Goal: Task Accomplishment & Management: Complete application form

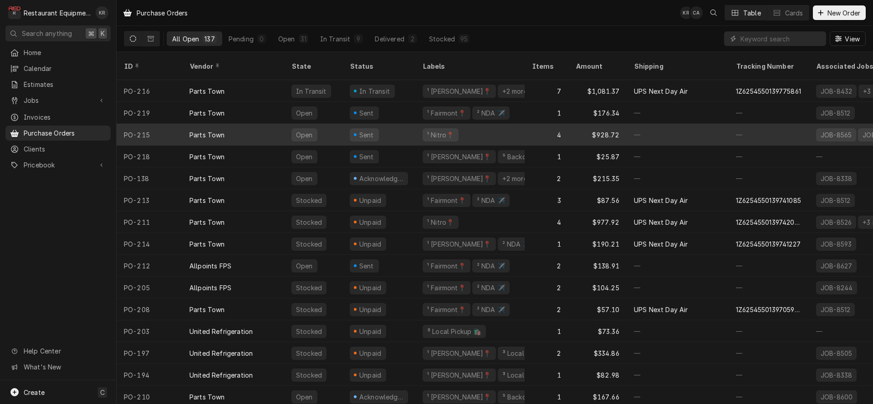
scroll to position [14, 0]
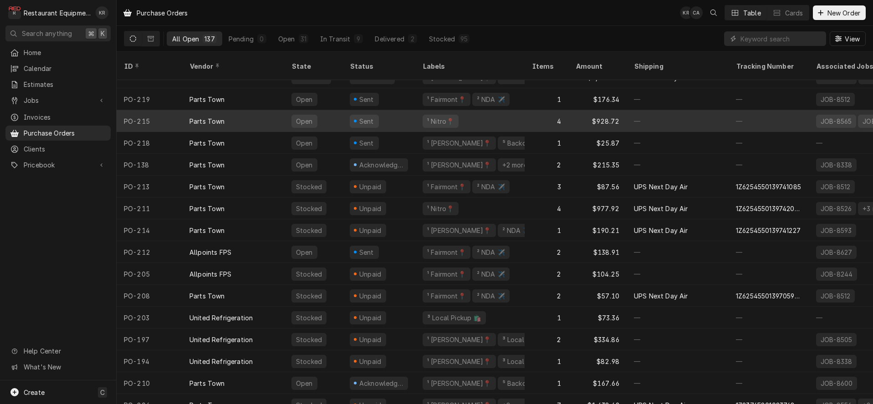
click at [224, 117] on div "Parts Town" at bounding box center [207, 122] width 36 height 10
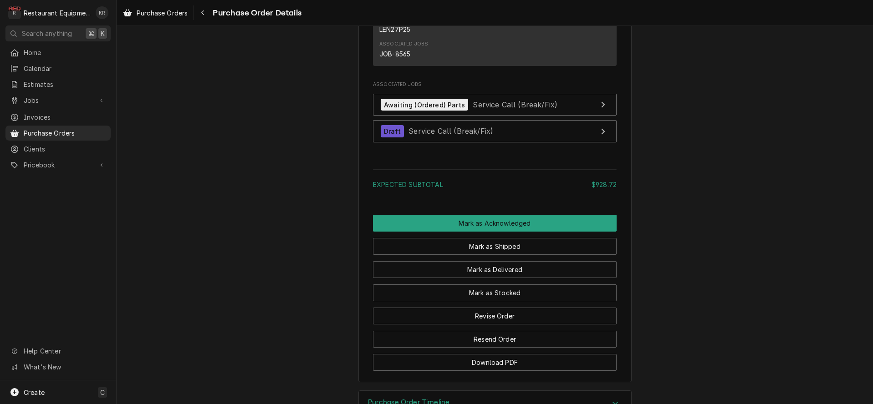
scroll to position [1127, 0]
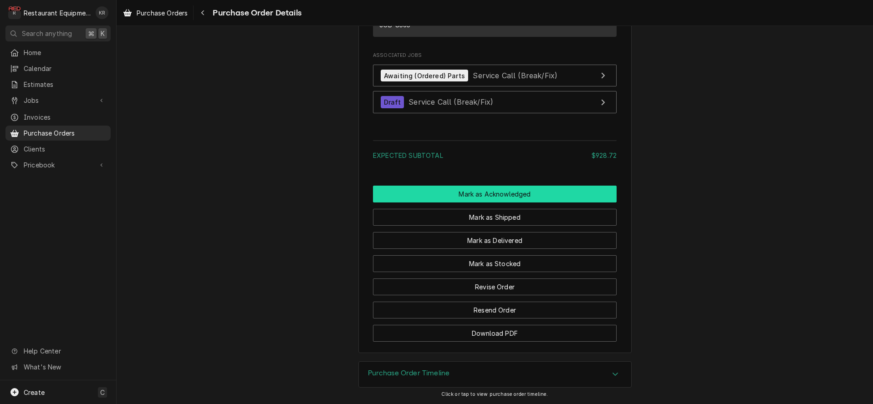
click at [507, 198] on button "Mark as Acknowledged" at bounding box center [495, 194] width 244 height 17
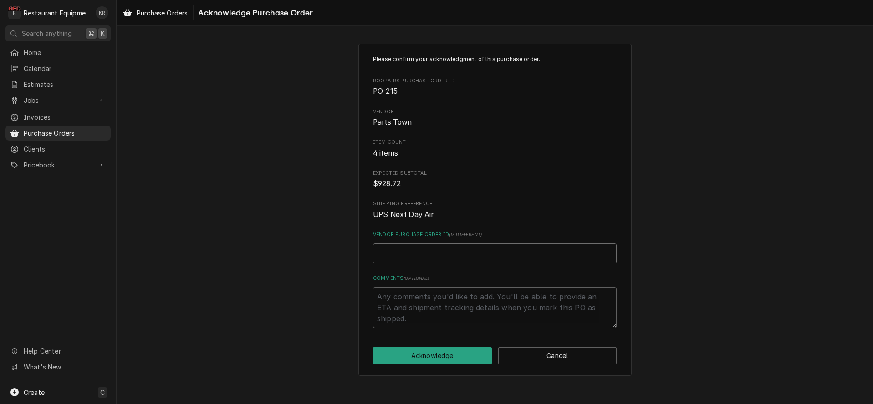
click at [440, 258] on input "Vendor Purchase Order ID ( if different )" at bounding box center [495, 254] width 244 height 20
click at [400, 251] on input "Vendor Purchase Order ID ( if different )" at bounding box center [495, 254] width 244 height 20
paste input "0506346418"
type textarea "x"
type input "0506346418"
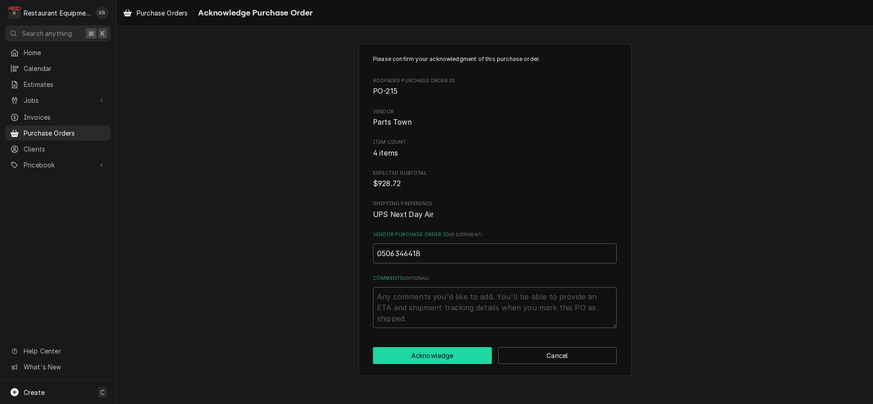
click at [444, 352] on button "Acknowledge" at bounding box center [432, 355] width 119 height 17
type textarea "x"
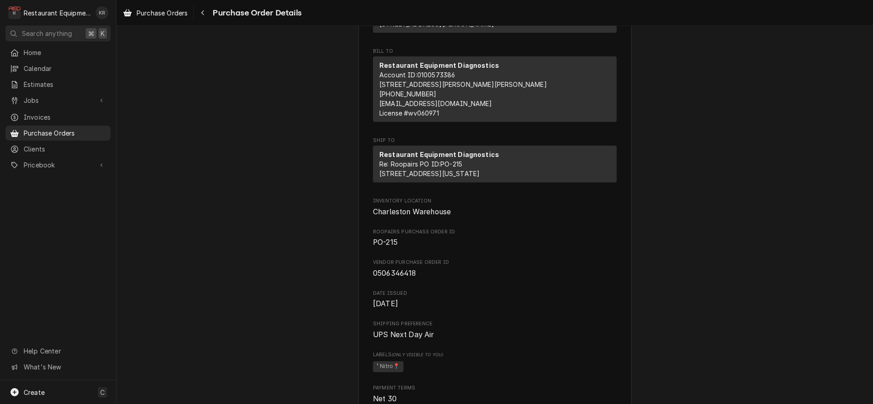
scroll to position [116, 0]
click at [207, 13] on div "Navigate back" at bounding box center [202, 12] width 9 height 9
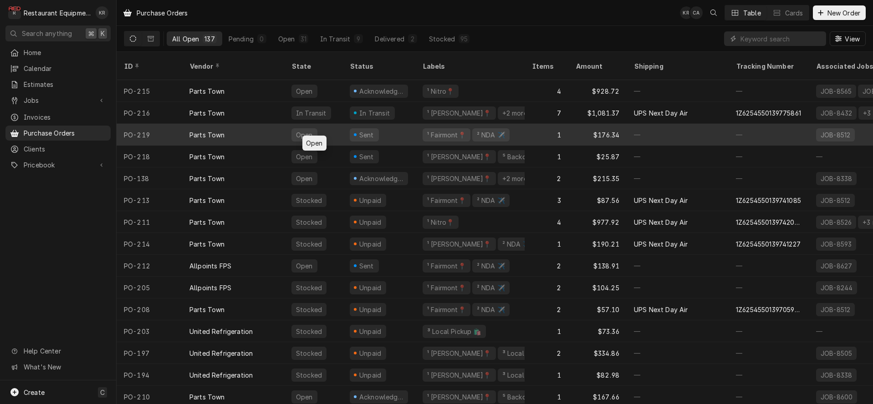
click at [306, 128] on div "Open" at bounding box center [304, 134] width 26 height 13
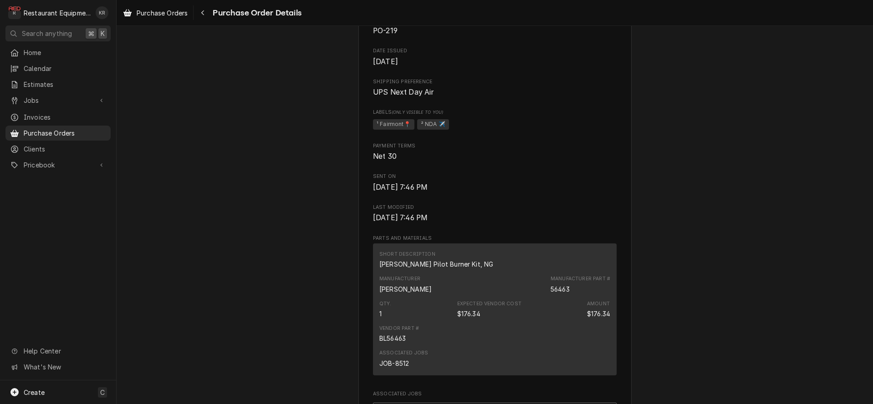
scroll to position [667, 0]
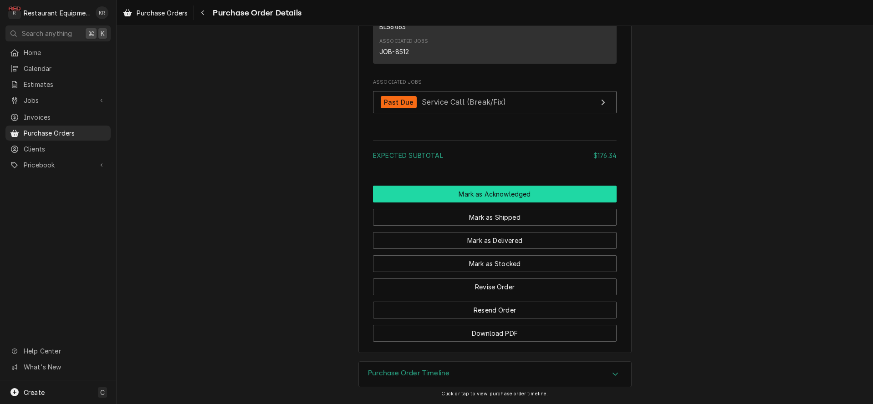
click at [494, 191] on button "Mark as Acknowledged" at bounding box center [495, 194] width 244 height 17
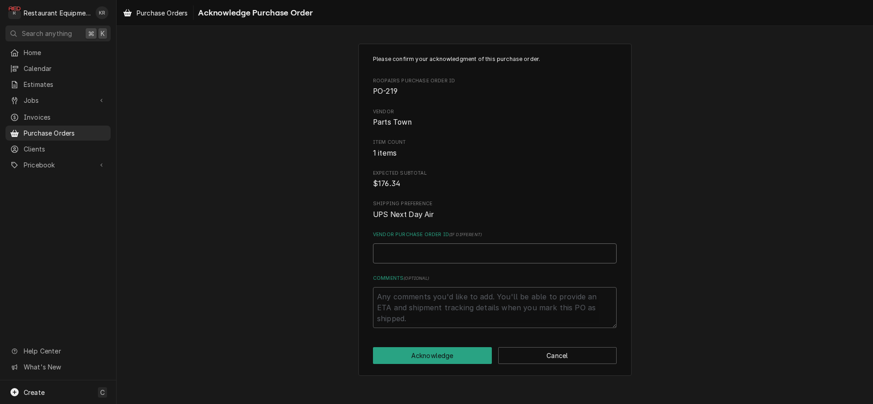
click at [428, 253] on input "Vendor Purchase Order ID ( if different )" at bounding box center [495, 254] width 244 height 20
paste input "0506346450"
type textarea "x"
type input "0506346450"
click at [445, 361] on button "Acknowledge" at bounding box center [432, 355] width 119 height 17
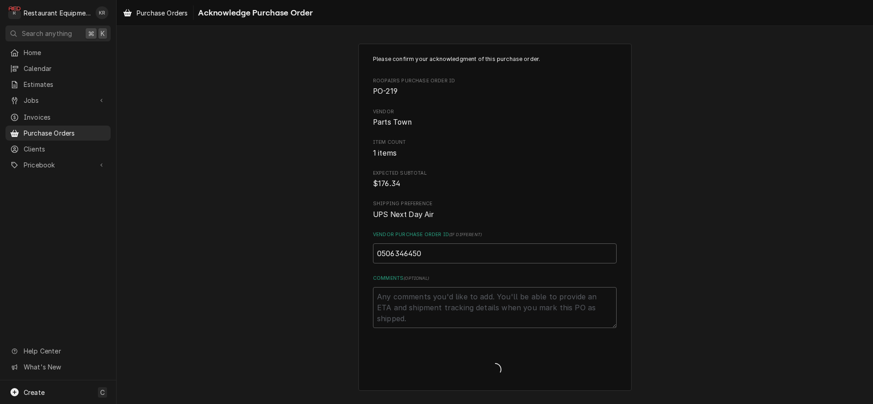
type textarea "x"
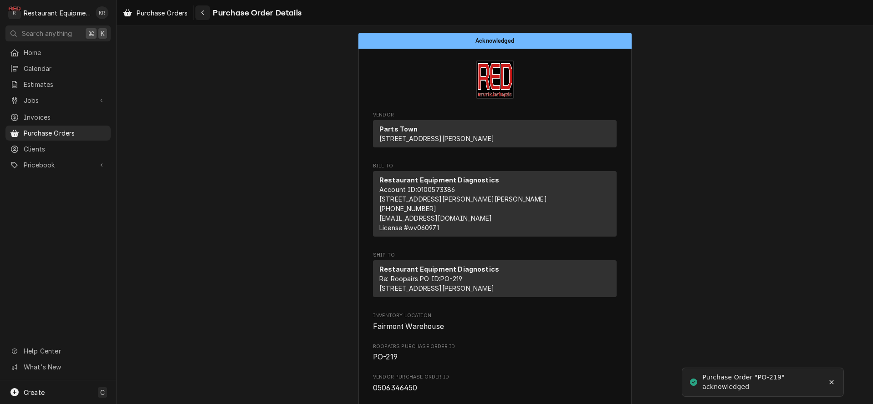
click at [200, 16] on div "Navigate back" at bounding box center [202, 12] width 9 height 9
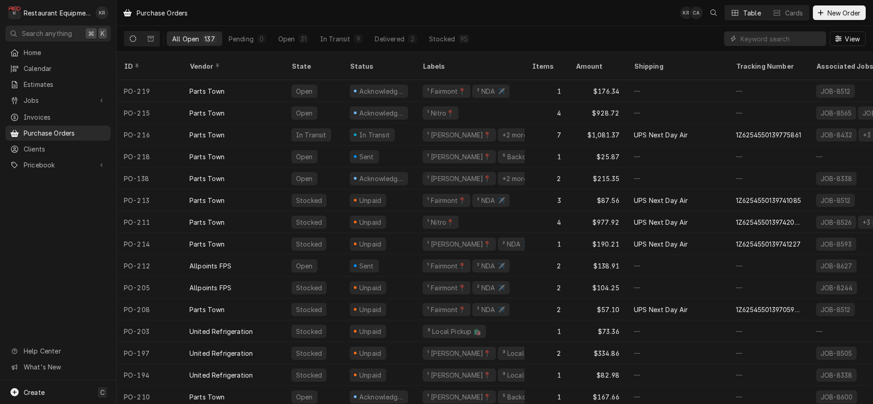
click at [432, 130] on div "¹ [PERSON_NAME]📍" at bounding box center [459, 135] width 66 height 10
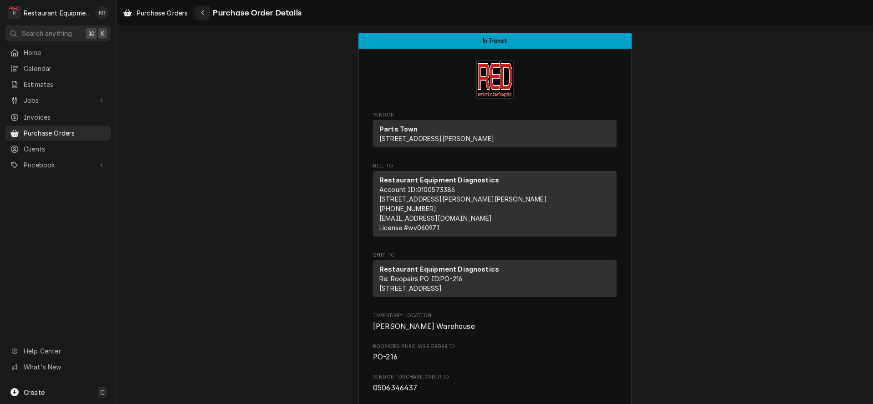
click at [207, 13] on div "Navigate back" at bounding box center [202, 12] width 9 height 9
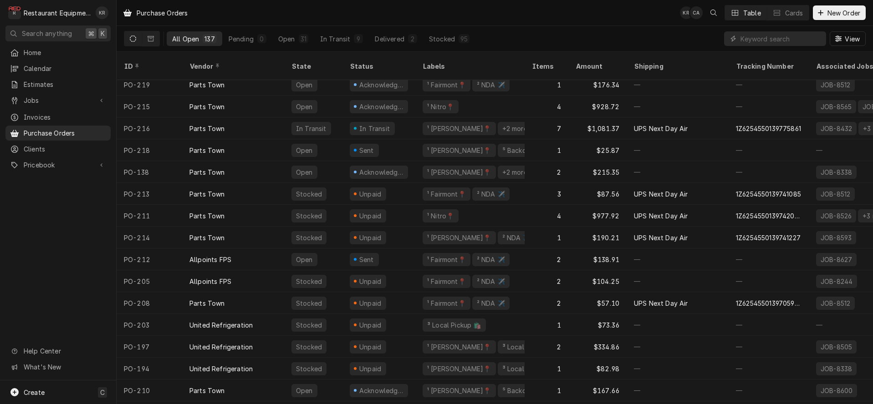
scroll to position [6, 0]
click at [434, 80] on div "¹ Fairmont📍" at bounding box center [446, 85] width 41 height 10
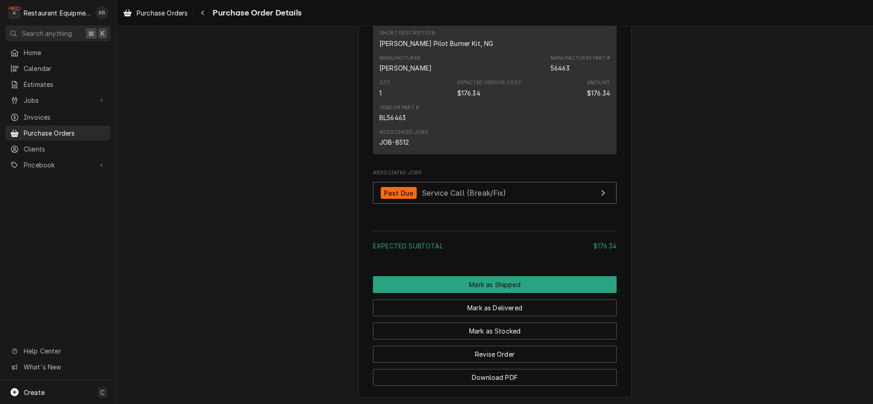
scroll to position [652, 0]
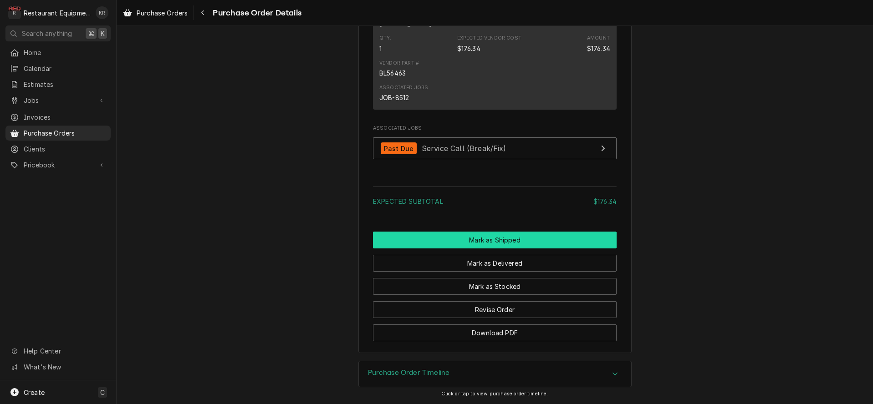
click at [502, 240] on button "Mark as Shipped" at bounding box center [495, 240] width 244 height 17
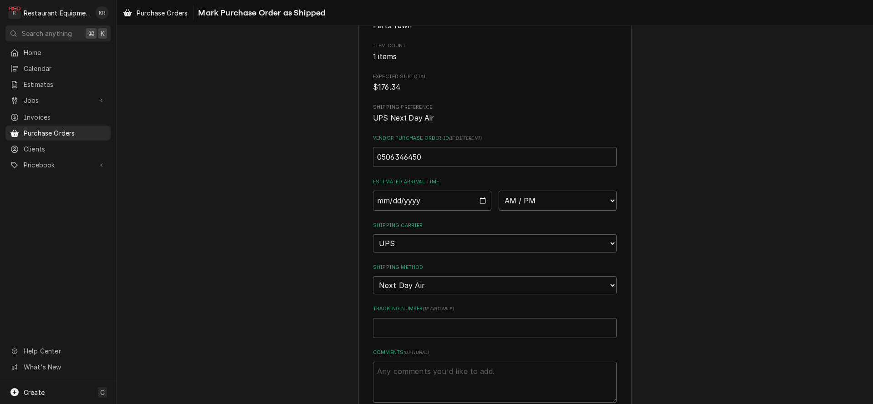
scroll to position [149, 0]
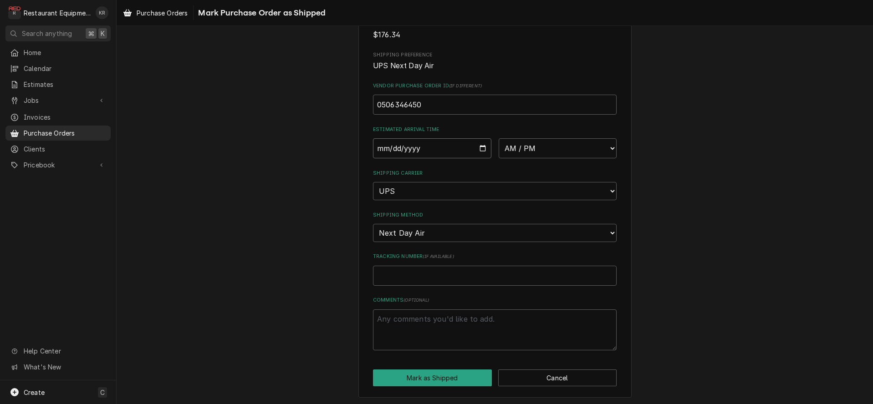
drag, startPoint x: 480, startPoint y: 149, endPoint x: 450, endPoint y: 202, distance: 60.8
click at [480, 149] on input "Date" at bounding box center [432, 148] width 118 height 20
type input "[DATE]"
type textarea "x"
click at [499, 138] on select "AM / PM 6:00 AM 6:15 AM 6:30 AM 6:45 AM 7:00 AM 7:15 AM 7:30 AM 7:45 AM 8:00 AM…" at bounding box center [558, 148] width 118 height 20
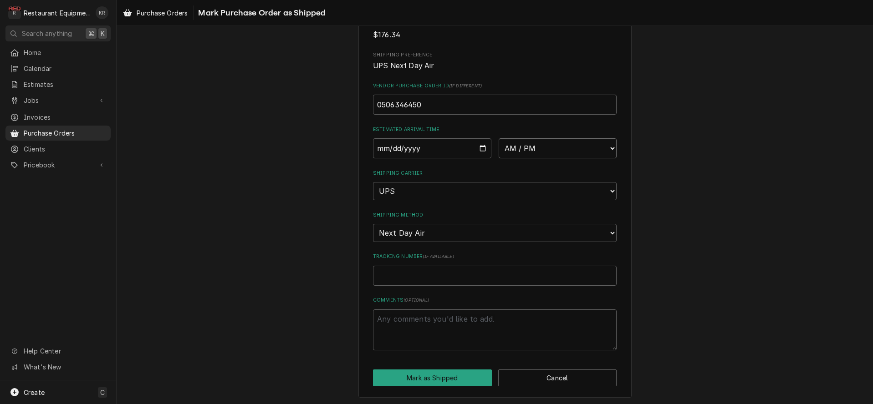
select select "10:30:00"
click option "10:30 AM" at bounding box center [0, 0] width 0 height 0
click at [433, 281] on input "Tracking Number ( if available )" at bounding box center [495, 276] width 244 height 20
paste input "1Z6254550139775898"
type textarea "x"
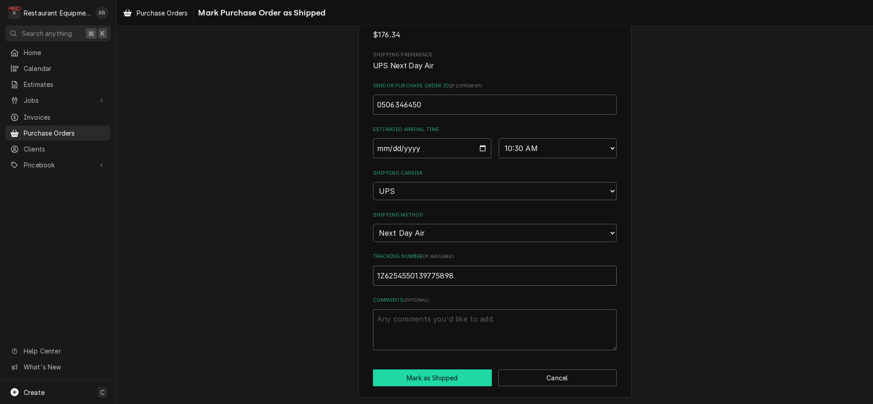
type input "1Z6254550139775898"
click at [437, 381] on button "Mark as Shipped" at bounding box center [432, 378] width 119 height 17
type textarea "x"
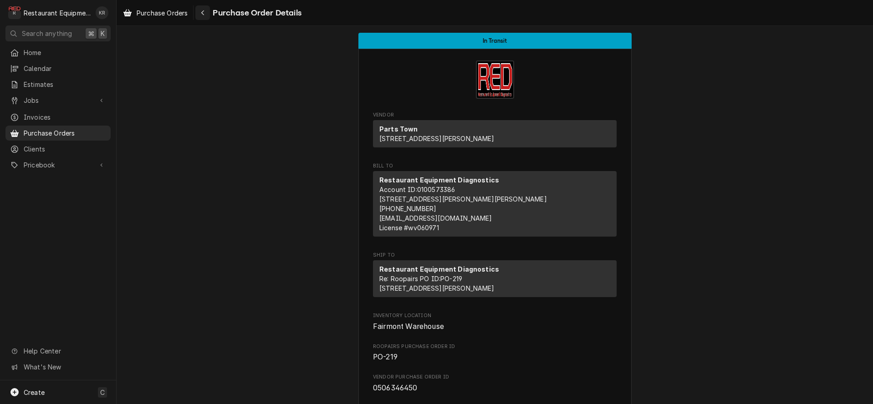
click at [204, 11] on icon "Navigate back" at bounding box center [203, 13] width 4 height 6
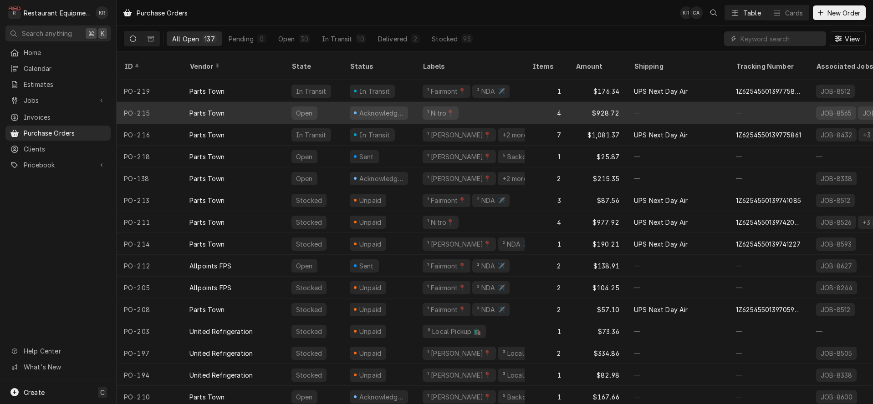
click at [394, 108] on div "Acknowledged" at bounding box center [381, 113] width 46 height 10
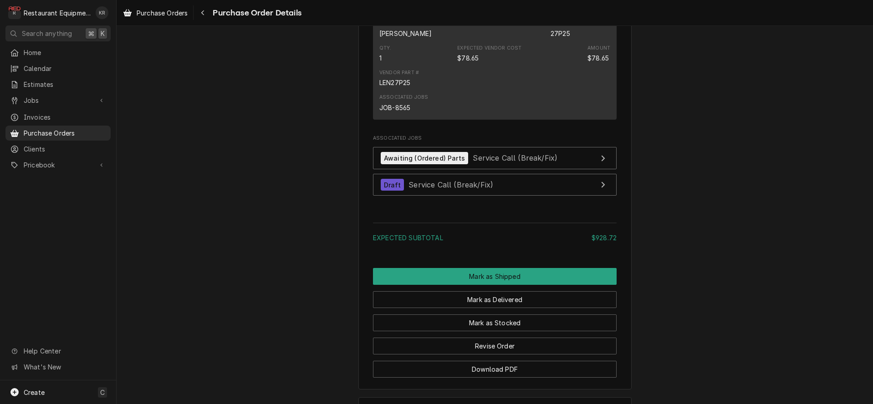
scroll to position [1111, 0]
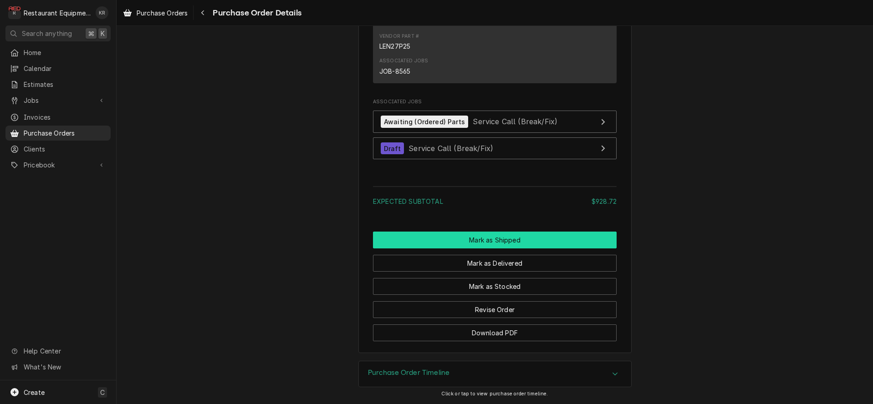
click at [500, 241] on button "Mark as Shipped" at bounding box center [495, 240] width 244 height 17
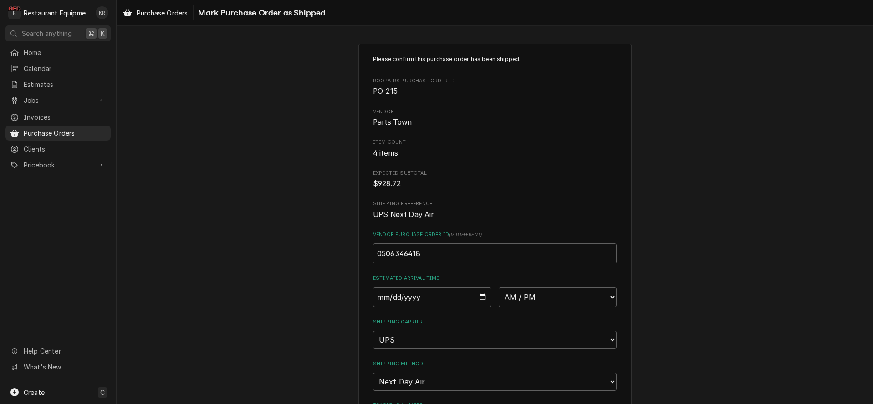
scroll to position [149, 0]
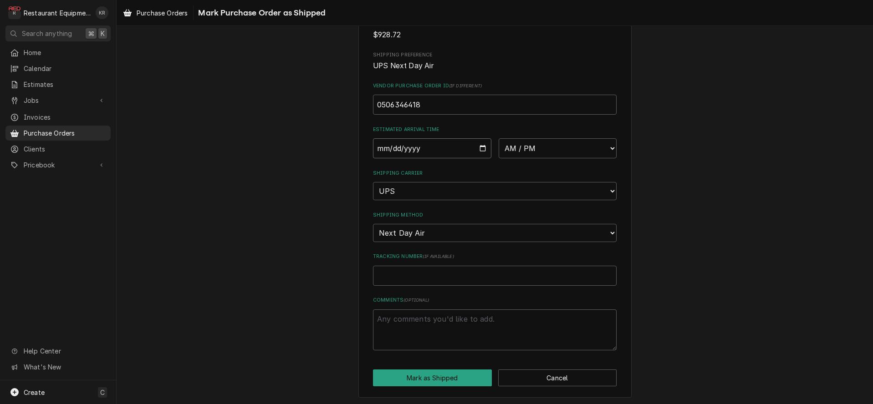
click at [481, 149] on input "Date" at bounding box center [432, 148] width 118 height 20
type input "2025-08-22"
type textarea "x"
click at [499, 138] on select "AM / PM 6:00 AM 6:15 AM 6:30 AM 6:45 AM 7:00 AM 7:15 AM 7:30 AM 7:45 AM 8:00 AM…" at bounding box center [558, 148] width 118 height 20
select select "10:30:00"
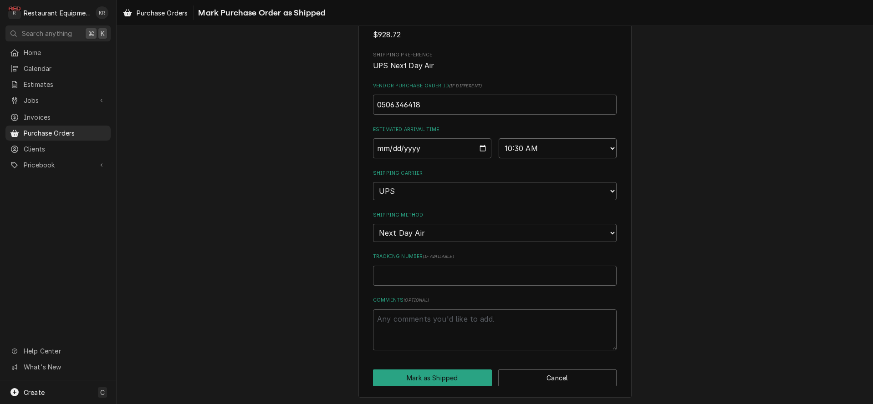
click option "10:30 AM" at bounding box center [0, 0] width 0 height 0
click at [426, 280] on input "Tracking Number ( if available )" at bounding box center [495, 276] width 244 height 20
paste input "1Z6254550139776048"
type textarea "x"
type input "1Z6254550139776048"
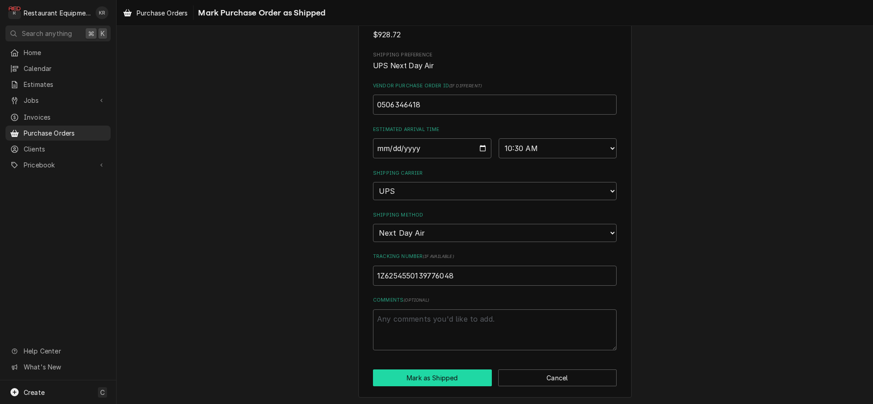
click at [414, 375] on button "Mark as Shipped" at bounding box center [432, 378] width 119 height 17
type textarea "x"
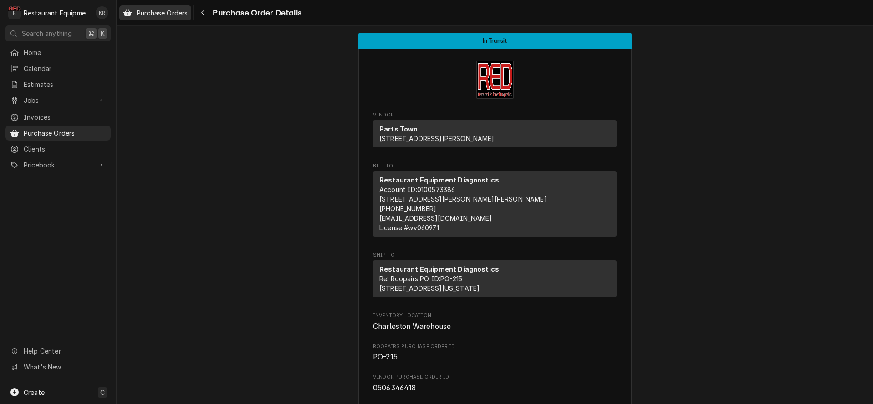
click at [176, 14] on span "Purchase Orders" at bounding box center [162, 13] width 51 height 10
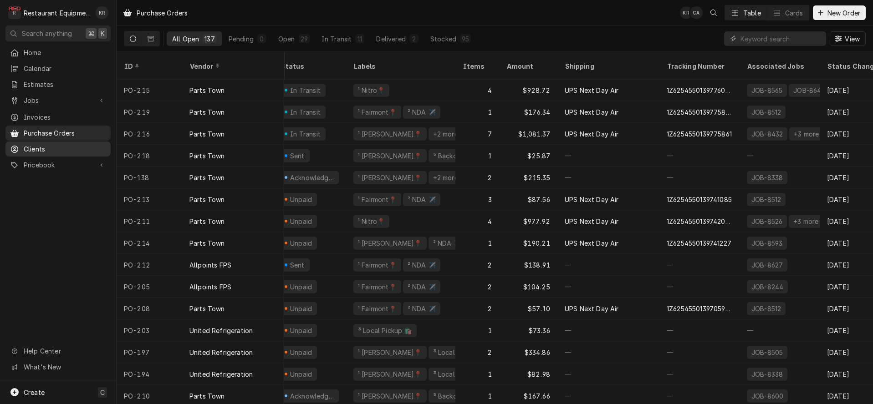
scroll to position [1, 91]
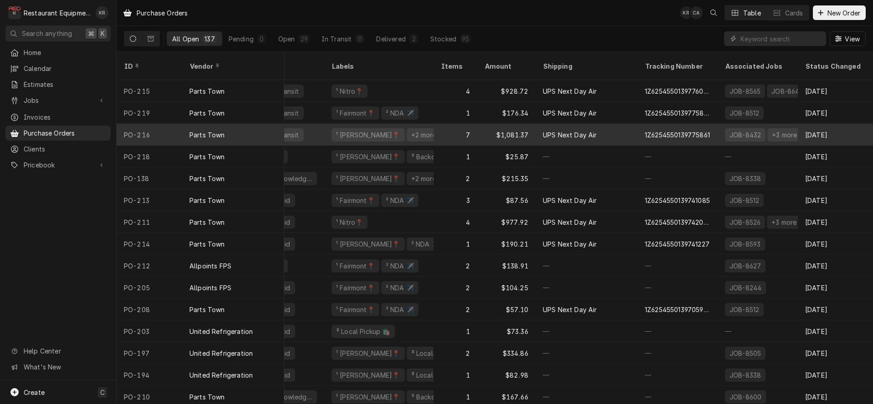
click at [695, 130] on div "1Z6254550139775861" at bounding box center [677, 135] width 65 height 10
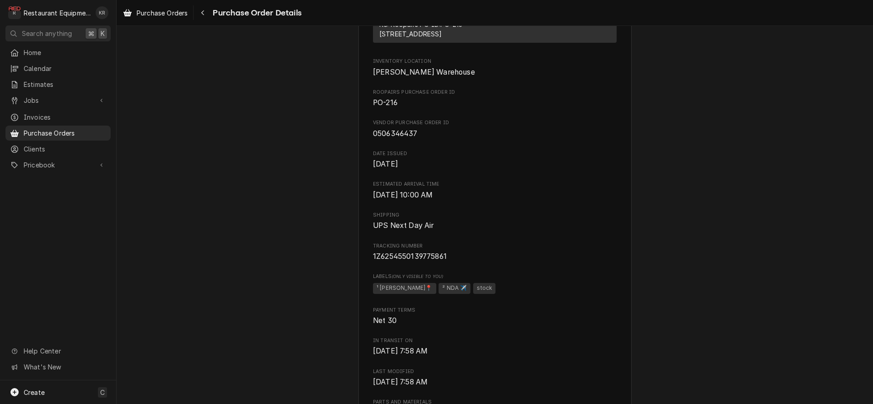
scroll to position [270, 0]
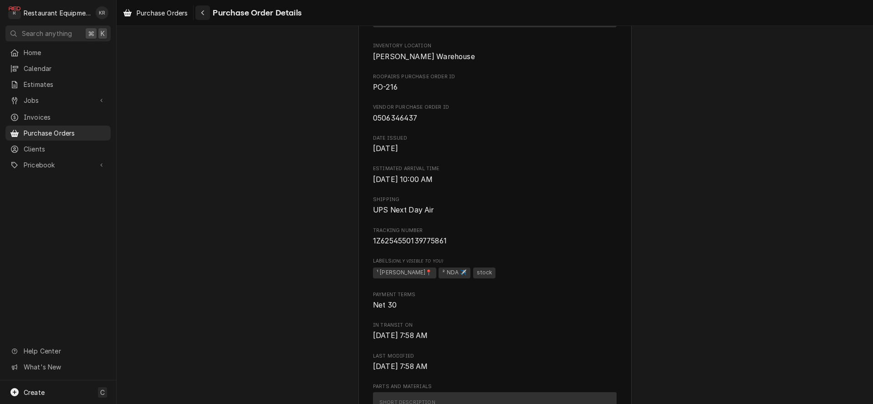
click at [202, 11] on div "Navigate back" at bounding box center [202, 12] width 9 height 9
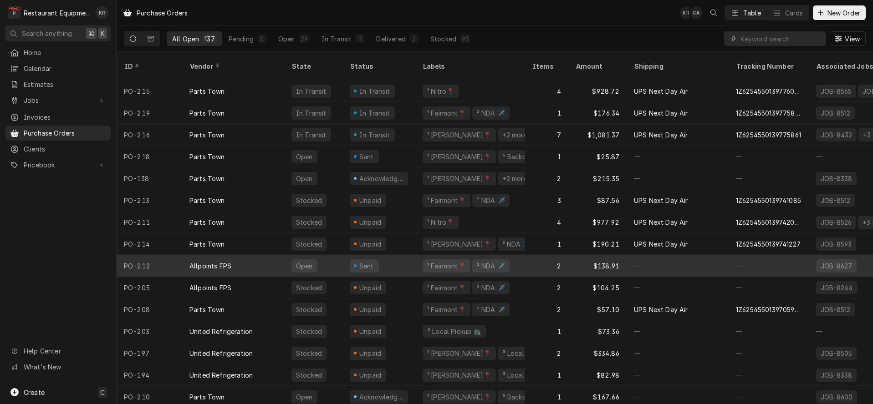
click at [359, 261] on div "Sent" at bounding box center [366, 266] width 17 height 10
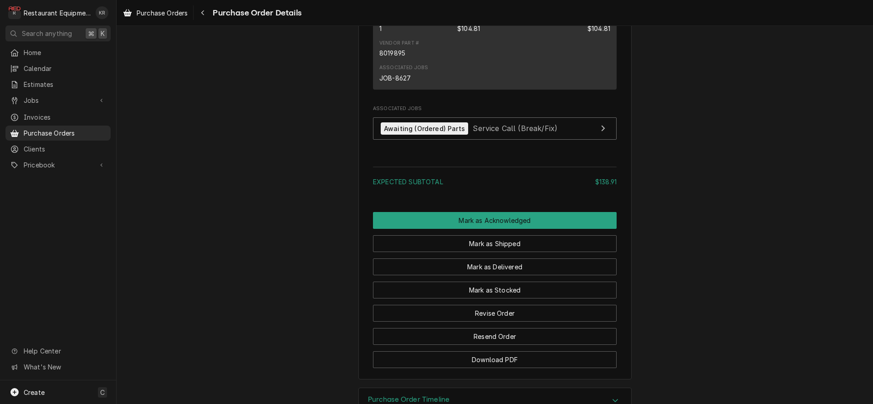
scroll to position [818, 0]
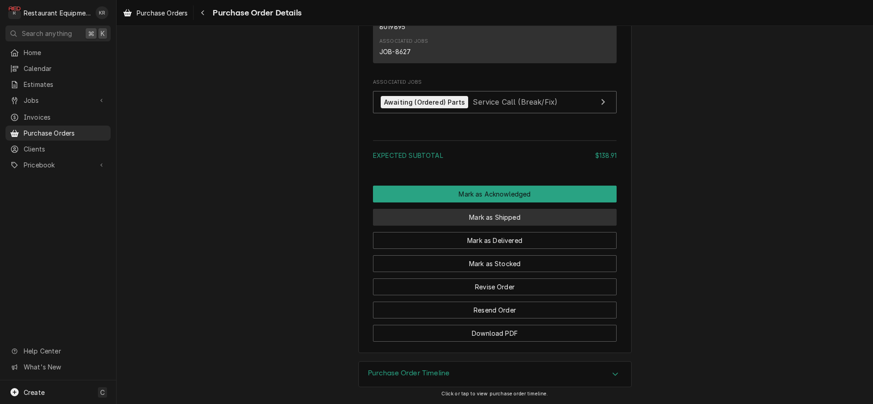
click at [498, 219] on button "Mark as Shipped" at bounding box center [495, 217] width 244 height 17
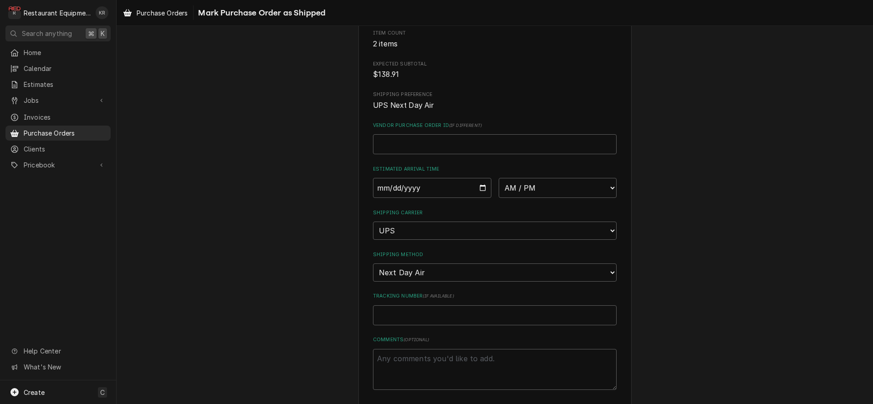
scroll to position [126, 0]
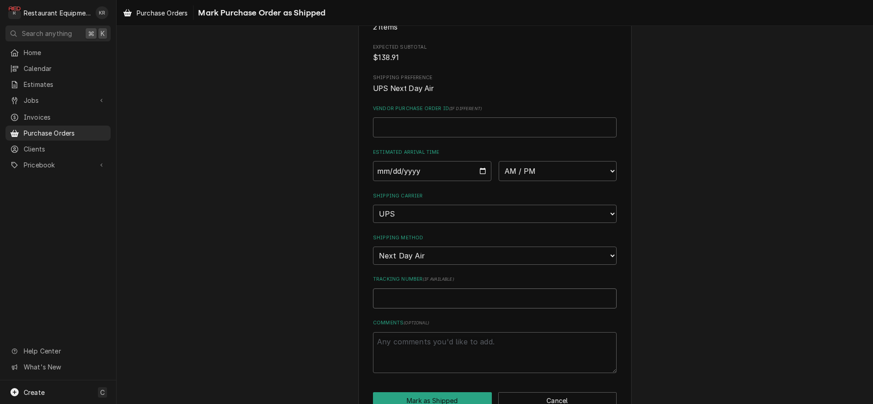
click at [418, 299] on input "Tracking Number ( if available )" at bounding box center [495, 299] width 244 height 20
paste input "1ZG19D140103729755"
type textarea "x"
type input "1ZG19D140103729755"
click at [480, 173] on input "Date" at bounding box center [432, 171] width 118 height 20
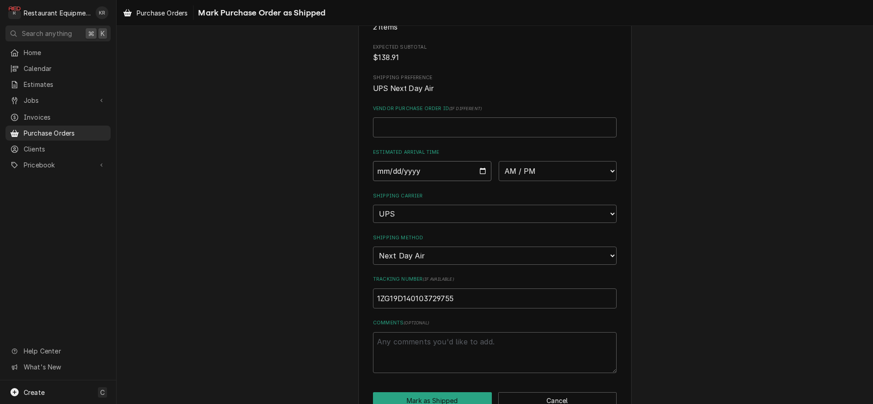
type input "2025-08-25"
type textarea "x"
click at [499, 161] on select "AM / PM 6:00 AM 6:15 AM 6:30 AM 6:45 AM 7:00 AM 7:15 AM 7:30 AM 7:45 AM 8:00 AM…" at bounding box center [558, 171] width 118 height 20
select select "10:30:00"
click option "10:30 AM" at bounding box center [0, 0] width 0 height 0
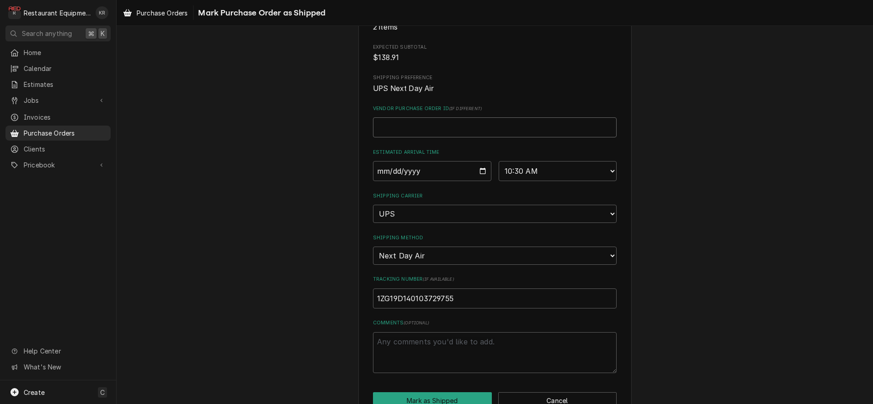
click at [411, 131] on input "Vendor Purchase Order ID ( if different )" at bounding box center [495, 127] width 244 height 20
paste input "71710583"
type textarea "x"
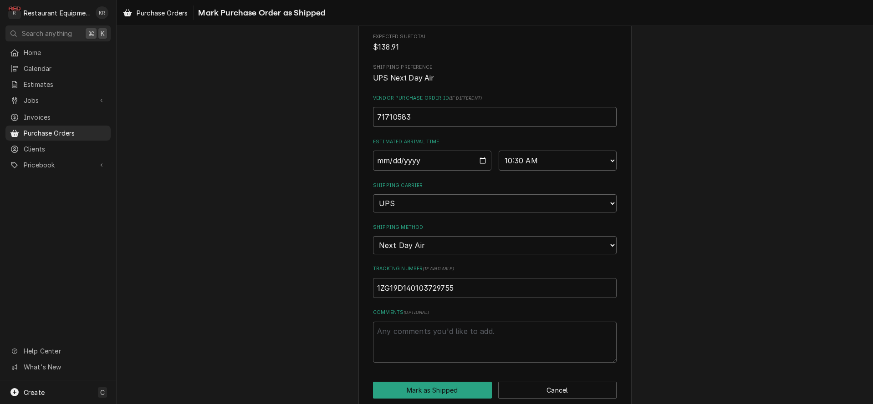
scroll to position [149, 0]
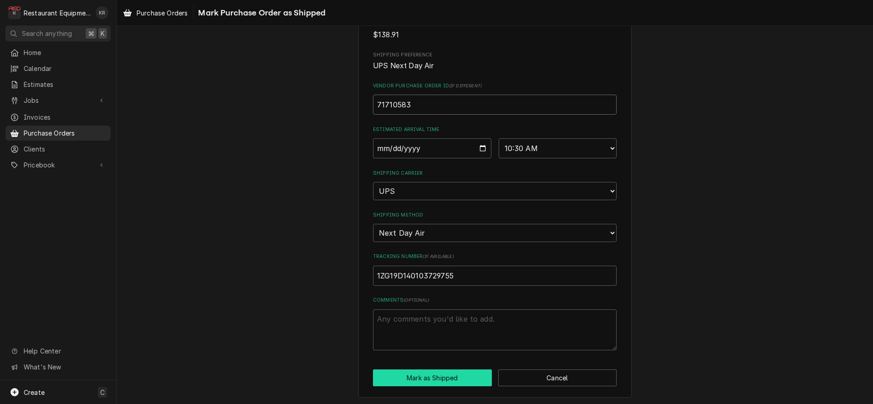
type input "71710583"
click at [429, 381] on button "Mark as Shipped" at bounding box center [432, 378] width 119 height 17
type textarea "x"
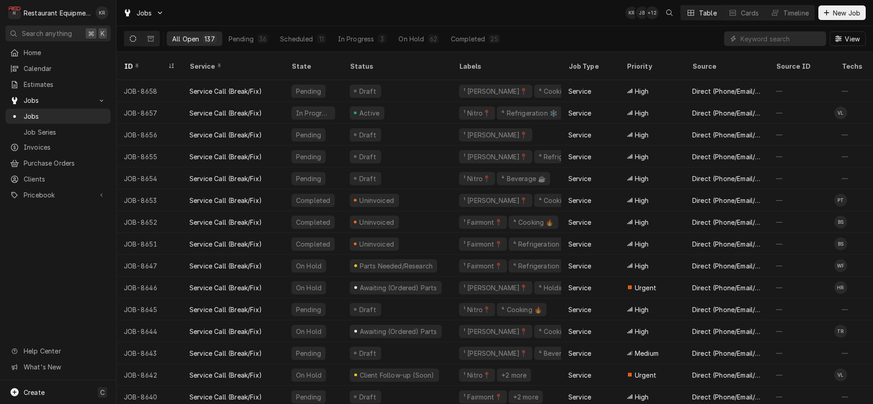
click at [844, 13] on span "New Job" at bounding box center [846, 13] width 31 height 10
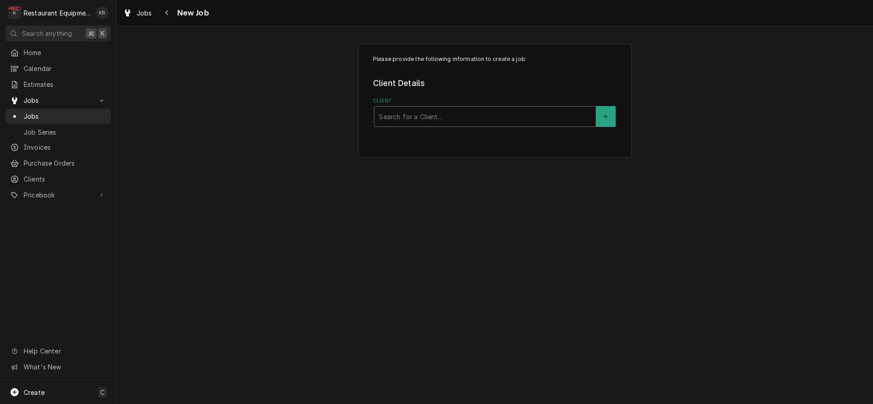
click at [424, 117] on div "Client" at bounding box center [485, 116] width 212 height 16
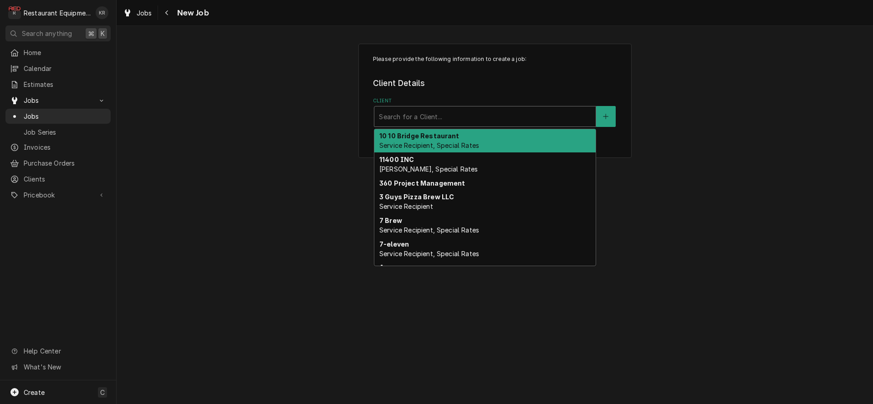
type input "c"
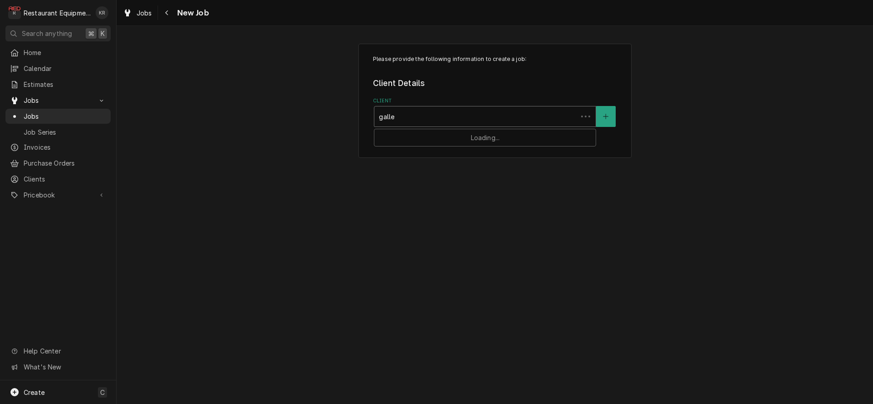
type input "galler"
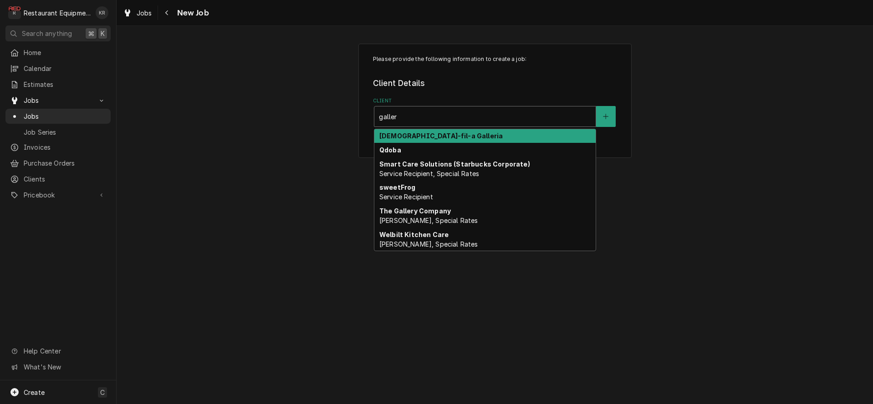
click at [426, 133] on strong "[DEMOGRAPHIC_DATA]-fil-a Galleria" at bounding box center [440, 136] width 123 height 8
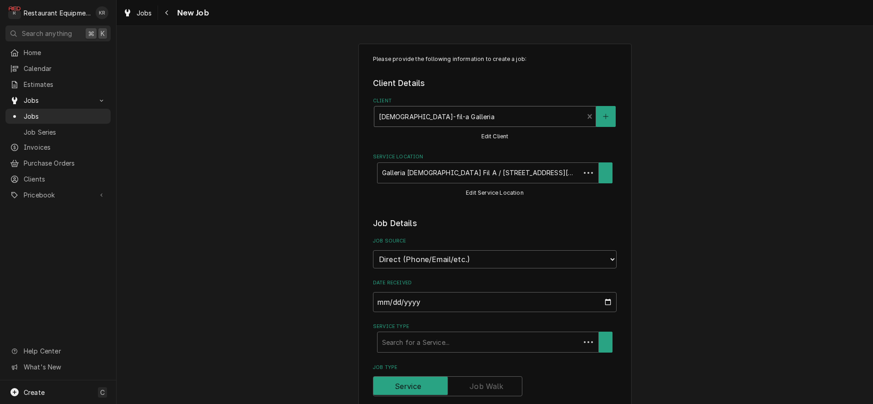
type textarea "x"
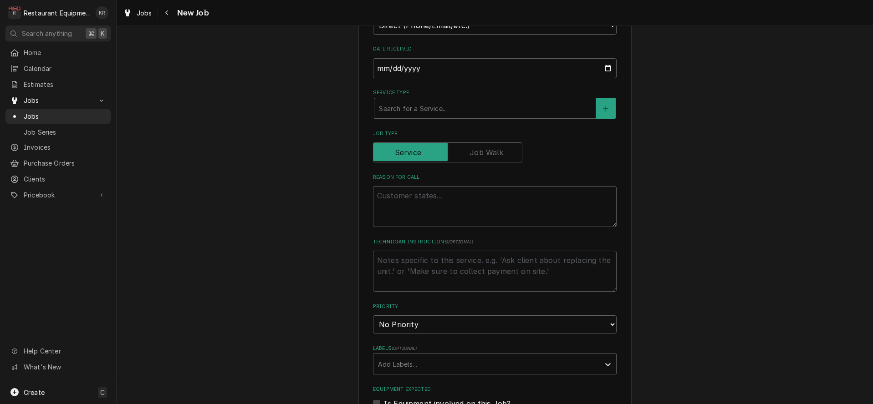
scroll to position [240, 0]
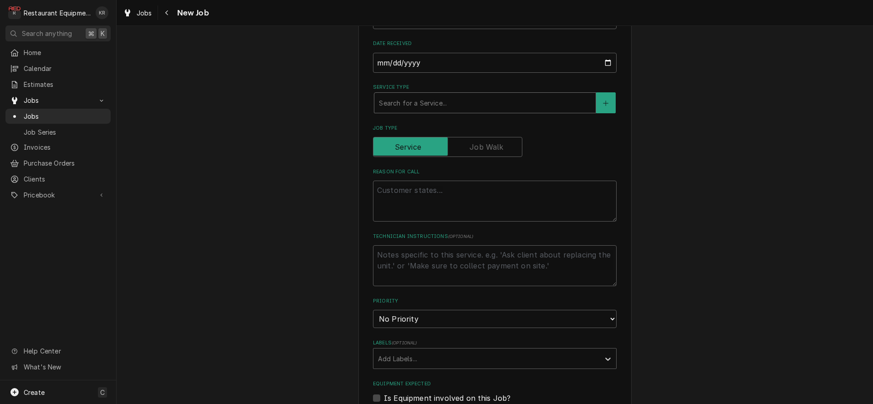
click at [433, 97] on div "Service Type" at bounding box center [485, 103] width 212 height 16
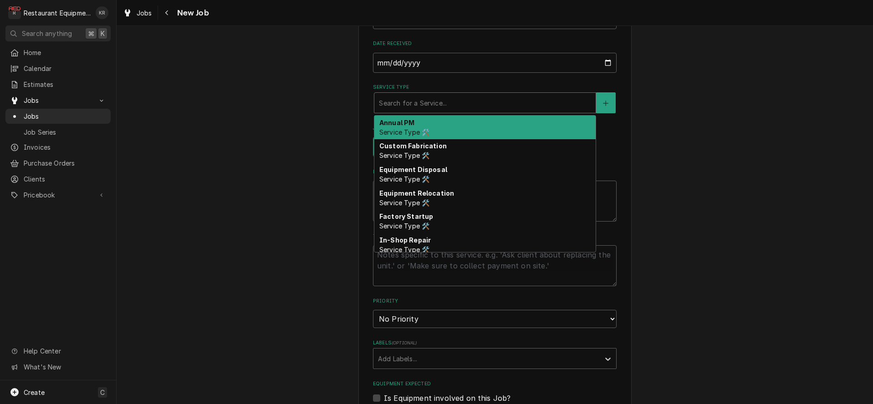
type input "b"
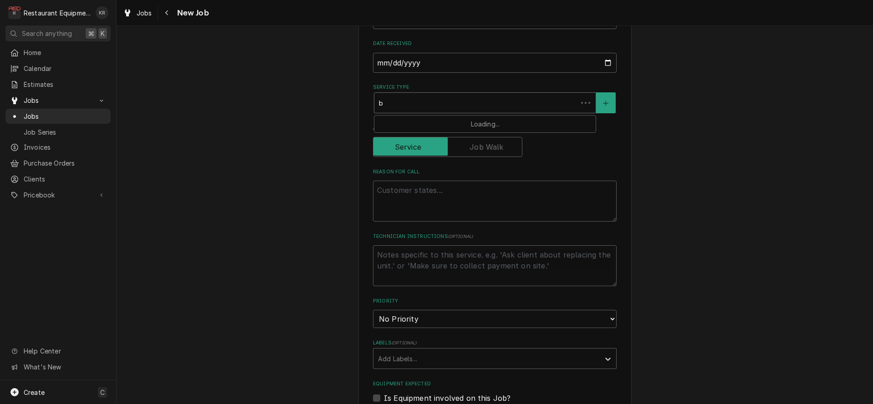
type textarea "x"
type input "br"
type textarea "x"
type input "bre"
type textarea "x"
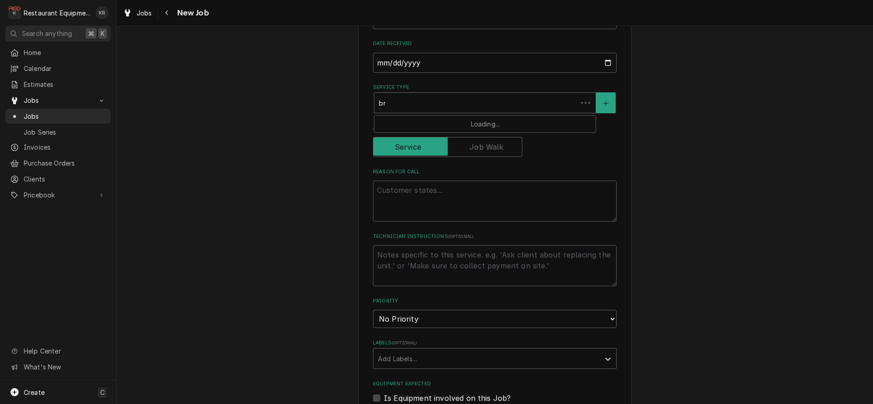
type input "brea"
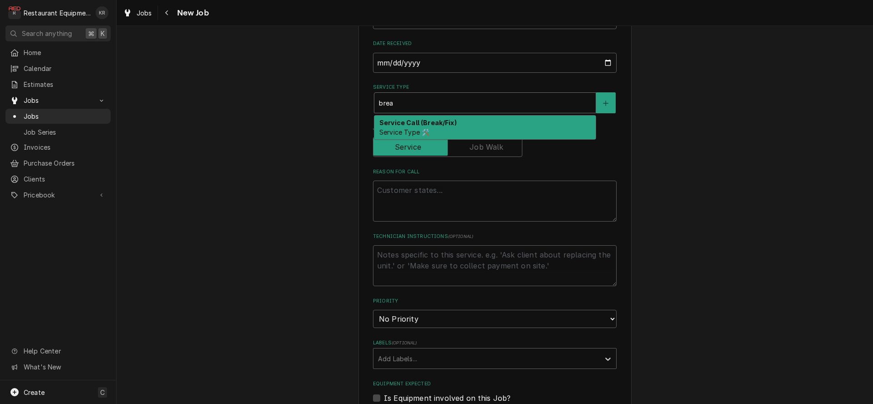
click at [426, 126] on strong "Service Call (Break/Fix)" at bounding box center [417, 123] width 77 height 8
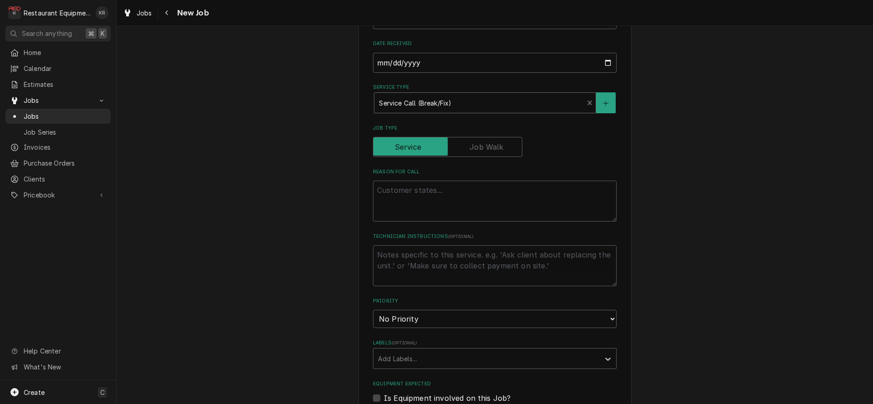
type textarea "x"
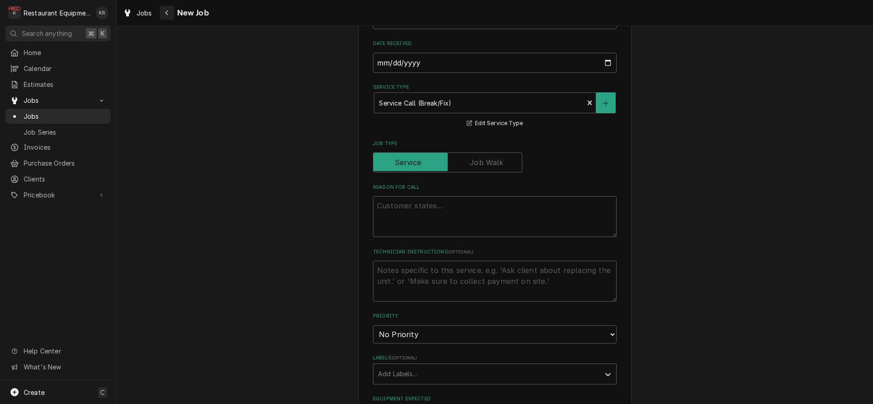
click at [168, 14] on div "Navigate back" at bounding box center [167, 12] width 9 height 9
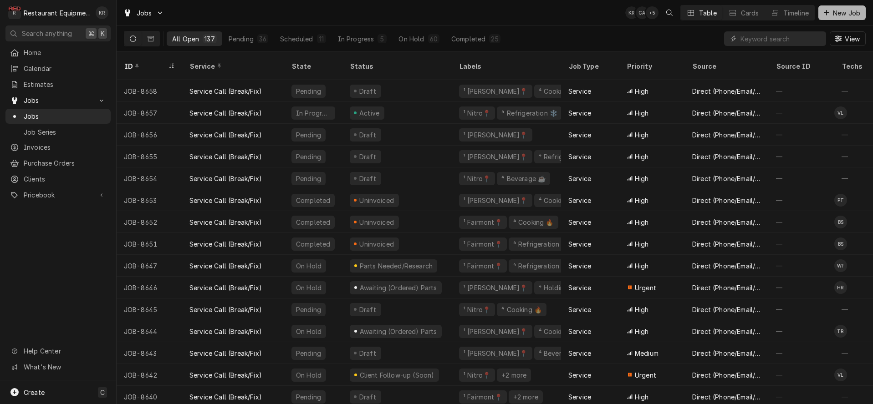
click at [849, 12] on span "New Job" at bounding box center [846, 13] width 31 height 10
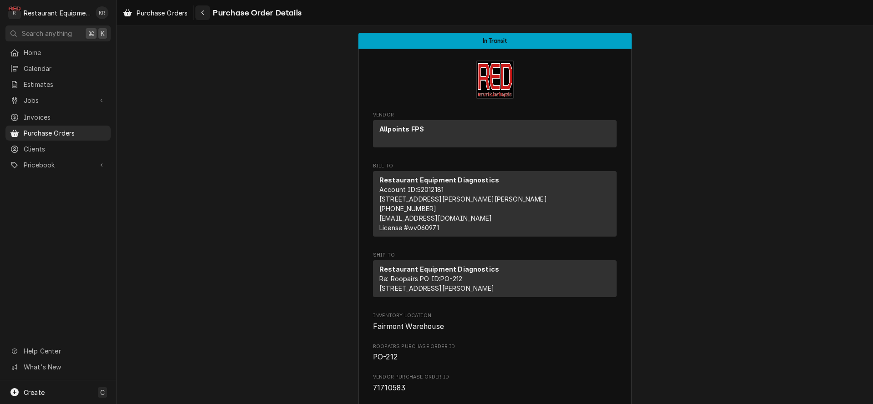
click at [199, 11] on button "Navigate back" at bounding box center [202, 12] width 15 height 15
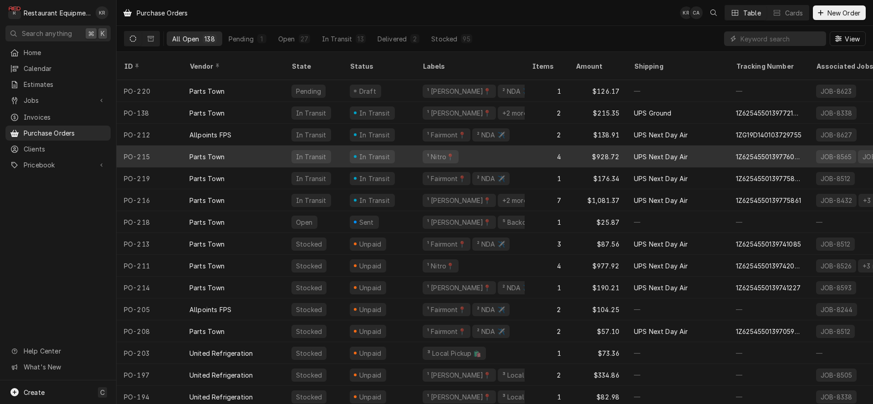
click at [367, 152] on div "In Transit" at bounding box center [374, 157] width 33 height 10
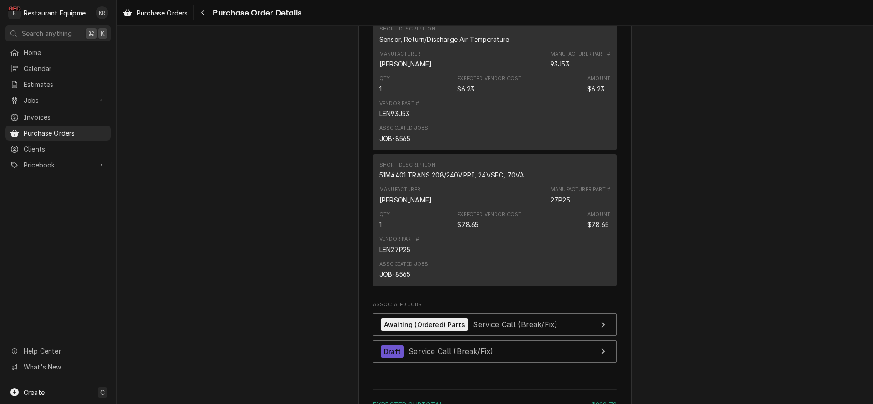
scroll to position [1172, 0]
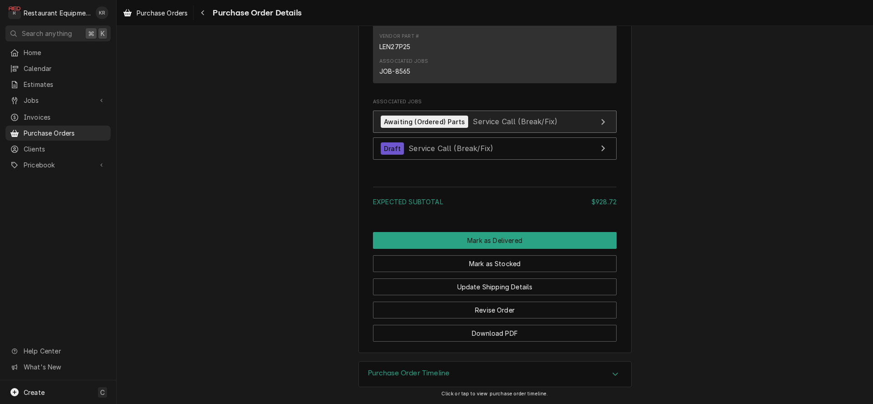
click at [475, 120] on span "Service Call (Break/Fix)" at bounding box center [515, 121] width 85 height 9
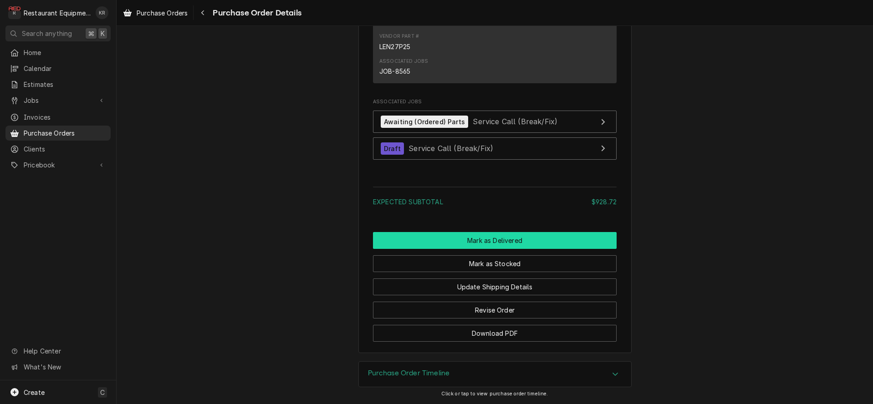
click at [500, 240] on button "Mark as Delivered" at bounding box center [495, 240] width 244 height 17
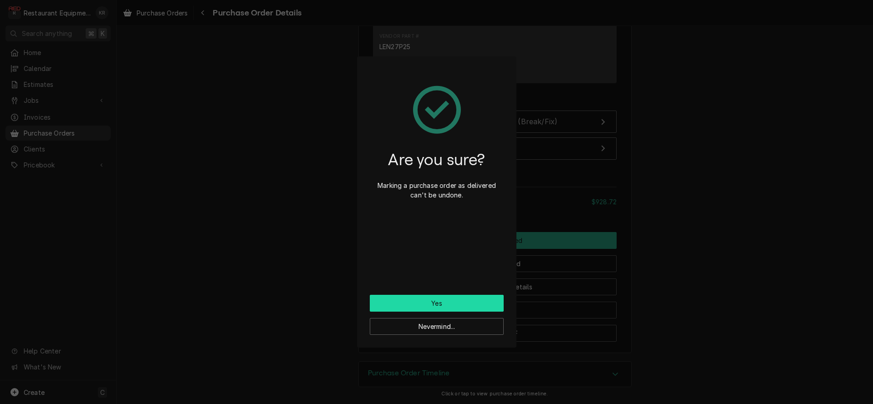
click at [430, 302] on button "Yes" at bounding box center [437, 303] width 134 height 17
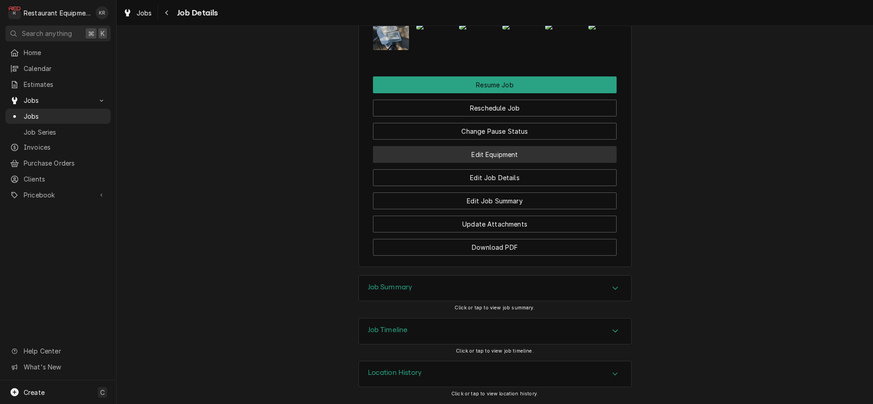
scroll to position [1288, 0]
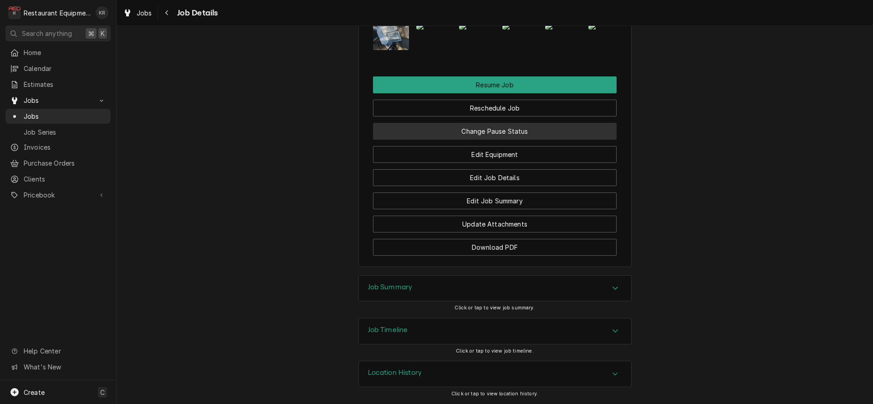
click at [527, 128] on button "Change Pause Status" at bounding box center [495, 131] width 244 height 17
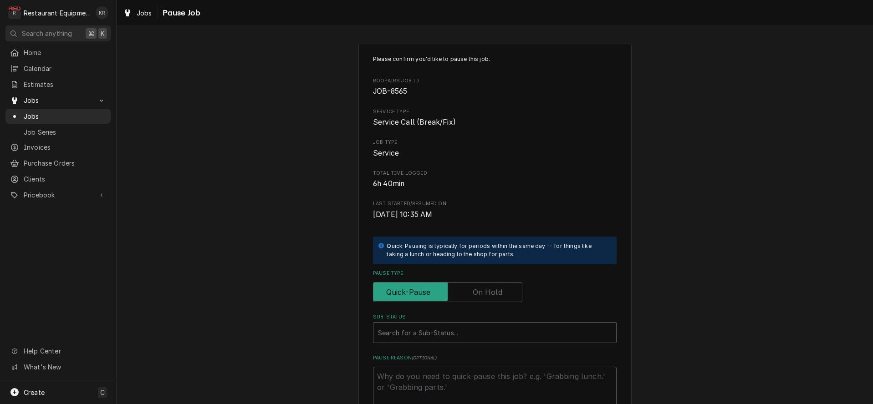
click at [486, 293] on label "Pause Type" at bounding box center [447, 292] width 149 height 20
click at [486, 293] on input "Pause Type" at bounding box center [447, 292] width 141 height 20
checkbox input "true"
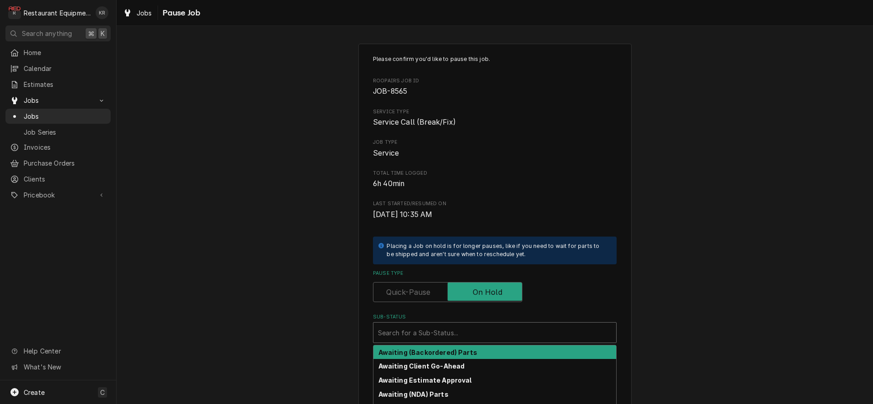
click at [461, 332] on div "Sub-Status" at bounding box center [495, 333] width 234 height 16
type textarea "x"
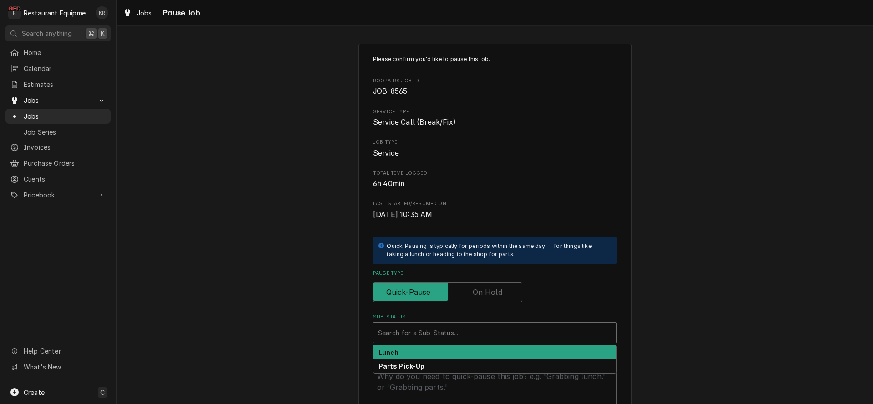
click at [461, 331] on div "Sub-Status" at bounding box center [495, 333] width 234 height 16
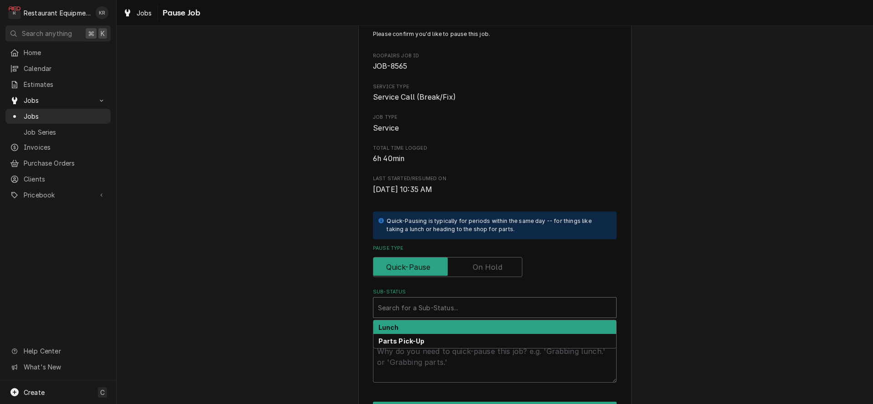
click at [499, 268] on label "Pause Type" at bounding box center [447, 267] width 149 height 20
click at [499, 268] on input "Pause Type" at bounding box center [447, 267] width 141 height 20
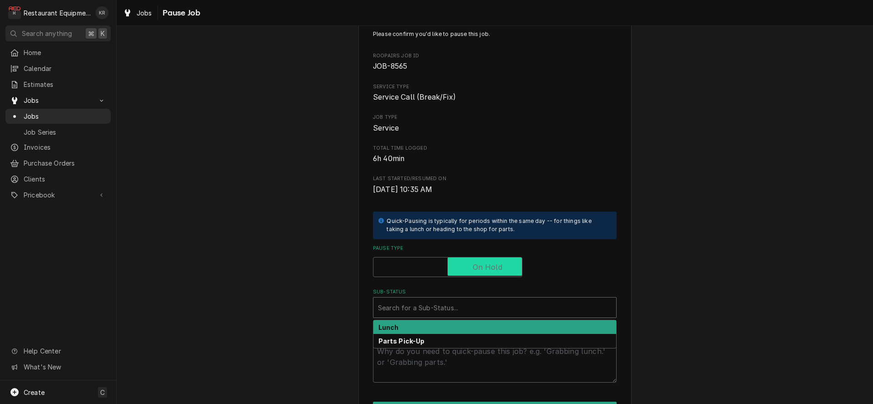
checkbox input "true"
type textarea "x"
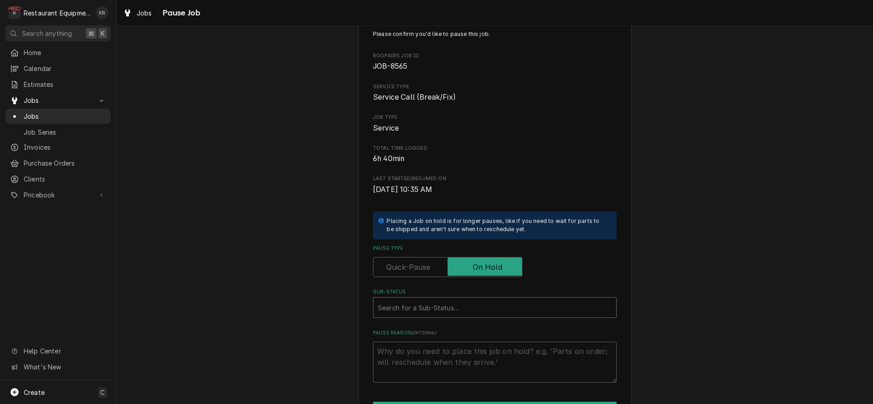
click at [462, 306] on div "Sub-Status" at bounding box center [495, 308] width 234 height 16
type input "parts"
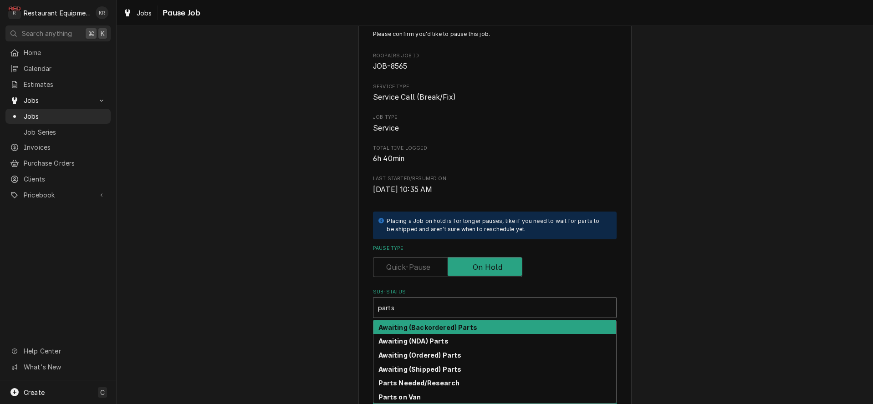
scroll to position [29, 0]
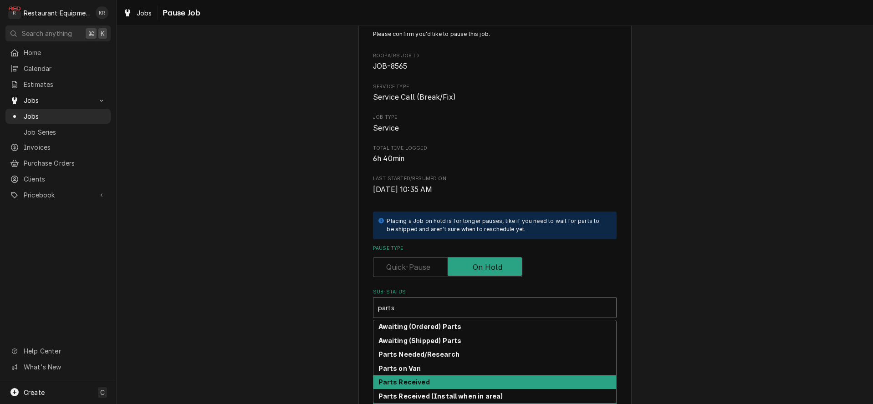
click at [423, 380] on strong "Parts Received" at bounding box center [403, 382] width 51 height 8
type textarea "x"
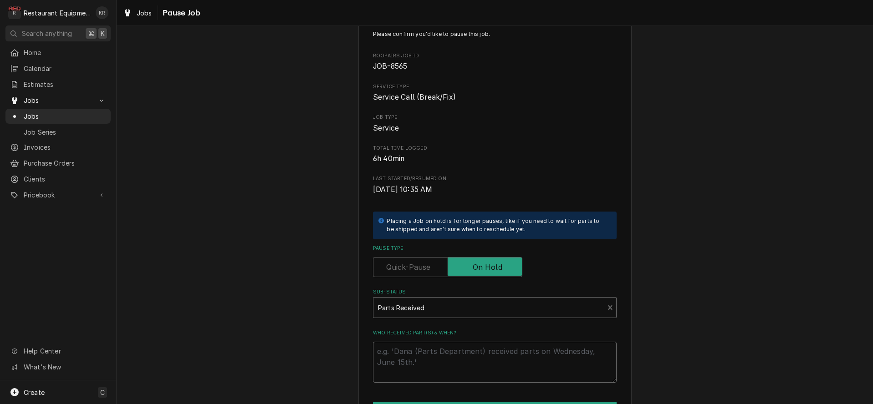
click at [423, 371] on textarea "Who received part(s) & when?" at bounding box center [495, 362] width 244 height 41
type textarea "x"
type textarea "8"
type textarea "x"
type textarea "8/"
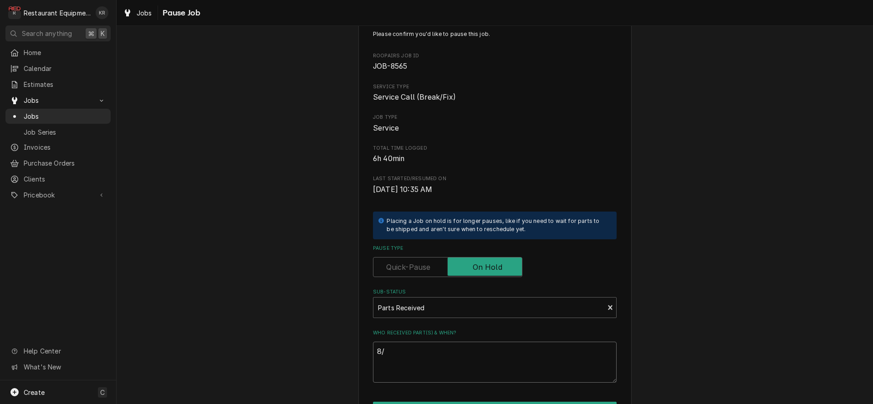
type textarea "x"
type textarea "8/2"
type textarea "x"
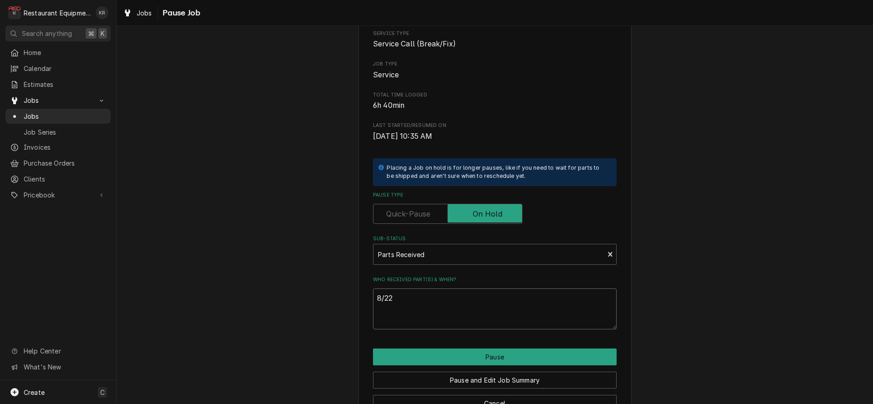
scroll to position [106, 0]
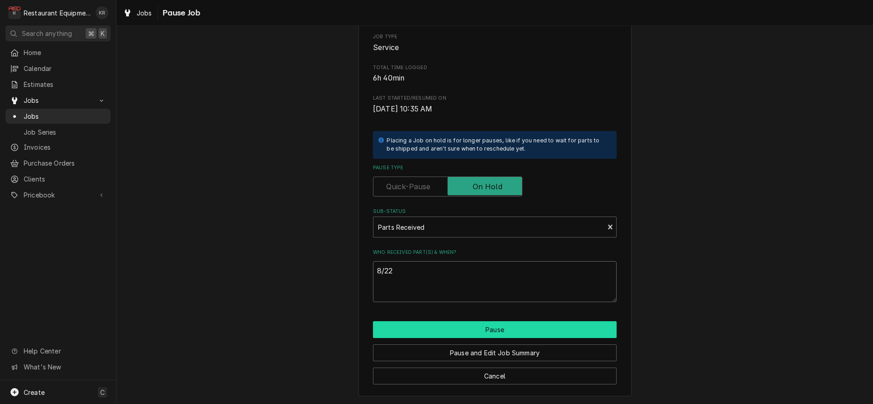
type textarea "8/22"
click at [510, 323] on button "Pause" at bounding box center [495, 329] width 244 height 17
type textarea "x"
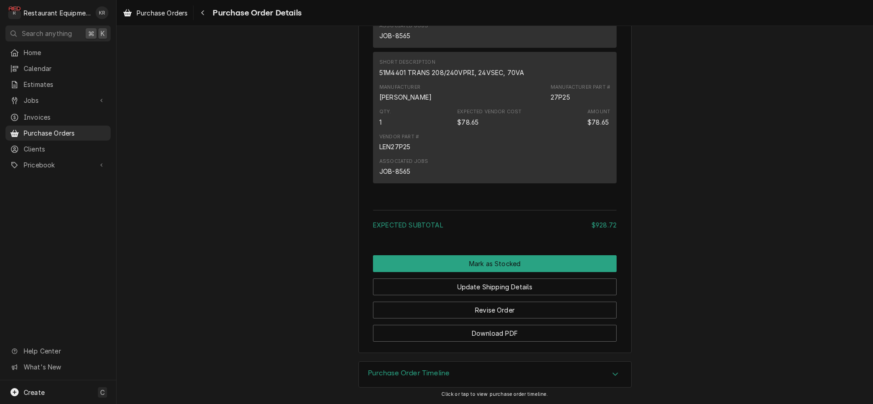
scroll to position [1061, 0]
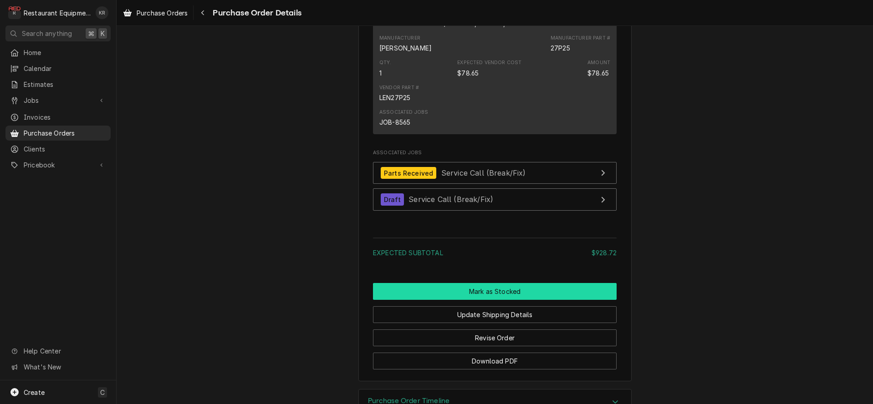
click at [484, 300] on button "Mark as Stocked" at bounding box center [495, 291] width 244 height 17
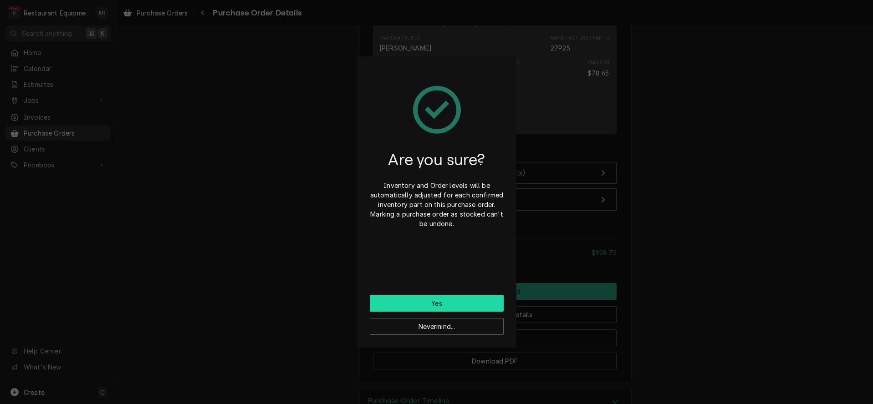
click at [462, 300] on button "Yes" at bounding box center [437, 303] width 134 height 17
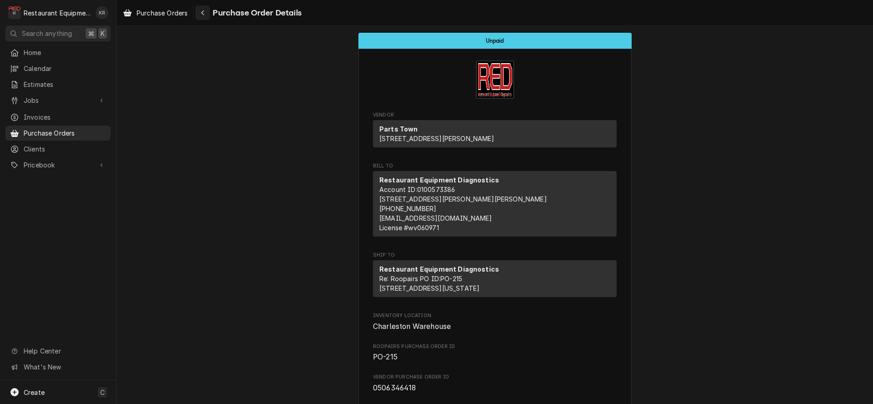
click at [203, 14] on div "Navigate back" at bounding box center [202, 12] width 9 height 9
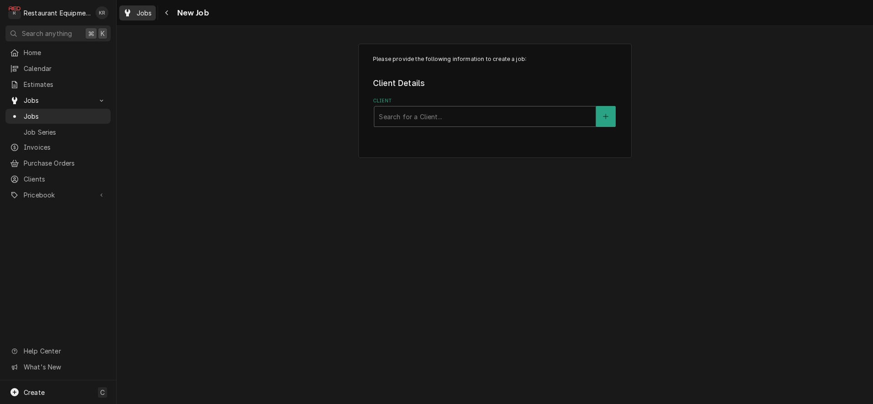
click at [147, 14] on span "Jobs" at bounding box center [144, 13] width 15 height 10
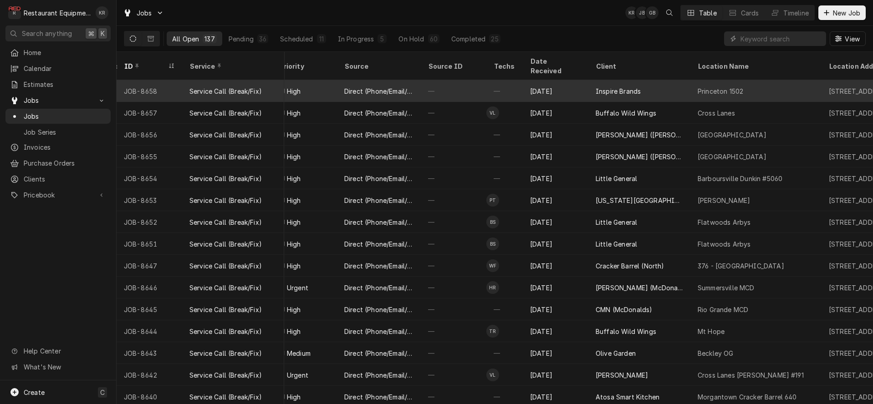
scroll to position [0, 377]
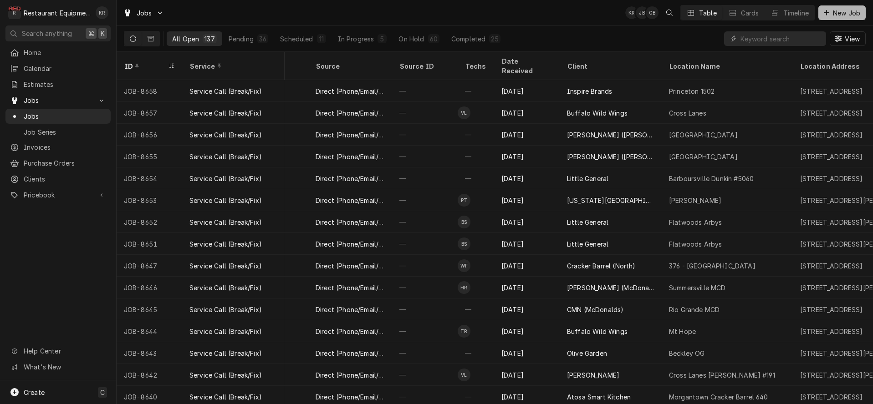
click at [850, 17] on button "New Job" at bounding box center [841, 12] width 47 height 15
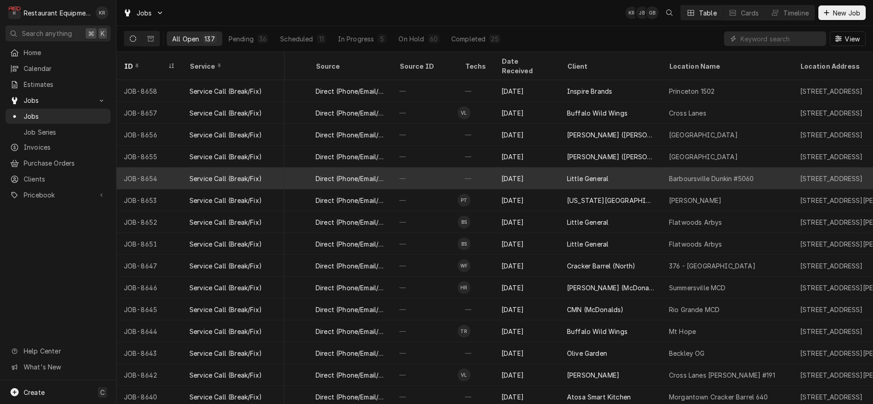
scroll to position [0, 377]
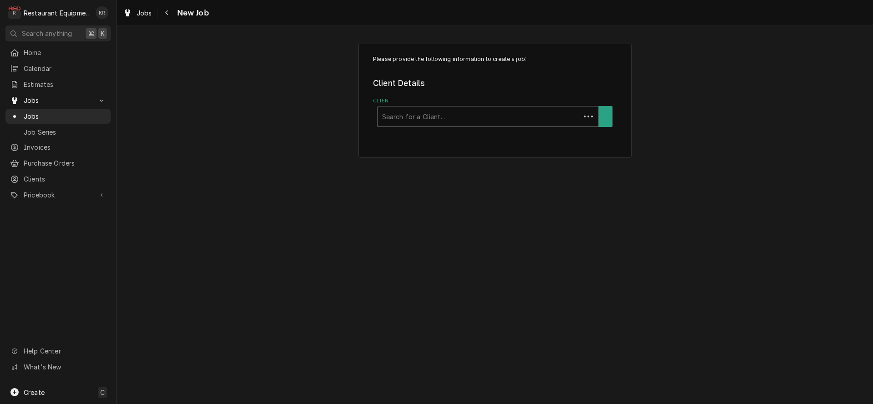
click at [474, 119] on div "Client" at bounding box center [479, 116] width 194 height 16
type input "gall"
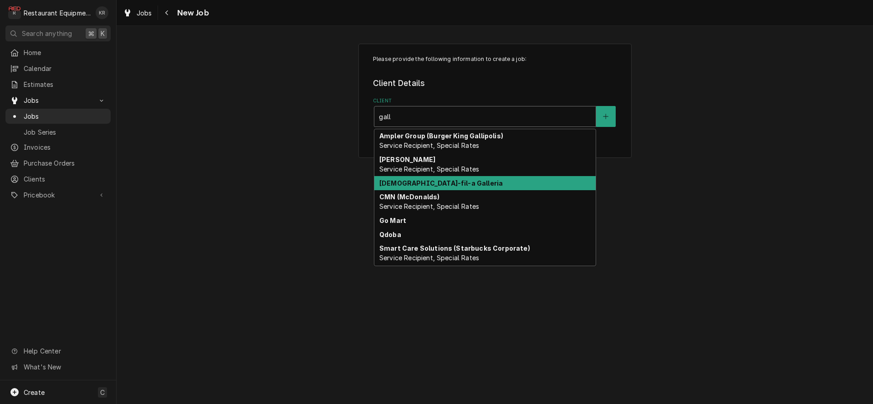
click at [461, 181] on div "[DEMOGRAPHIC_DATA]-fil-a Galleria" at bounding box center [484, 183] width 221 height 14
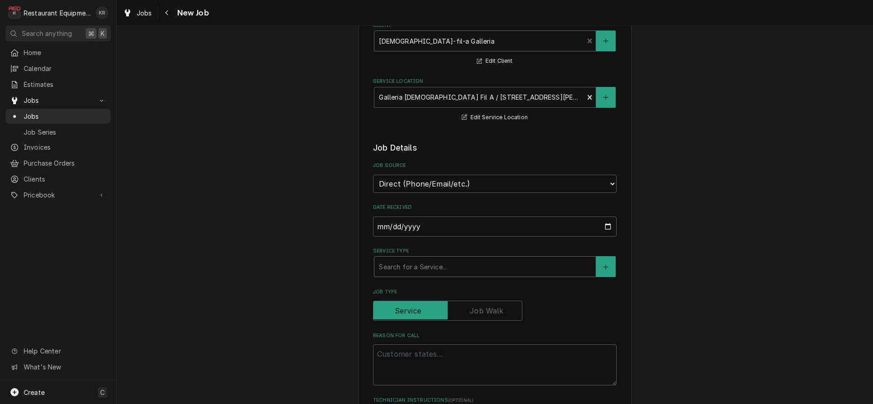
click at [453, 265] on div "Service Type" at bounding box center [485, 267] width 212 height 16
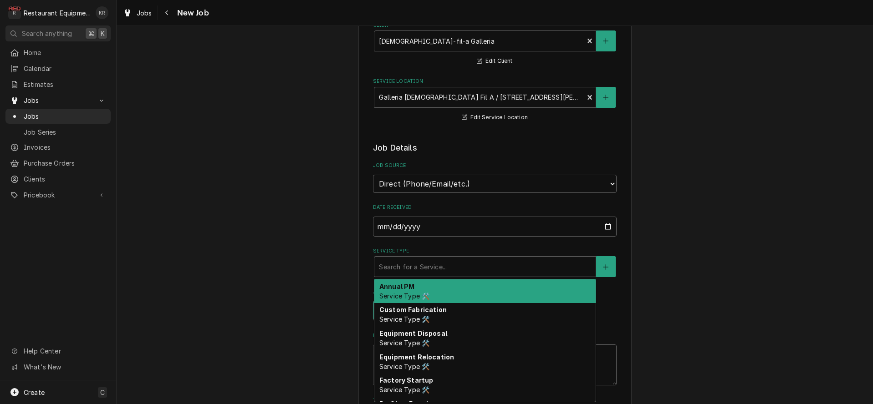
scroll to position [74, 0]
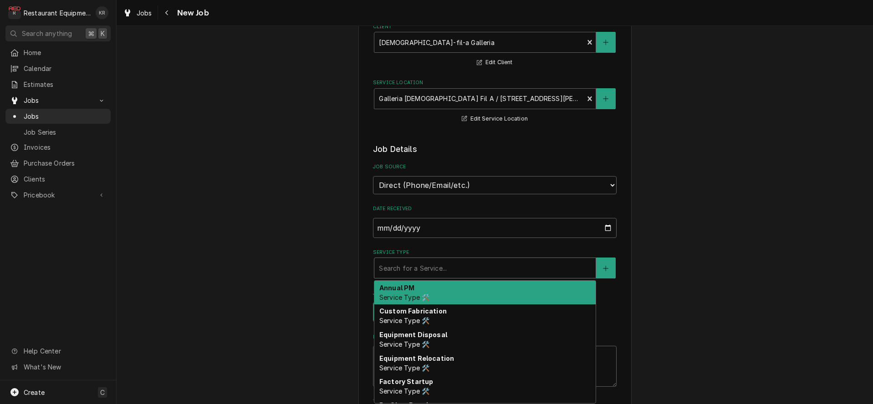
type textarea "x"
type input "b"
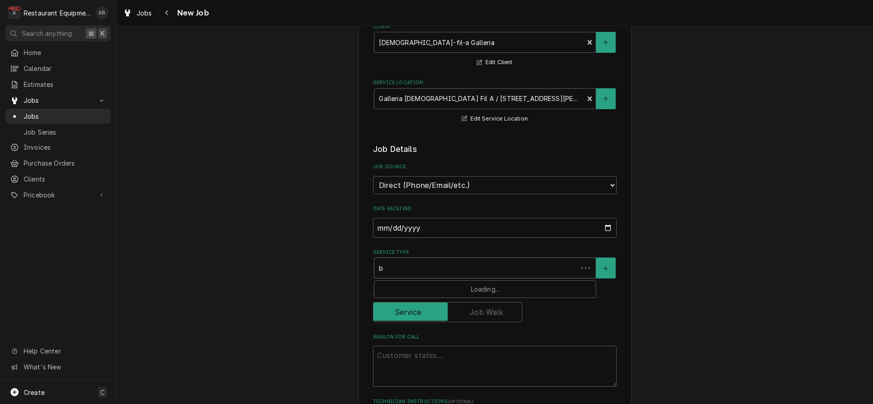
type textarea "x"
type input "br"
type textarea "x"
type input "bre"
type textarea "x"
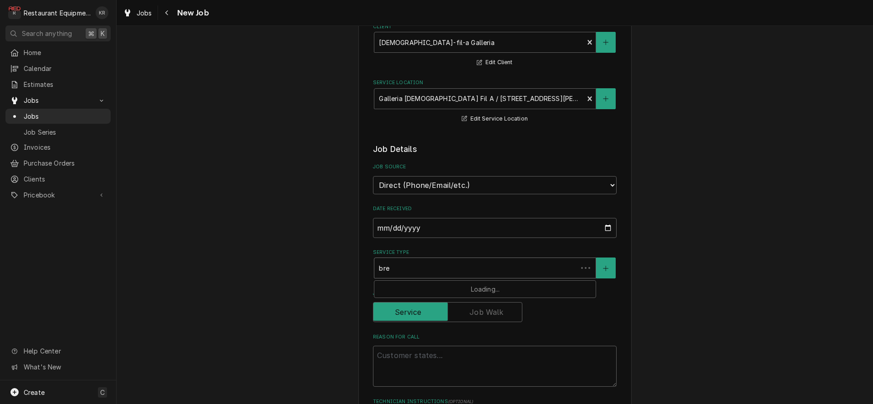
type input "brea"
click at [476, 267] on div "Service Type" at bounding box center [485, 268] width 212 height 16
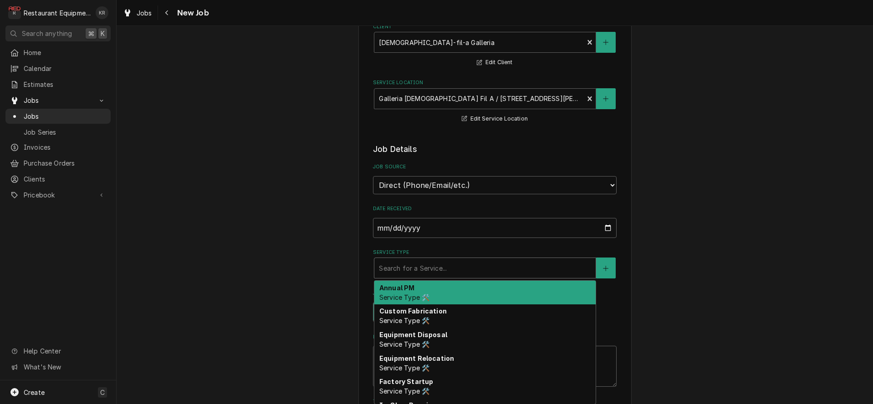
click at [443, 263] on div "Service Type" at bounding box center [485, 268] width 212 height 16
type textarea "x"
type input "b"
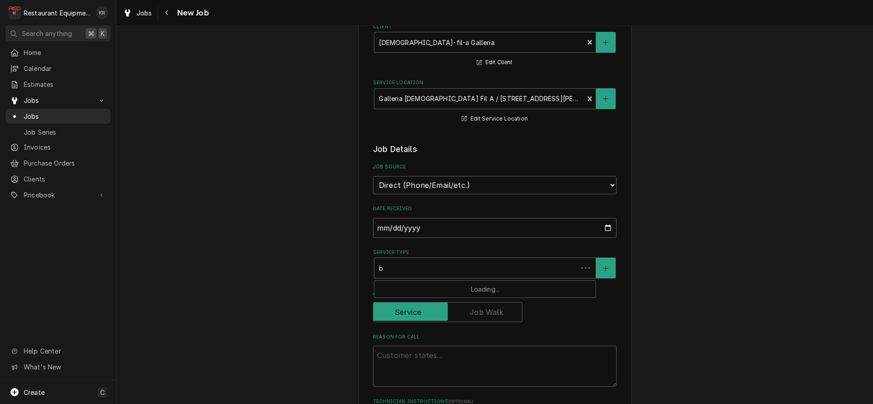
type textarea "x"
type input "br"
type textarea "x"
type input "bre"
type textarea "x"
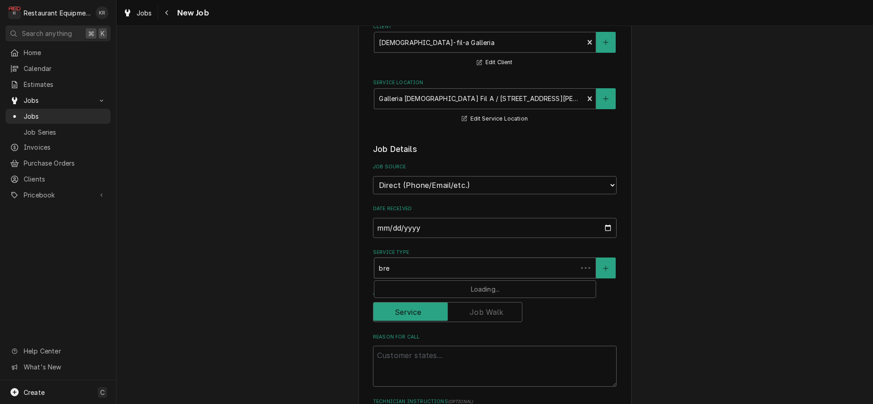
type input "brea"
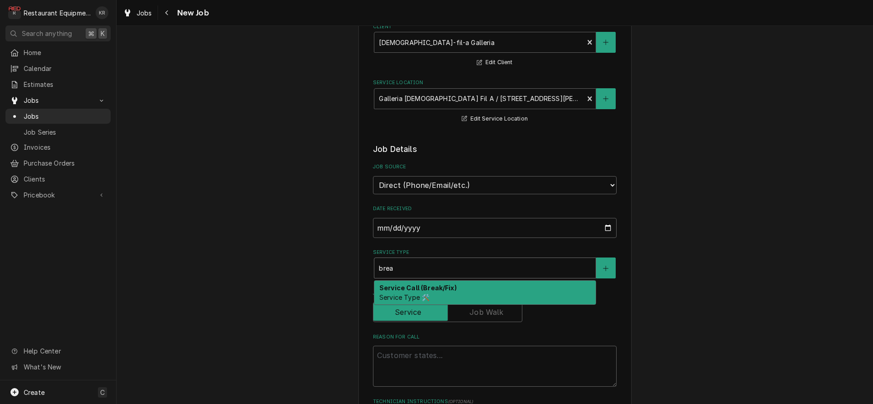
click at [434, 291] on div "Service Call (Break/Fix) Service Type 🛠️" at bounding box center [484, 293] width 221 height 24
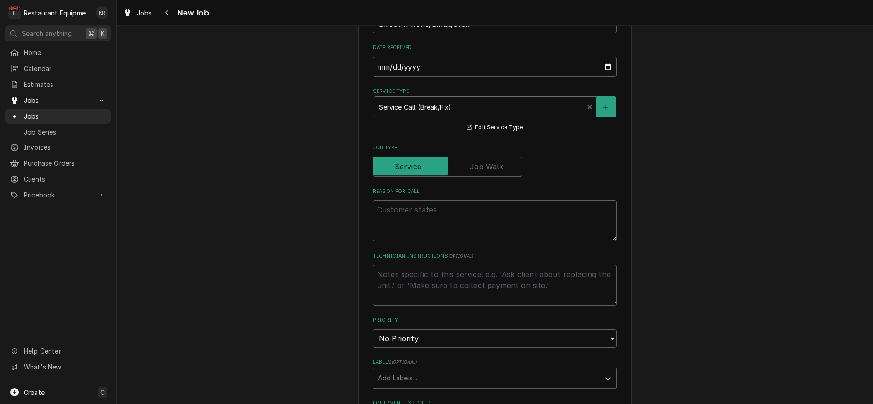
scroll to position [256, 0]
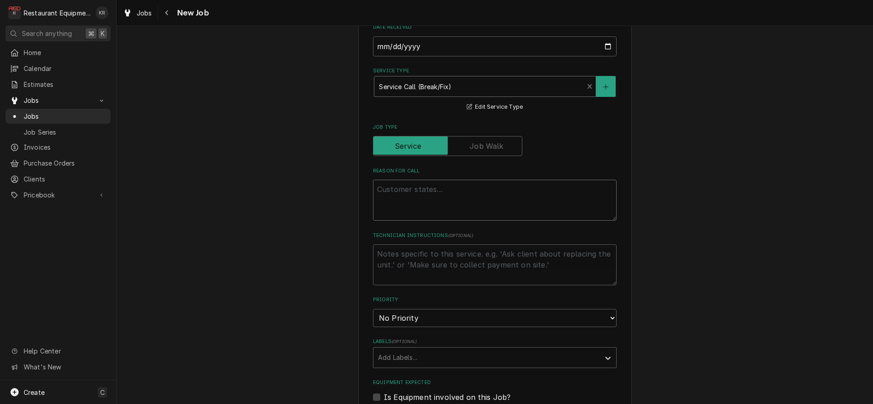
click at [428, 199] on textarea "Reason For Call" at bounding box center [495, 200] width 244 height 41
type textarea "x"
type textarea """
type textarea "x"
type textarea ""h"
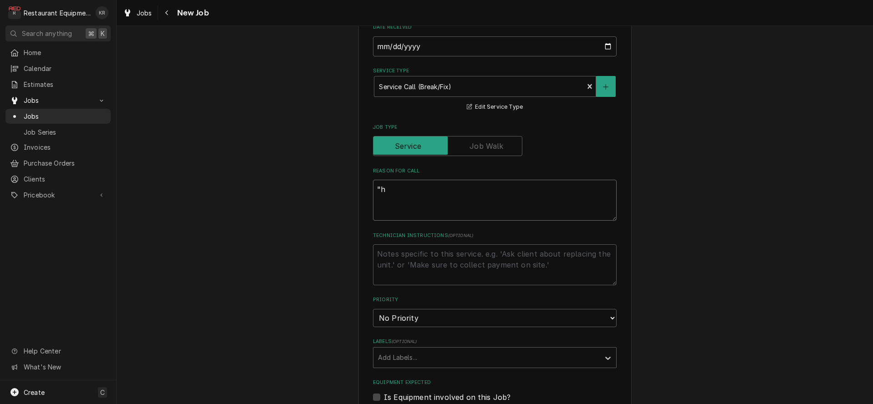
type textarea "x"
type textarea ""hi"
type textarea "x"
type textarea ""high"
type textarea "x"
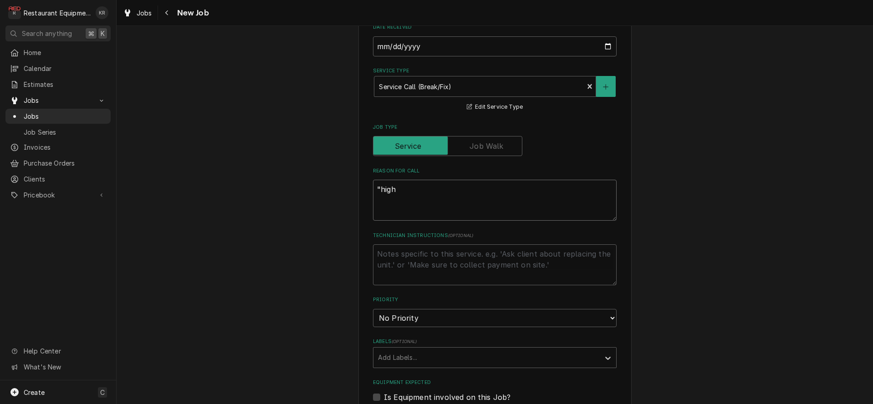
type textarea ""high"
type textarea "x"
type textarea ""high v"
type textarea "x"
type textarea ""high vo"
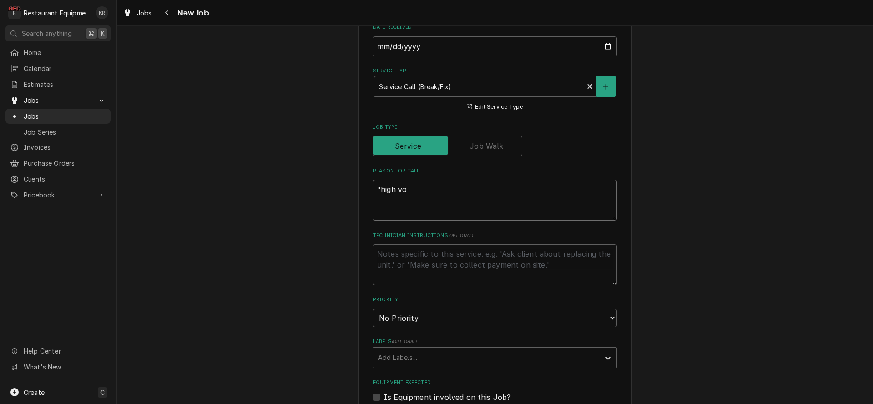
type textarea "x"
type textarea ""high vol"
type textarea "x"
type textarea ""high volt"
type textarea "x"
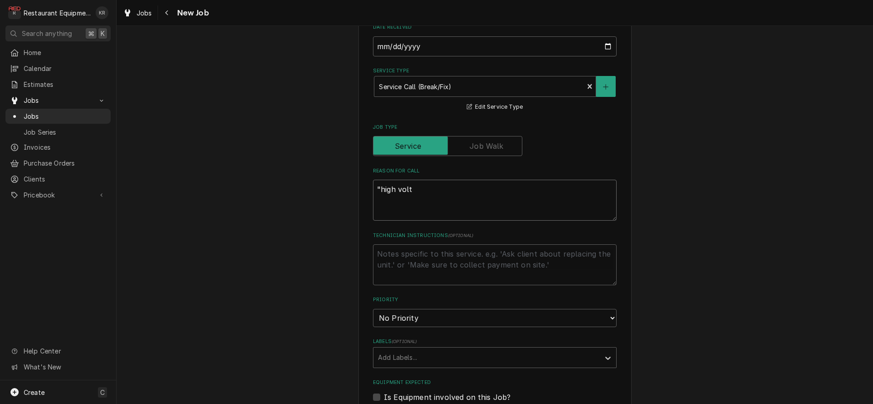
type textarea ""high volta"
type textarea "x"
type textarea ""high voltag"
type textarea "x"
type textarea ""[MEDICAL_DATA]"
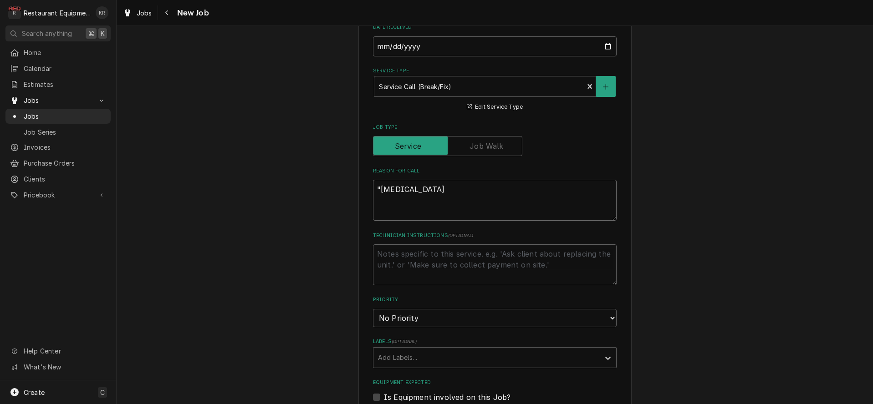
type textarea "x"
type textarea ""[MEDICAL_DATA]""
type textarea "x"
type textarea ""[MEDICAL_DATA]""
type textarea "x"
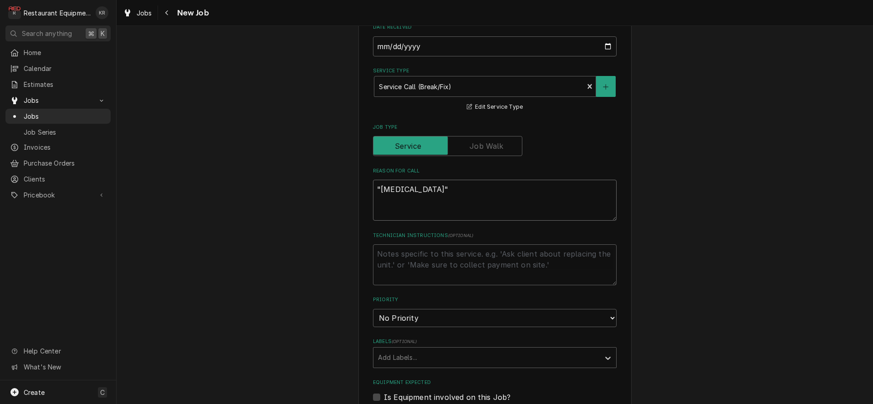
type textarea ""high voltage" e"
type textarea "x"
type textarea ""high voltage" er"
type textarea "x"
type textarea ""high voltage" err"
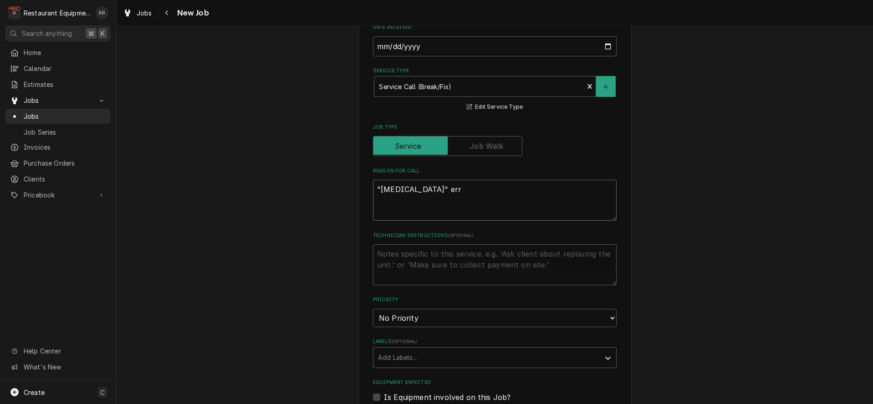
type textarea "x"
type textarea ""high voltage" erro"
type textarea "x"
type textarea ""high voltage" error"
type textarea "x"
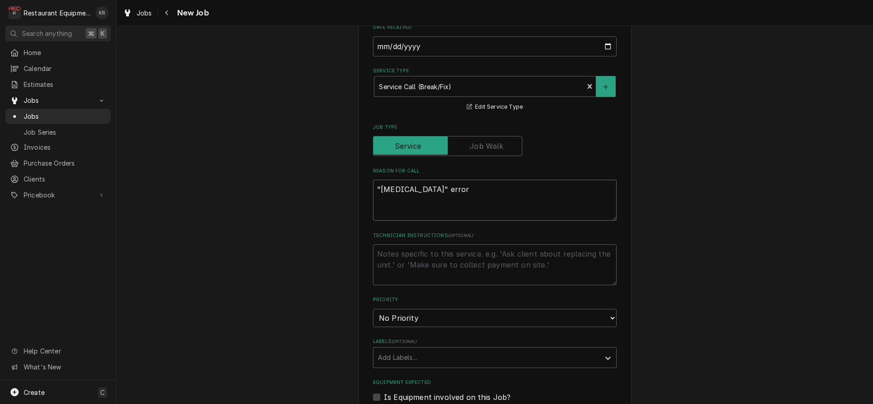
type textarea ""high voltage" error"
type textarea "x"
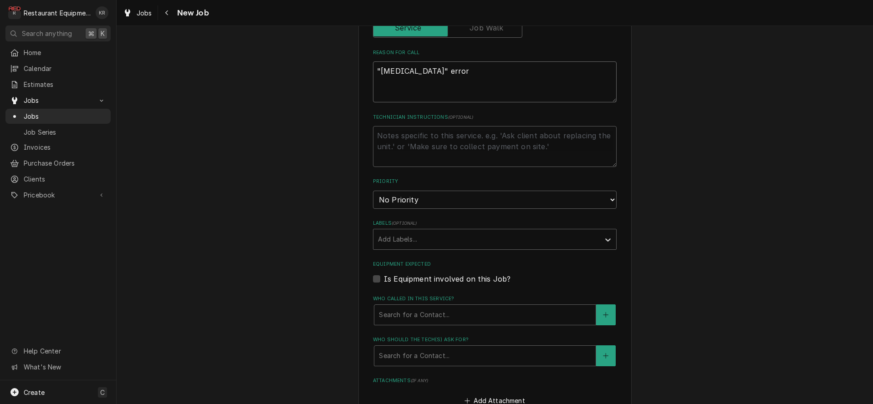
type textarea ""high voltage" error"
select select "2"
click option "High" at bounding box center [0, 0] width 0 height 0
click at [435, 234] on div "Labels" at bounding box center [486, 238] width 217 height 16
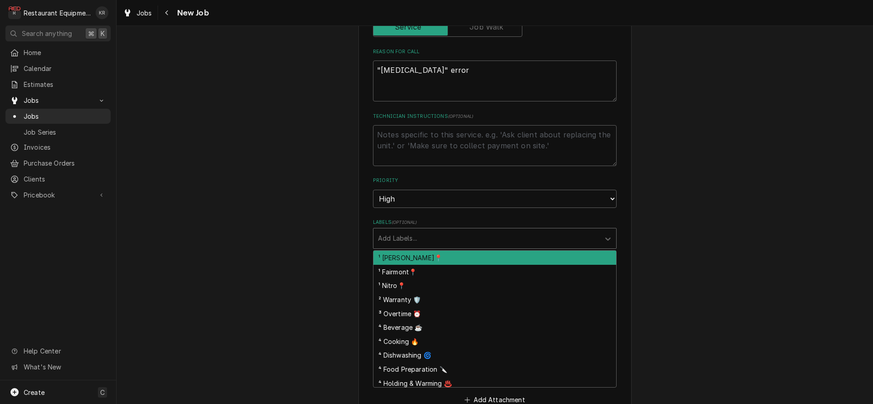
click at [439, 258] on div "¹ [PERSON_NAME]📍" at bounding box center [494, 258] width 243 height 14
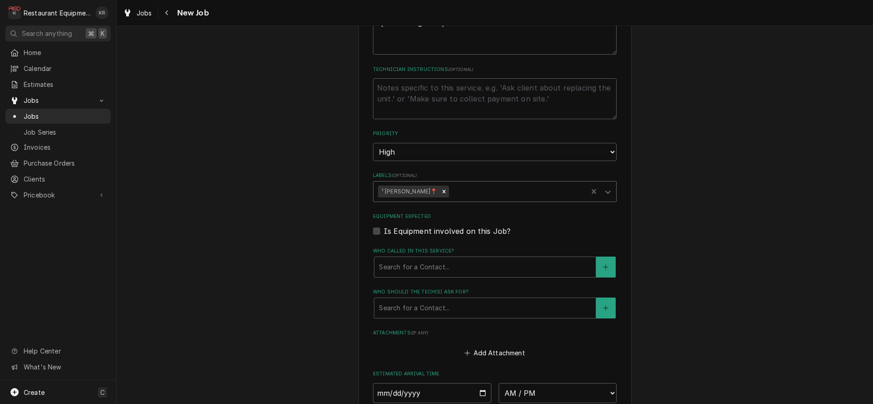
scroll to position [454, 0]
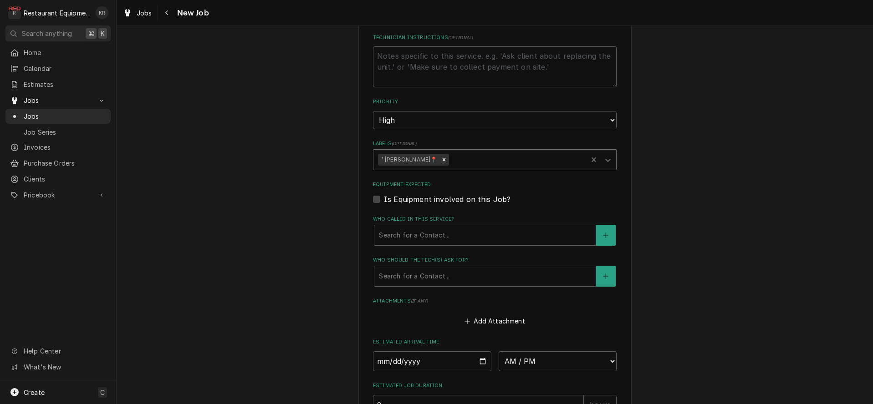
drag, startPoint x: 450, startPoint y: 159, endPoint x: 451, endPoint y: 168, distance: 8.2
click at [451, 159] on div "Labels" at bounding box center [517, 160] width 132 height 16
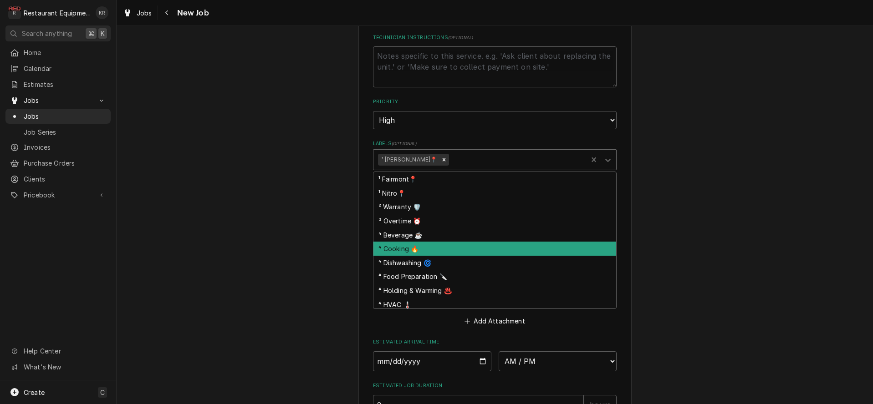
drag, startPoint x: 446, startPoint y: 248, endPoint x: 450, endPoint y: 227, distance: 21.8
click at [447, 248] on div "⁴ Cooking 🔥" at bounding box center [494, 249] width 243 height 14
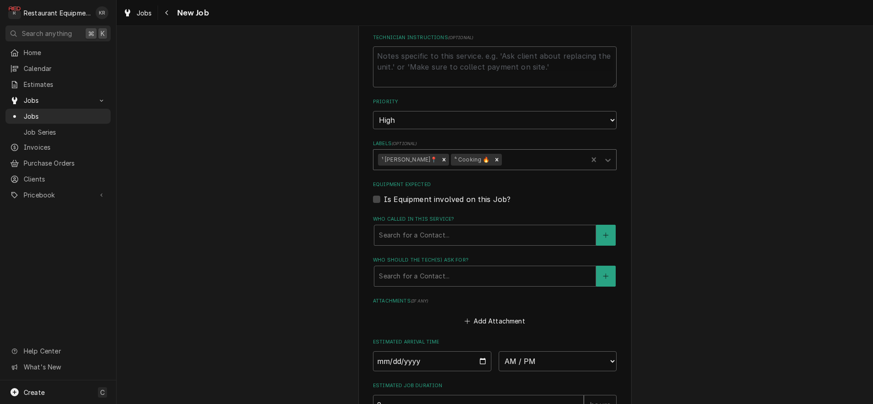
scroll to position [198, 0]
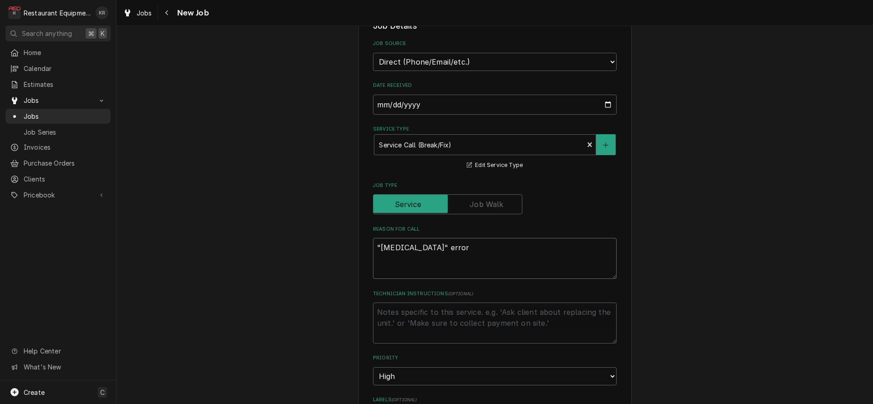
click at [376, 245] on textarea ""high voltage" error" at bounding box center [495, 258] width 244 height 41
type textarea "x"
type textarea "H"high voltage" error"
type textarea "x"
type textarea "Hen"high voltage" error"
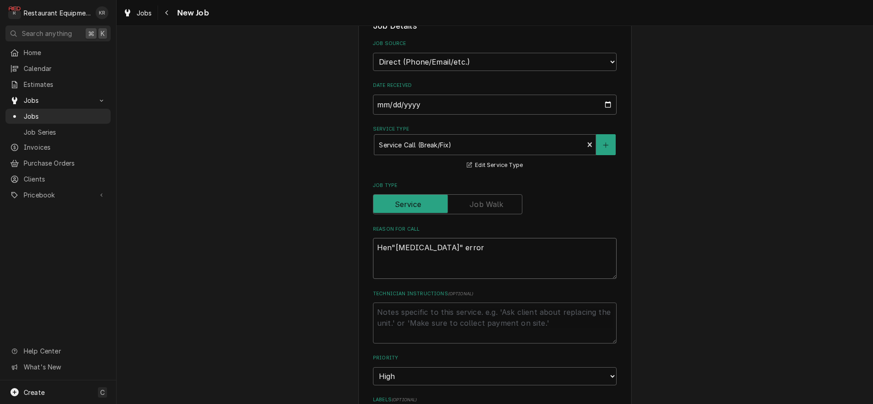
type textarea "x"
type textarea "Henn"high voltage" error"
type textarea "x"
type textarea "Henny"high voltage" error"
type textarea "x"
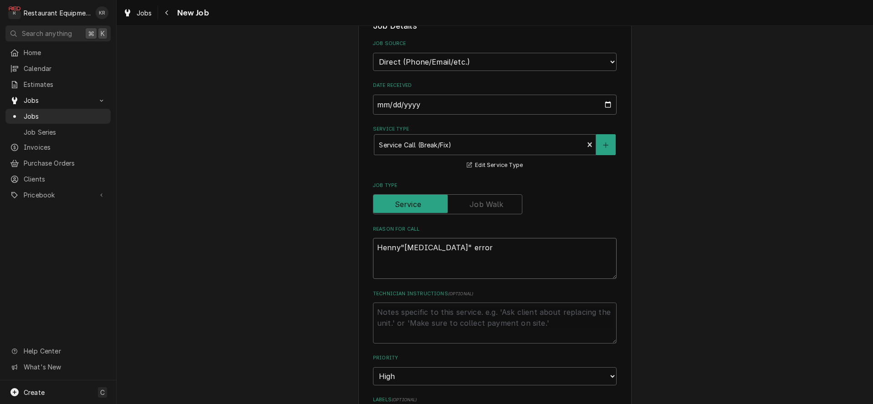
type textarea "Henny "high voltage" error"
type textarea "x"
type textarea "Henny P"high voltage" error"
type textarea "x"
type textarea "Henny Pe"high voltage" error"
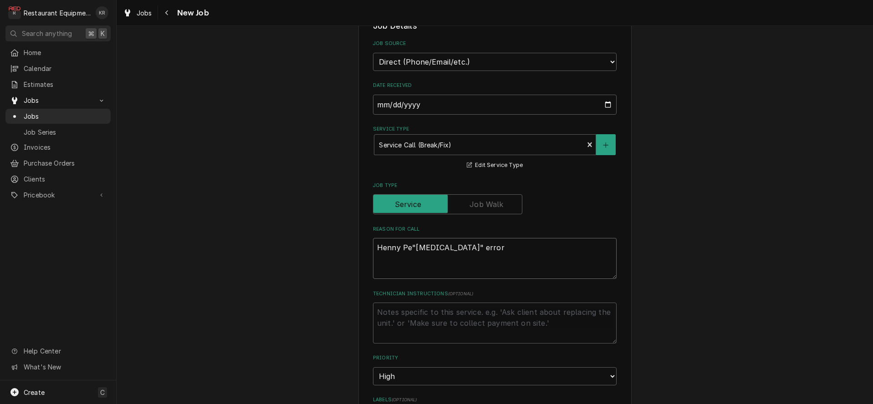
type textarea "x"
type textarea "Henny Pen"high voltage" error"
type textarea "x"
type textarea "Henny Penn"high voltage" error"
type textarea "x"
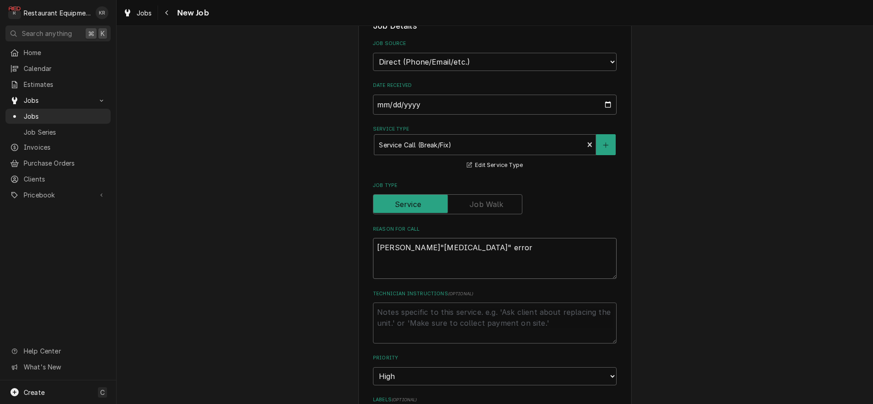
type textarea "Henny Penny"high voltage" error"
type textarea "x"
type textarea "Henny Penny "high voltage" error"
type textarea "x"
type textarea "Henny Penny "high voltage" error"
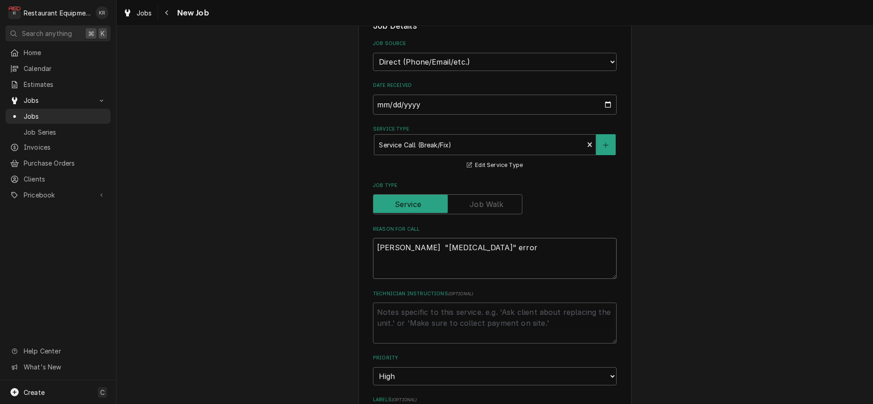
type textarea "x"
type textarea "Henny Penny g"high voltage" error"
type textarea "x"
type textarea "Henny Penny gi"high voltage" error"
type textarea "x"
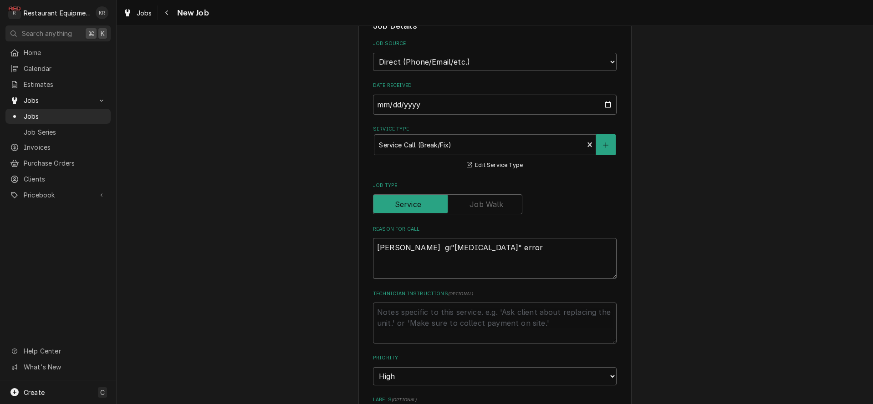
type textarea "Henny Penny giv"high voltage" error"
type textarea "x"
type textarea "Henny Penny givi"high voltage" error"
type textarea "x"
type textarea "Henny Penny givin"high voltage" error"
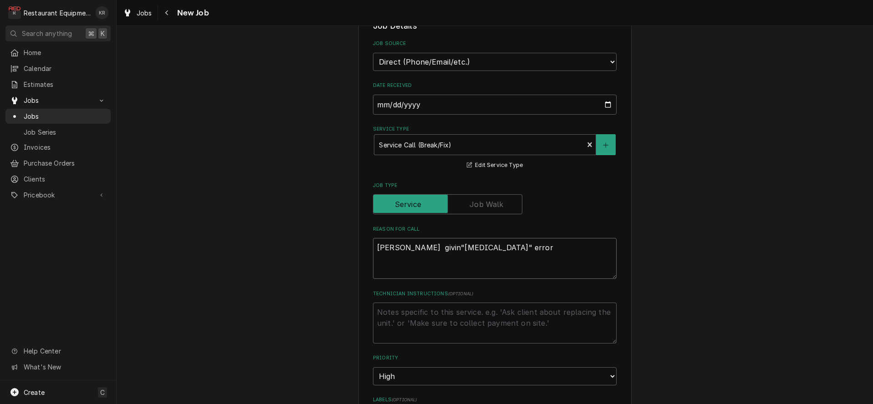
type textarea "x"
type textarea "Henny Penny giving"high voltage" error"
type textarea "x"
type textarea "Henny Penny giving "high voltage" error"
type textarea "x"
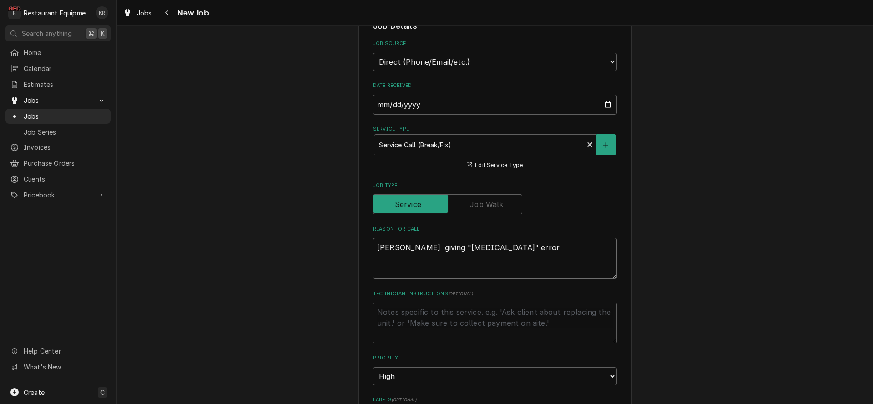
type textarea "Henny Penny giving "high voltage" error"
type textarea "x"
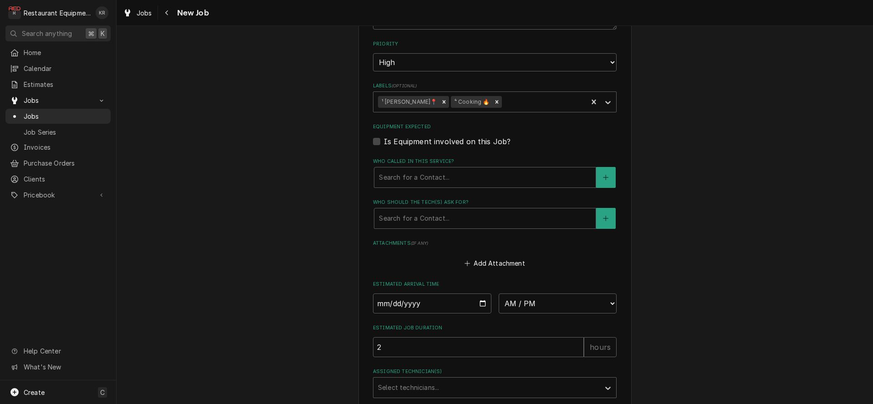
scroll to position [517, 0]
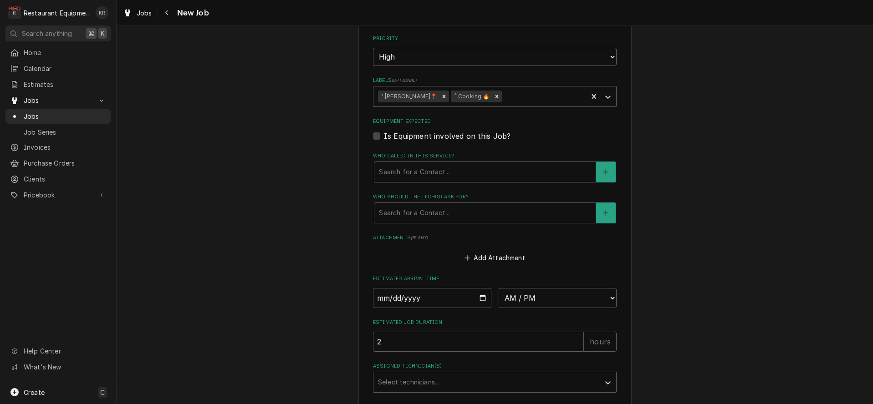
type textarea "Henny Penny giving "high voltage" error"
click at [461, 168] on div "Who called in this service?" at bounding box center [485, 172] width 212 height 16
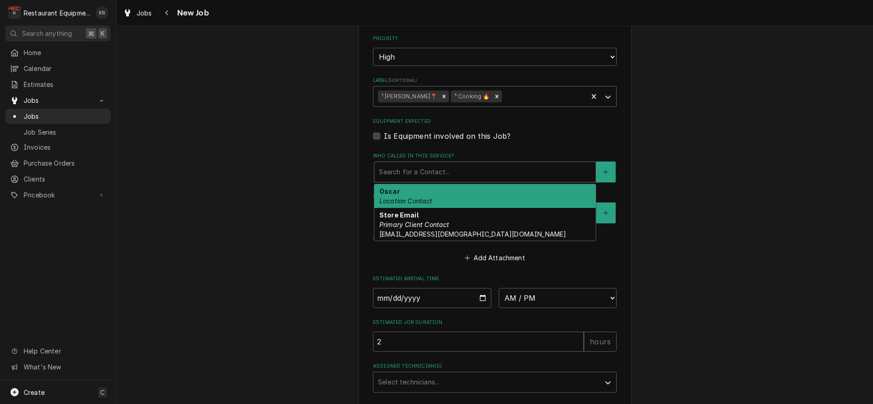
click at [460, 199] on div "Oscar Location Contact" at bounding box center [484, 196] width 221 height 24
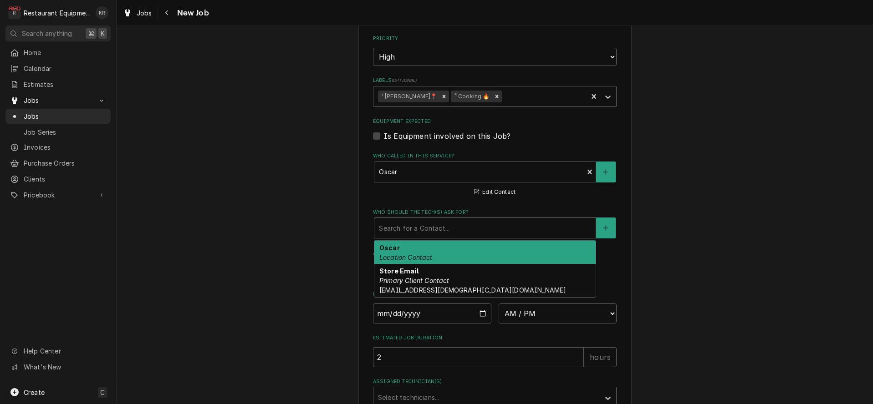
click at [459, 231] on div "Who should the tech(s) ask for?" at bounding box center [485, 228] width 212 height 16
click at [459, 255] on div "Oscar Location Contact" at bounding box center [484, 253] width 221 height 24
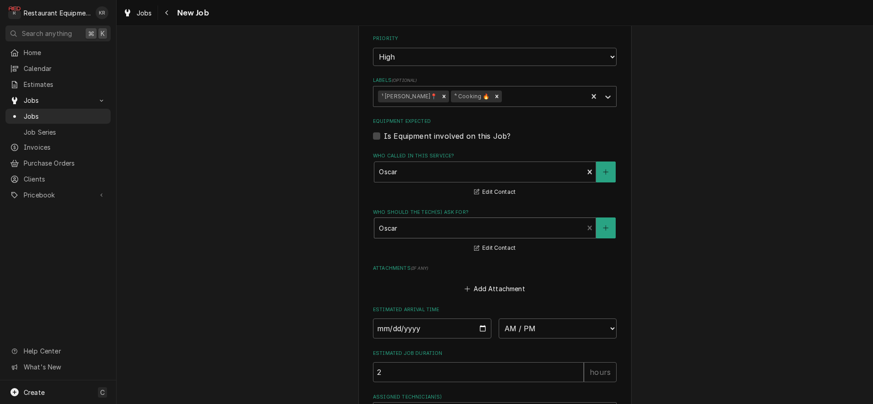
type textarea "x"
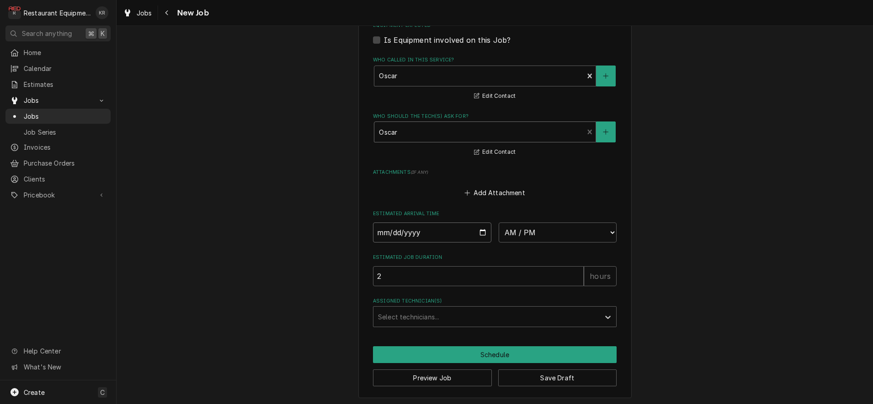
click at [478, 232] on input "Date" at bounding box center [432, 233] width 118 height 20
type input "[DATE]"
type textarea "x"
click at [499, 223] on select "AM / PM 6:00 AM 6:15 AM 6:30 AM 6:45 AM 7:00 AM 7:15 AM 7:30 AM 7:45 AM 8:00 AM…" at bounding box center [558, 233] width 118 height 20
select select "09:45:00"
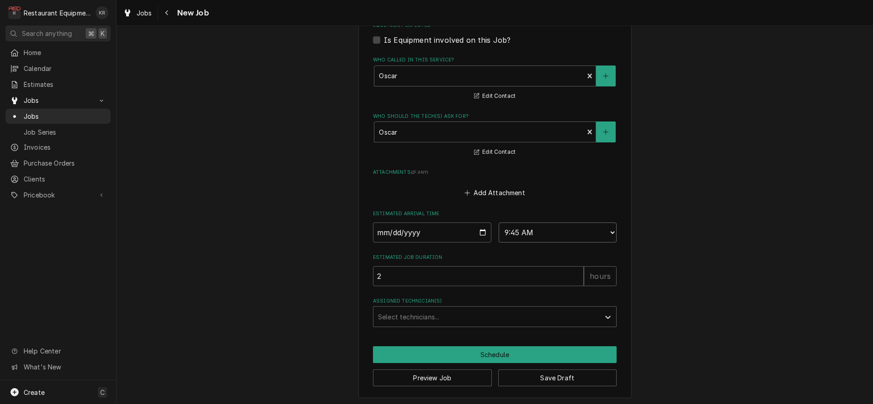
click option "9:45 AM" at bounding box center [0, 0] width 0 height 0
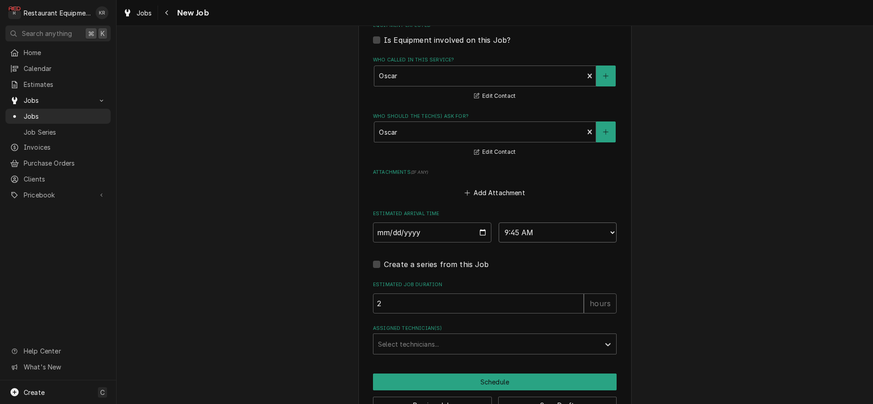
type textarea "x"
click at [418, 342] on div "Assigned Technician(s)" at bounding box center [486, 344] width 217 height 16
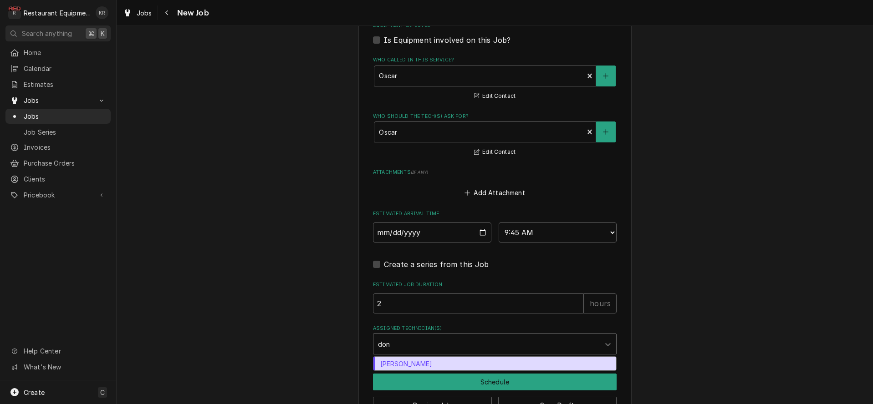
type input "dono"
click at [417, 362] on div "Donovan Pruitt" at bounding box center [494, 364] width 243 height 14
type textarea "x"
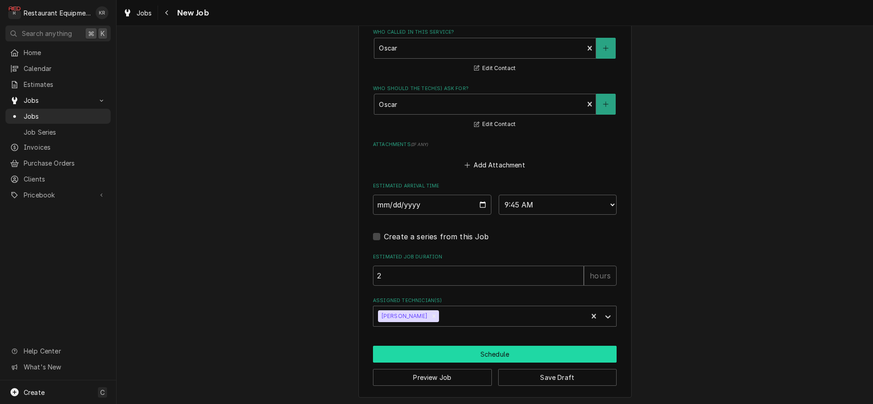
click at [483, 358] on button "Schedule" at bounding box center [495, 354] width 244 height 17
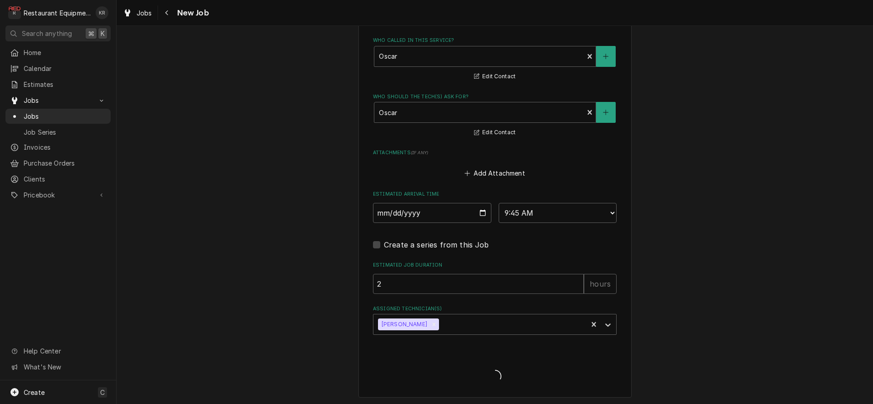
type textarea "x"
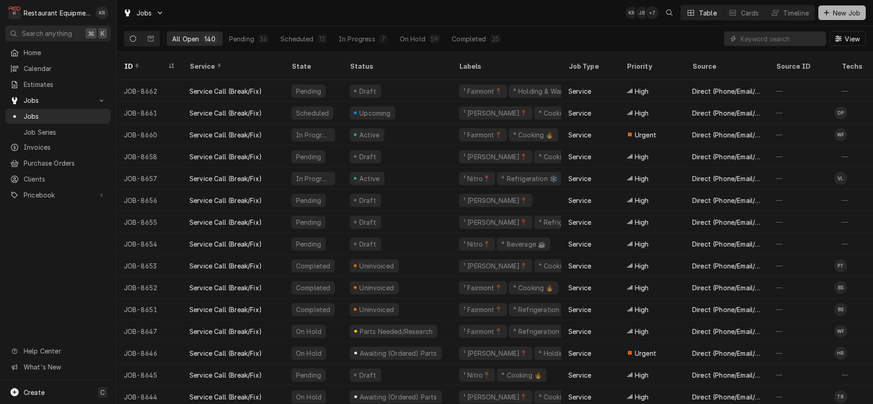
click at [836, 12] on span "New Job" at bounding box center [846, 13] width 31 height 10
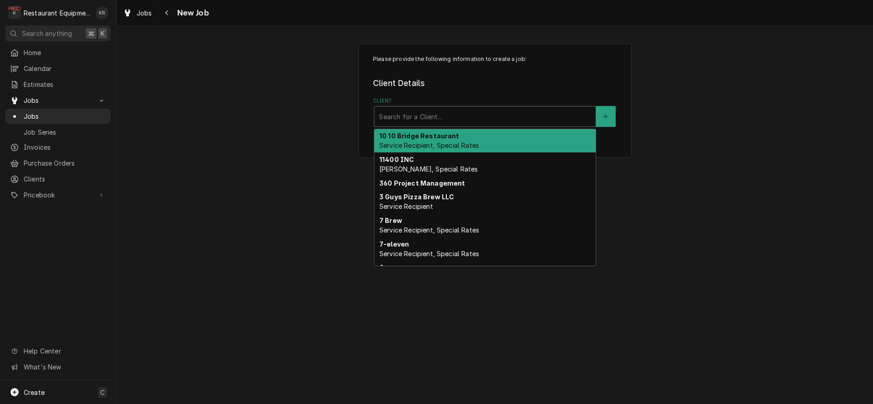
click at [459, 110] on div "Client" at bounding box center [485, 116] width 212 height 16
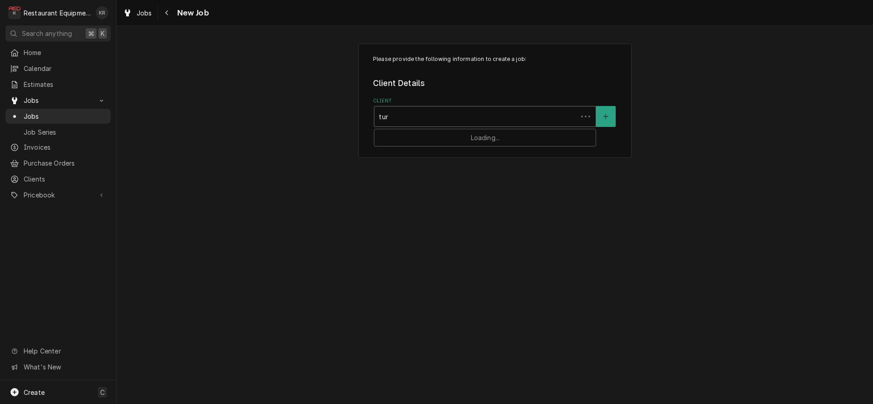
type input "turb"
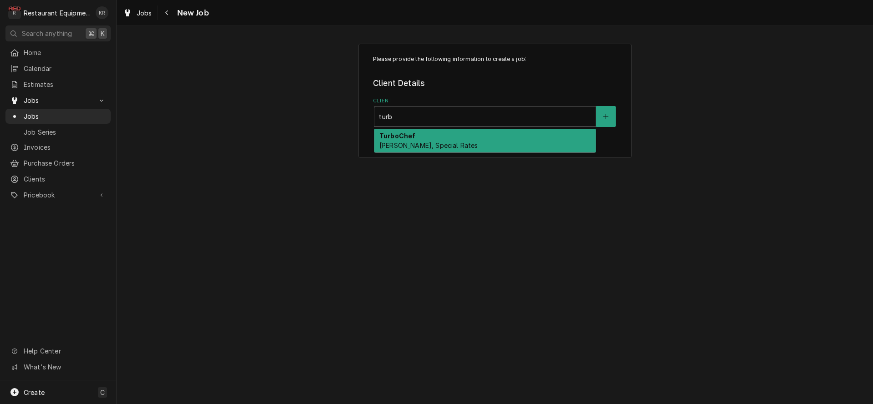
click at [418, 142] on span "[PERSON_NAME], Special Rates" at bounding box center [428, 146] width 98 height 8
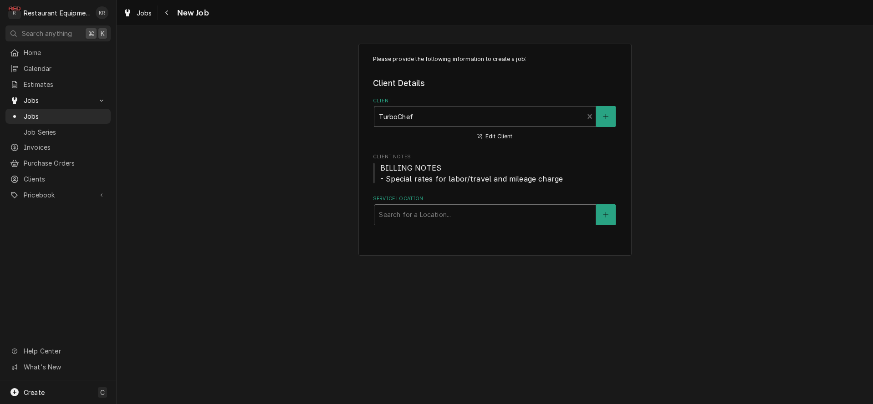
click at [419, 213] on div "Service Location" at bounding box center [485, 215] width 212 height 16
type input "subway"
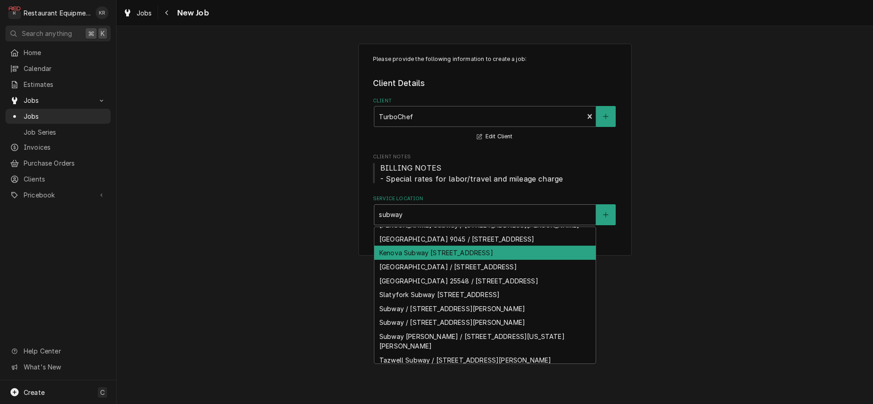
scroll to position [13, 0]
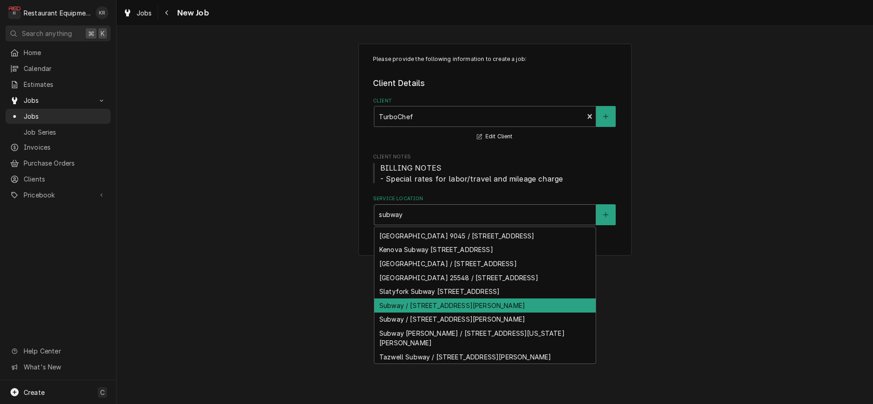
click at [442, 313] on div "Subway / [STREET_ADDRESS][PERSON_NAME]" at bounding box center [484, 306] width 221 height 14
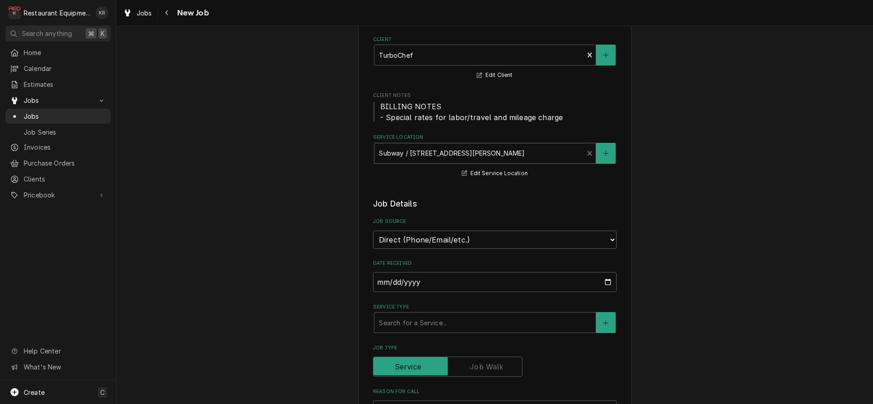
scroll to position [63, 0]
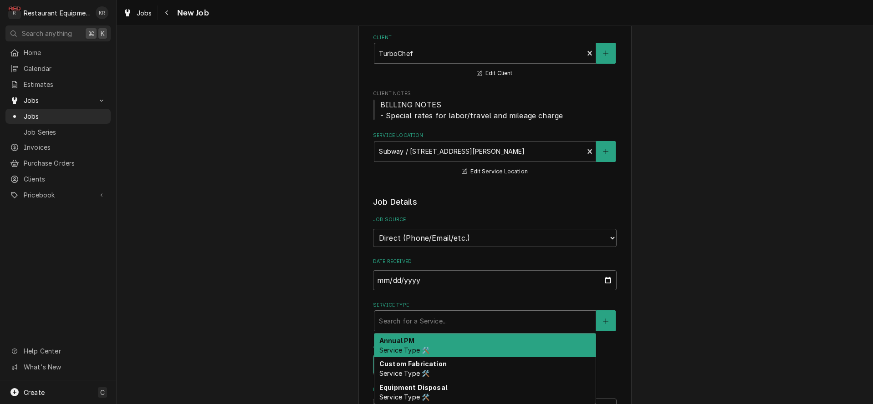
click at [440, 325] on div "Service Type" at bounding box center [485, 321] width 212 height 16
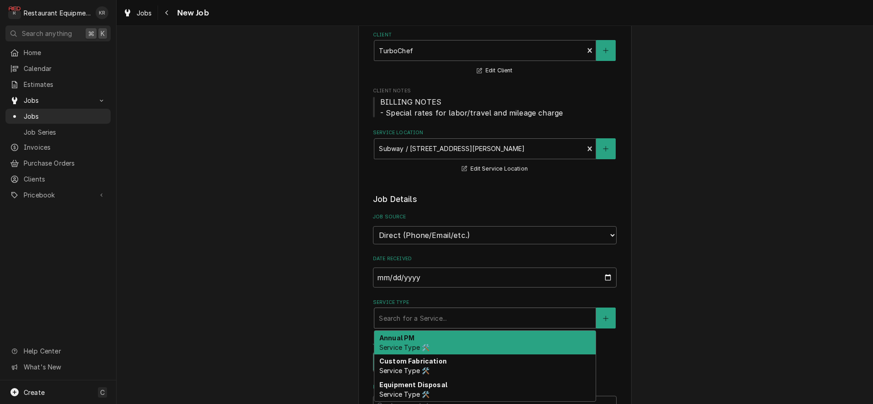
type textarea "x"
type input "b"
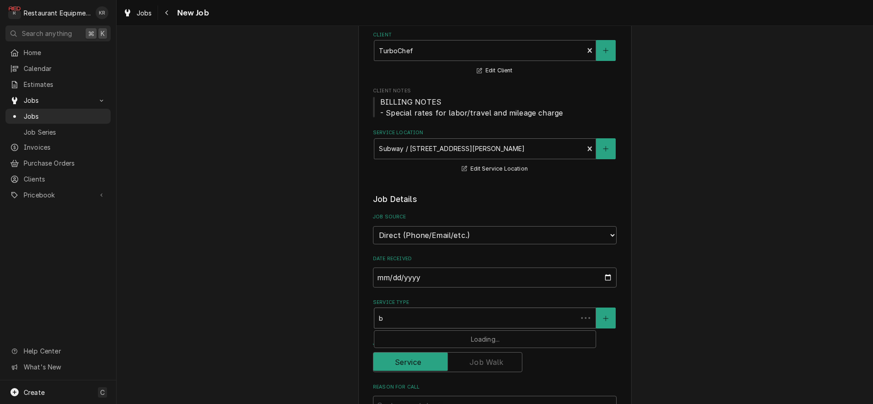
type textarea "x"
type input "br"
type textarea "x"
type input "bre"
type textarea "x"
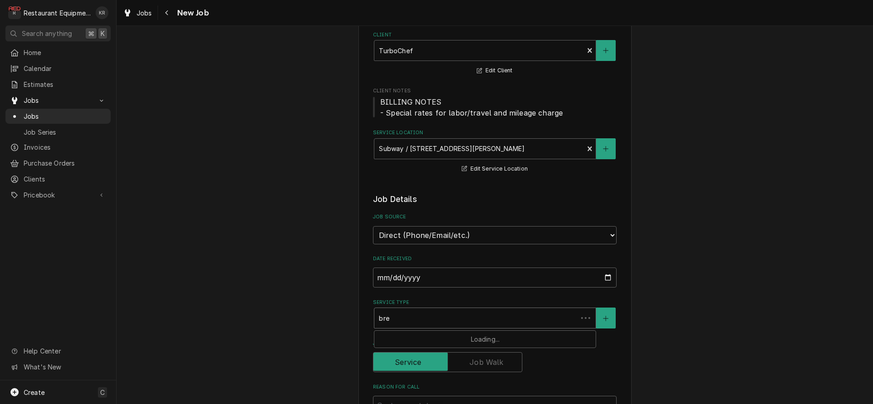
type input "brea"
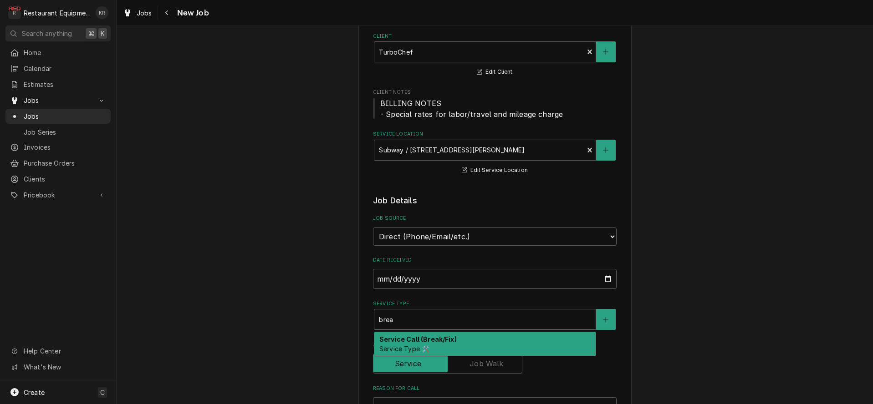
click at [412, 343] on div "Service Call (Break/Fix) Service Type 🛠️" at bounding box center [484, 344] width 221 height 24
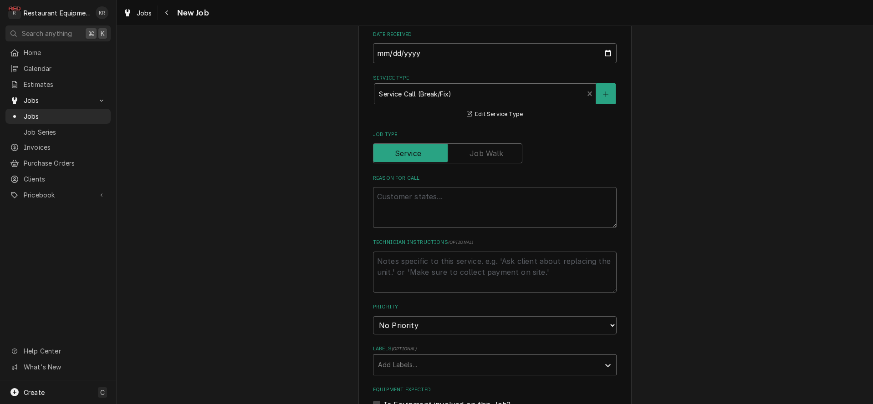
scroll to position [300, 0]
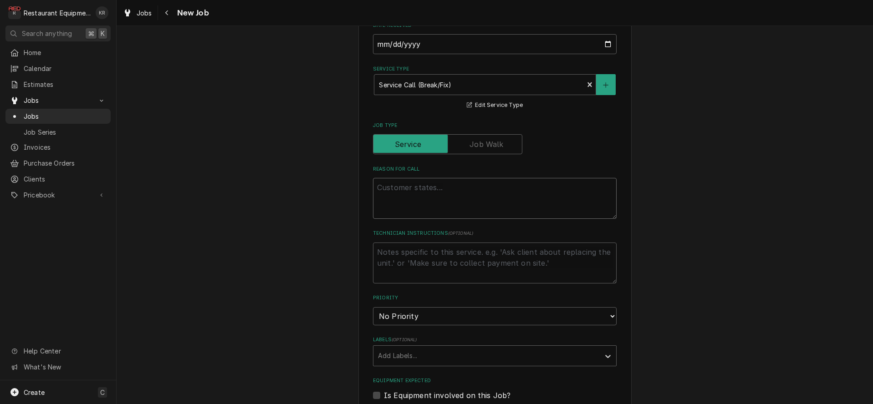
click at [394, 186] on textarea "Reason For Call" at bounding box center [495, 198] width 244 height 41
paste textarea "Case #10306816"
type textarea "x"
type textarea "Case #10306816"
type textarea "x"
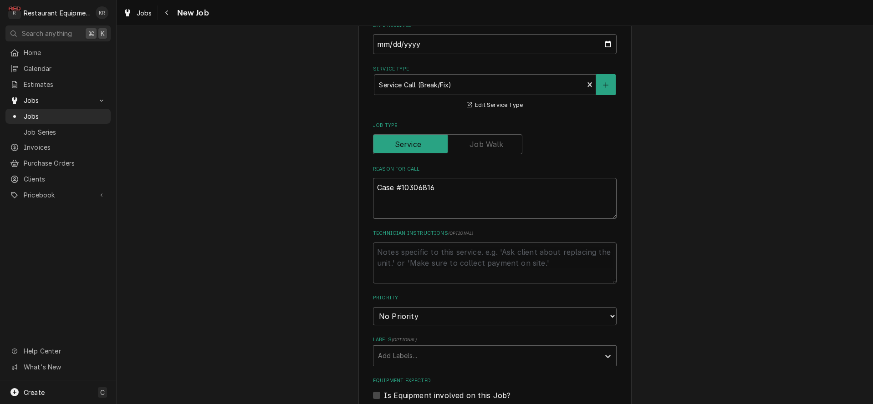
type textarea "Case #10306816"
type textarea "x"
type textarea "Case #10306816"
type textarea "x"
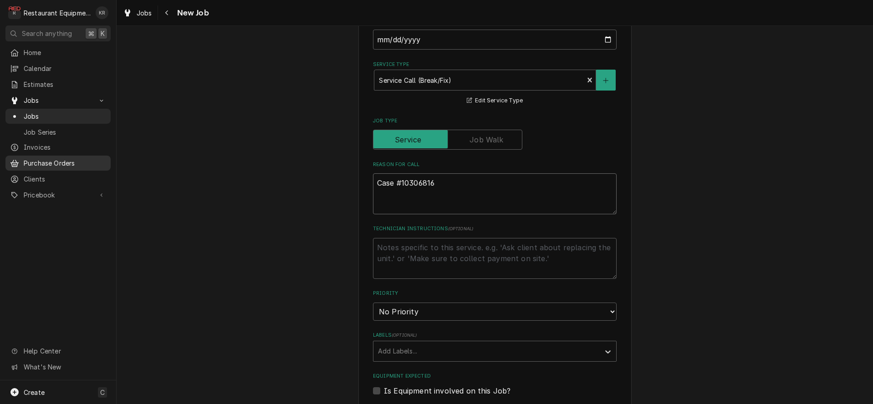
type textarea "Case #10306816"
paste textarea "TurboChef Oven Bullet The oven is displaying an F3 Magnetron low current error …"
type textarea "x"
type textarea "Case #10306816 TurboChef Oven Bullet The oven is displaying an F3 Magnetron low…"
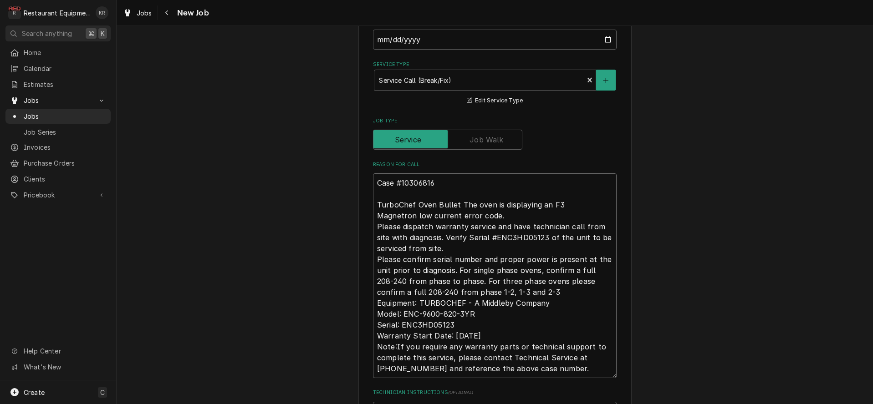
type textarea "x"
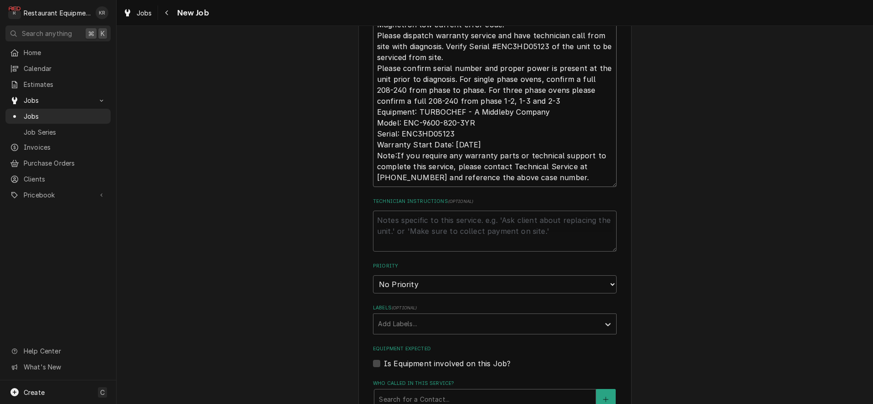
scroll to position [499, 0]
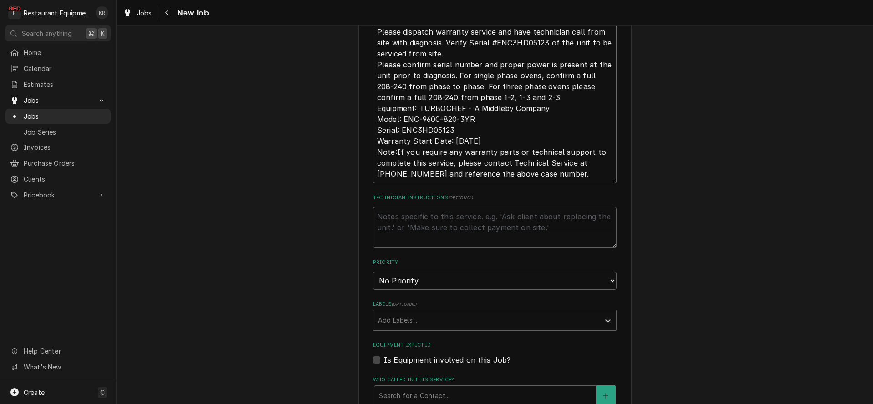
type textarea "Case #10306816 TurboChef Oven Bullet The oven is displaying an F3 Magnetron low…"
select select "2"
click option "High" at bounding box center [0, 0] width 0 height 0
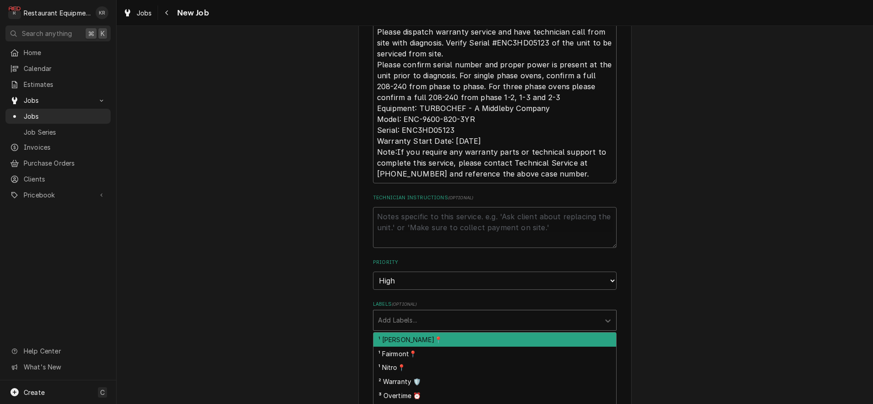
drag, startPoint x: 428, startPoint y: 318, endPoint x: 433, endPoint y: 335, distance: 16.9
click at [428, 319] on div "Labels" at bounding box center [486, 320] width 217 height 16
click at [432, 339] on div "¹ [PERSON_NAME]📍" at bounding box center [494, 340] width 243 height 14
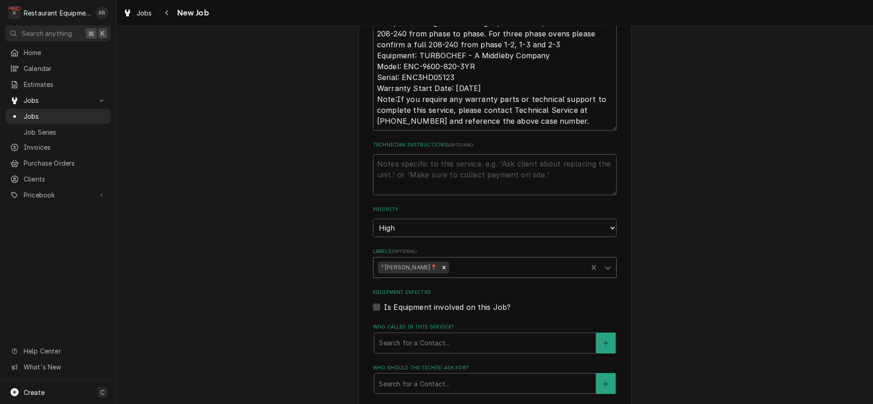
scroll to position [579, 0]
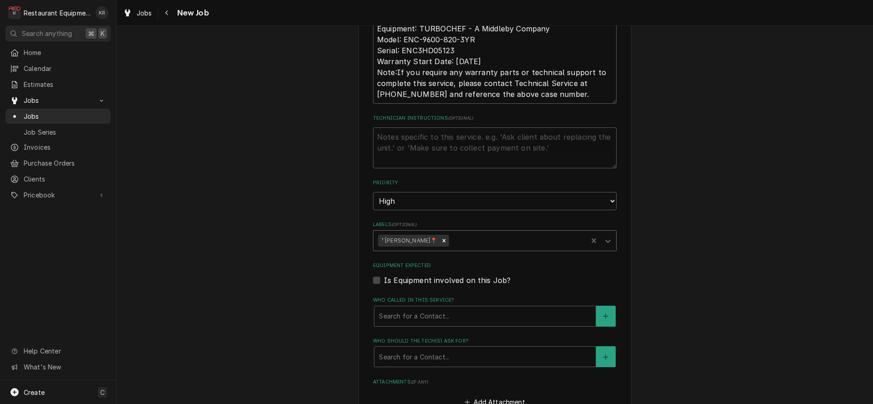
click at [457, 243] on div "Labels" at bounding box center [517, 241] width 132 height 16
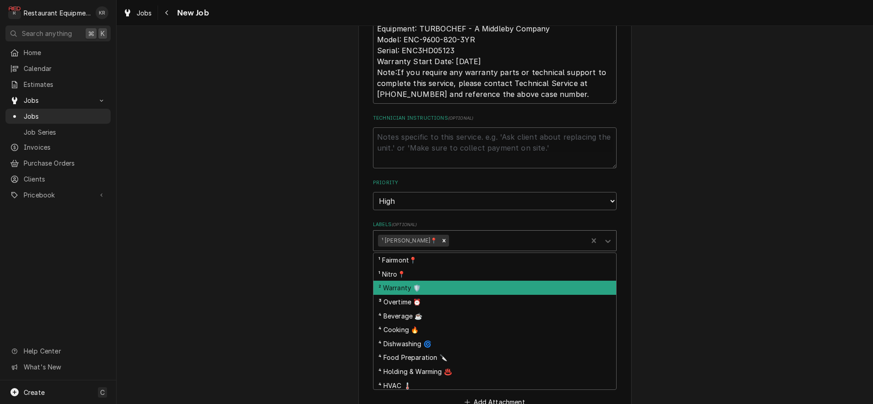
click at [435, 290] on div "² Warranty 🛡️" at bounding box center [494, 288] width 243 height 14
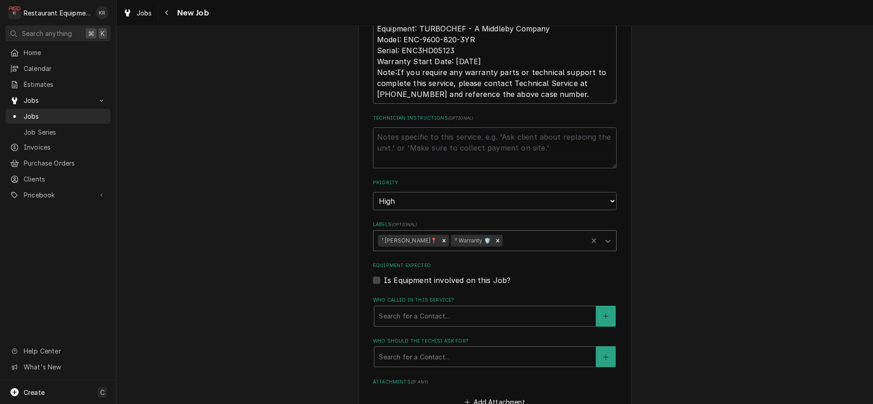
click at [505, 244] on div "Labels" at bounding box center [543, 241] width 79 height 16
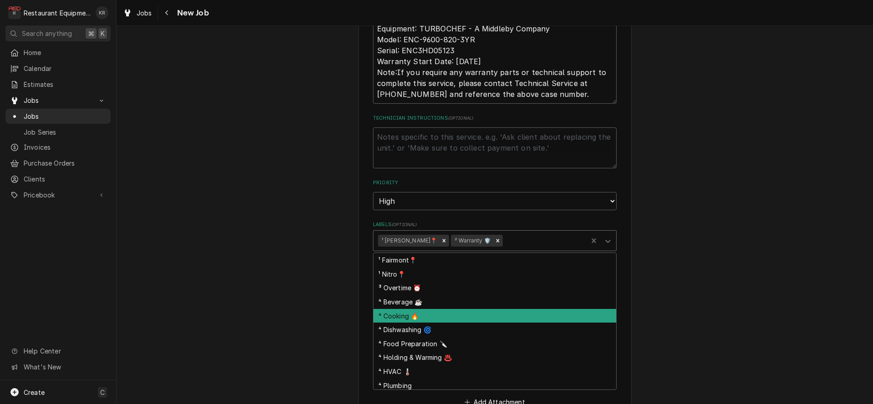
click at [472, 312] on div "⁴ Cooking 🔥" at bounding box center [494, 316] width 243 height 14
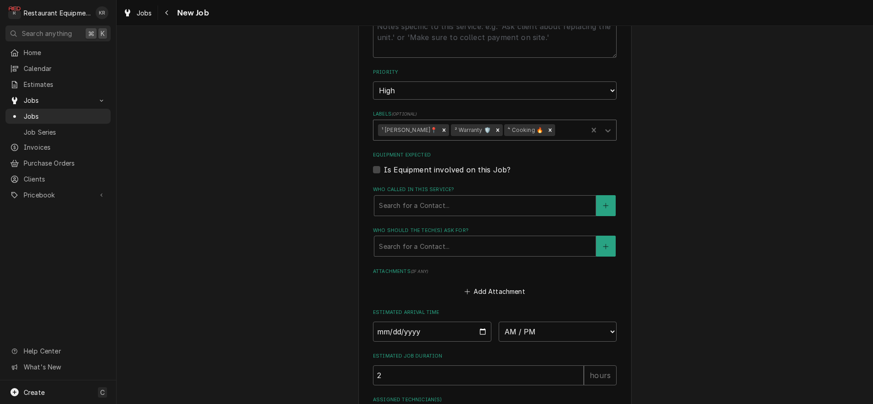
scroll to position [691, 0]
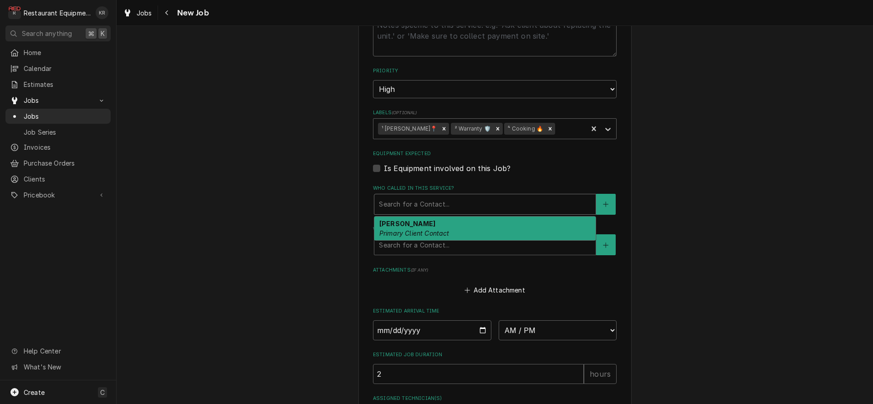
click at [457, 203] on div "Who called in this service?" at bounding box center [485, 204] width 212 height 16
drag, startPoint x: 454, startPoint y: 222, endPoint x: 454, endPoint y: 239, distance: 16.8
click at [454, 223] on div "MICHELE COLE Primary Client Contact" at bounding box center [484, 229] width 221 height 24
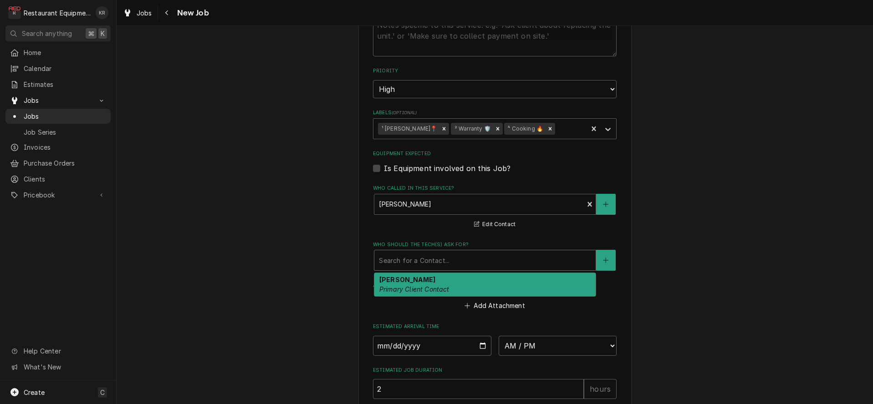
click at [451, 257] on div "Who should the tech(s) ask for?" at bounding box center [485, 260] width 212 height 16
click at [452, 285] on div "MICHELE COLE Primary Client Contact" at bounding box center [484, 285] width 221 height 24
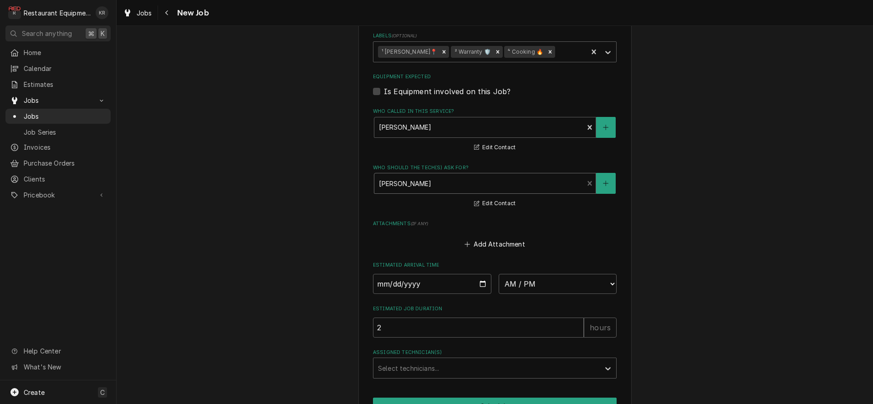
scroll to position [819, 0]
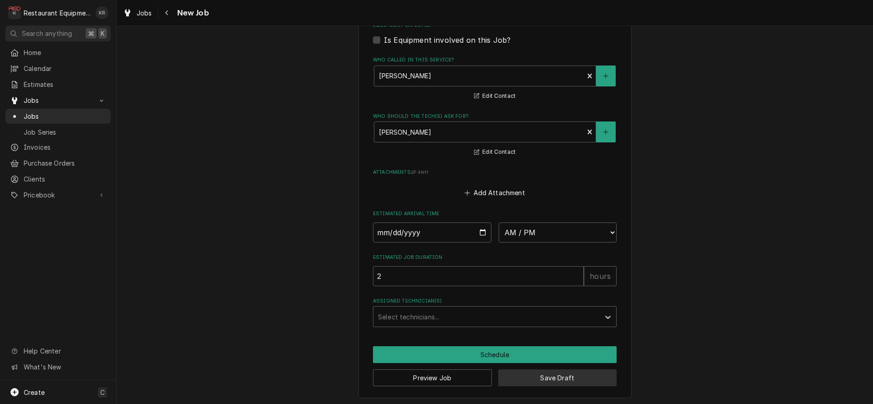
click at [554, 377] on button "Save Draft" at bounding box center [557, 378] width 119 height 17
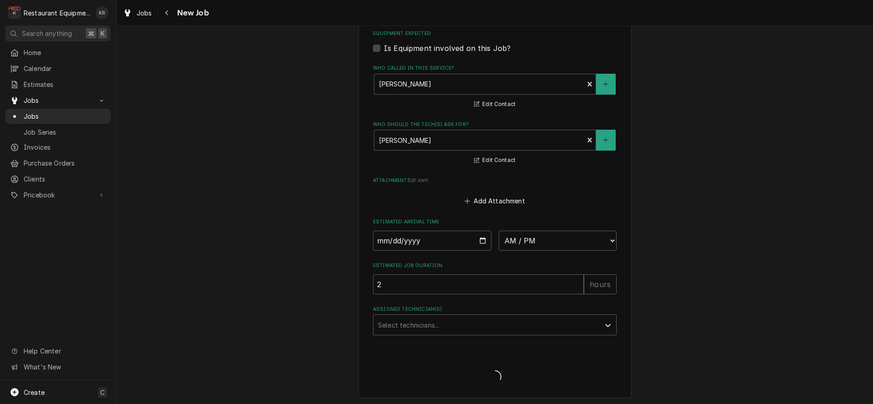
type textarea "x"
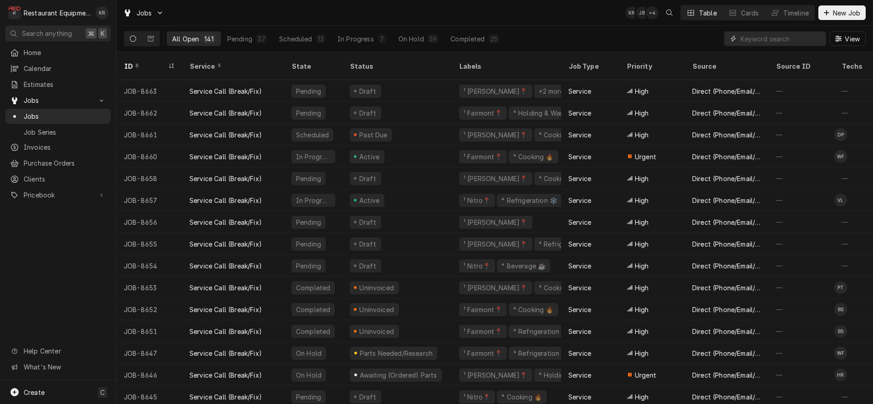
click at [787, 40] on input "Dynamic Content Wrapper" at bounding box center [780, 38] width 81 height 15
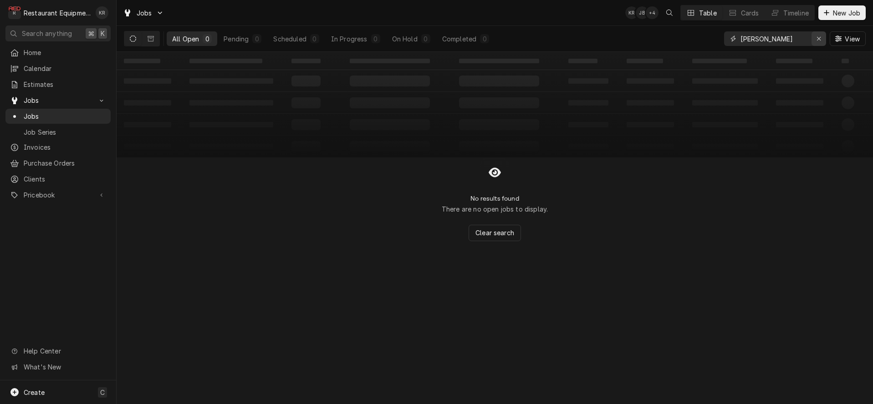
type input "mercer"
click at [819, 38] on icon "Erase input" at bounding box center [818, 39] width 5 height 6
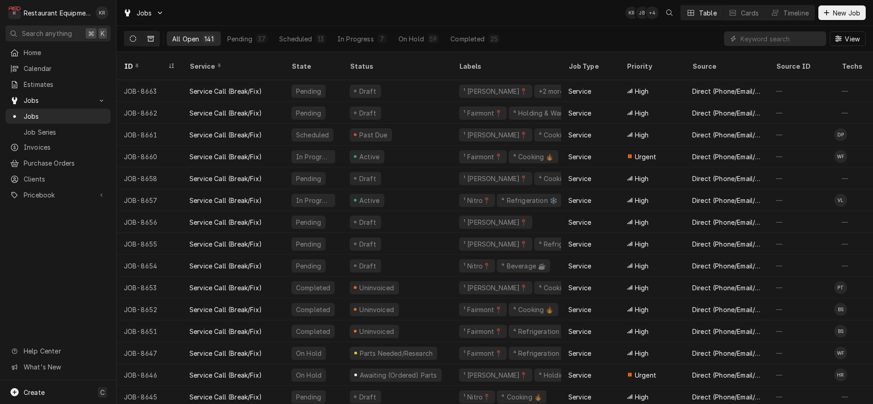
click at [146, 40] on button "Dynamic Content Wrapper" at bounding box center [150, 38] width 17 height 15
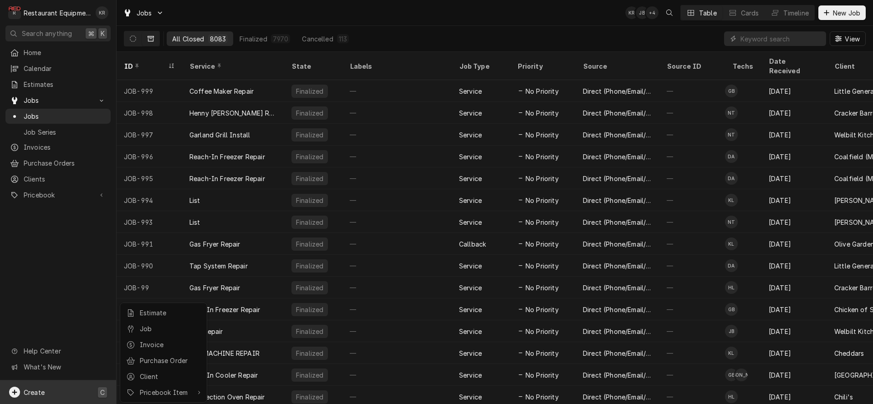
click at [780, 36] on html "R Restaurant Equipment Diagnostics KR Search anything ⌘ K Home Calendar Estimat…" at bounding box center [436, 202] width 873 height 404
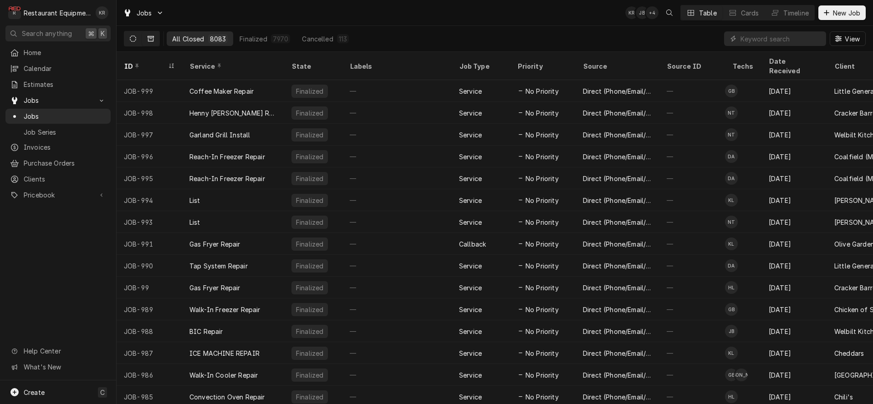
click at [130, 38] on icon "Dynamic Content Wrapper" at bounding box center [133, 39] width 6 height 6
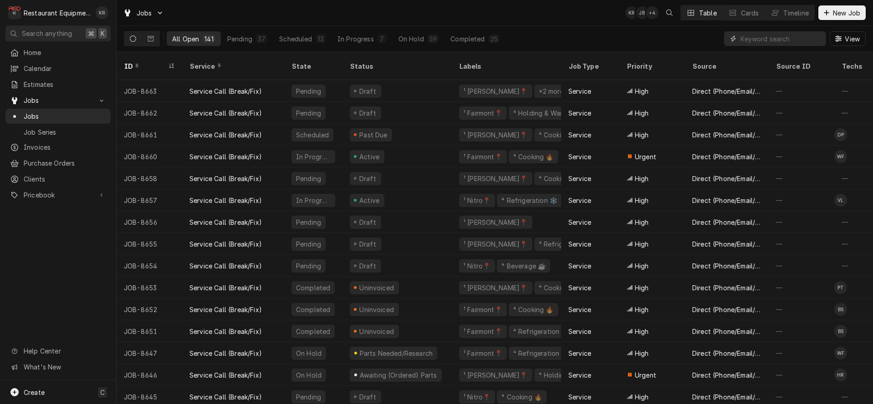
click at [794, 40] on input "Dynamic Content Wrapper" at bounding box center [780, 38] width 81 height 15
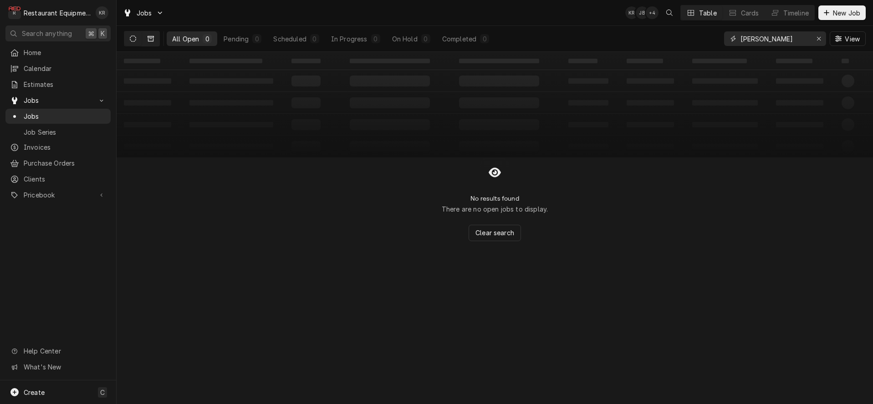
type input "mercer"
drag, startPoint x: 148, startPoint y: 37, endPoint x: 158, endPoint y: 37, distance: 10.9
click at [149, 36] on icon "Dynamic Content Wrapper" at bounding box center [151, 38] width 6 height 5
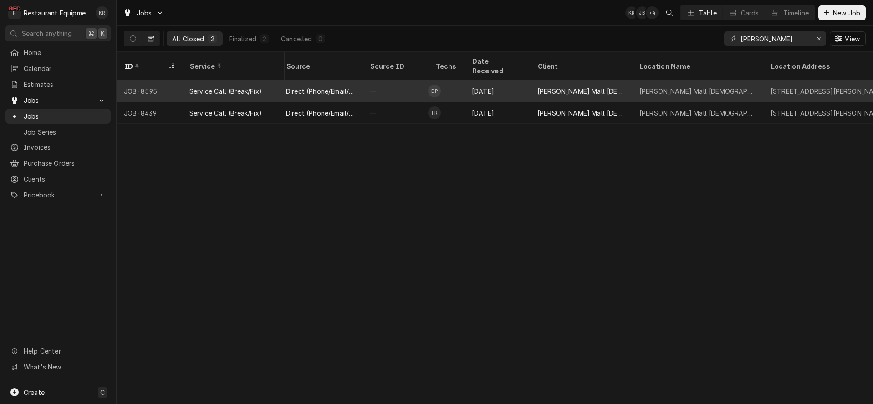
click at [458, 82] on td "DP" at bounding box center [446, 91] width 36 height 22
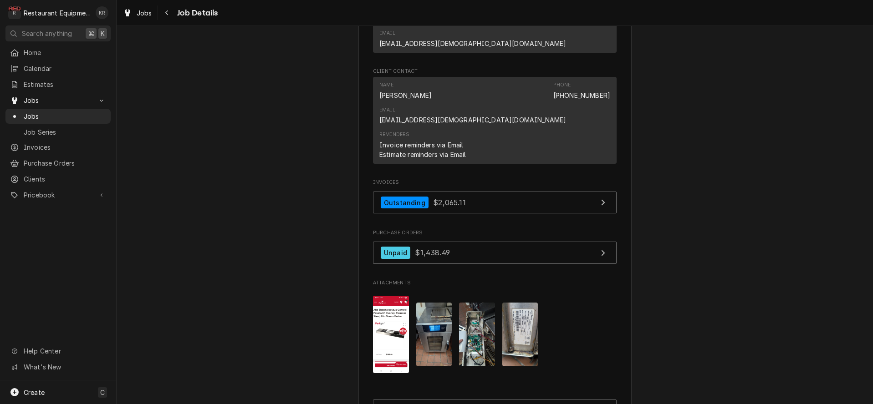
scroll to position [845, 0]
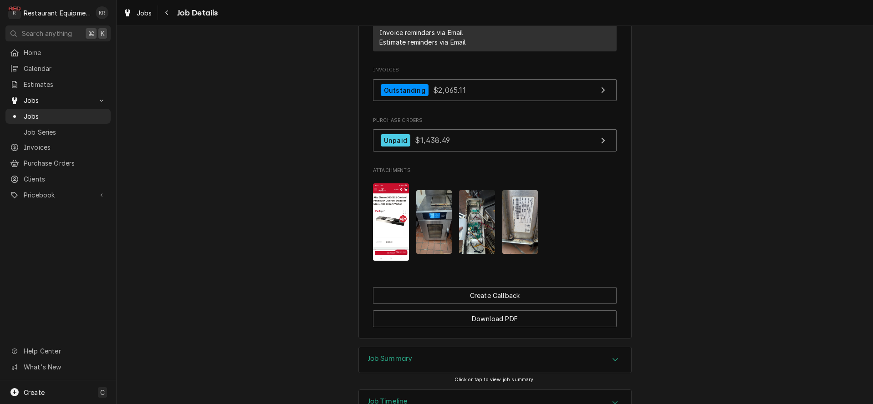
click at [395, 355] on h3 "Job Summary" at bounding box center [390, 359] width 45 height 9
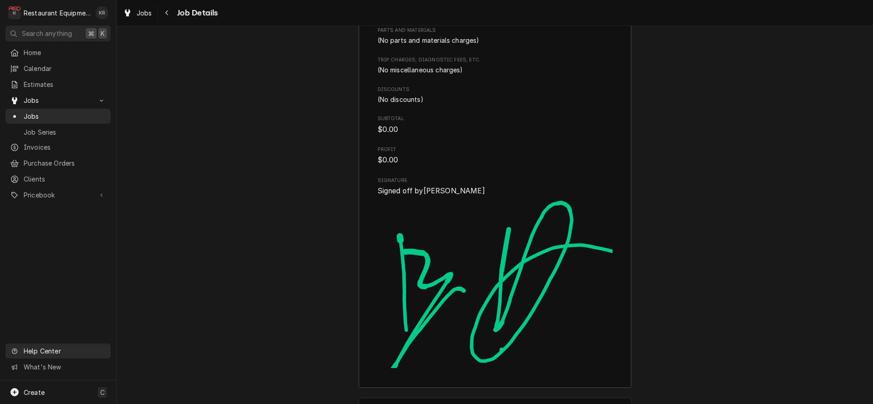
scroll to position [1808, 0]
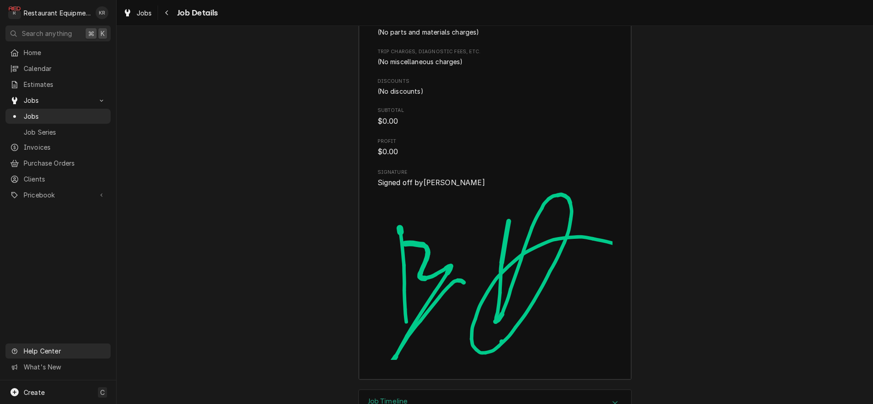
click at [387, 398] on h3 "Job Timeline" at bounding box center [388, 402] width 40 height 9
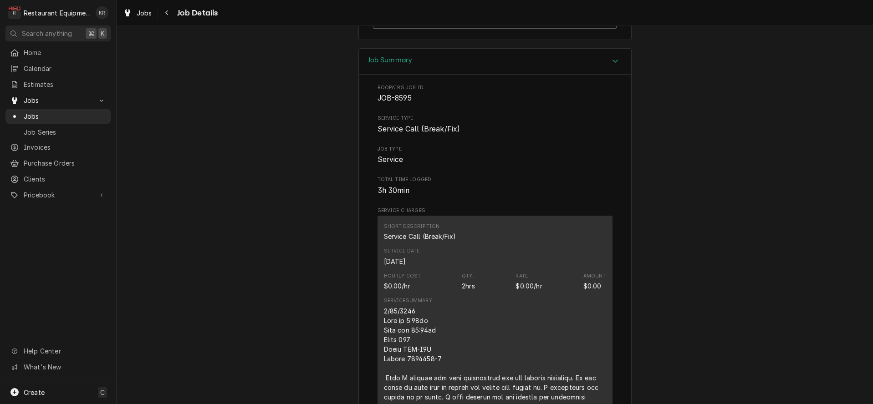
scroll to position [1171, 0]
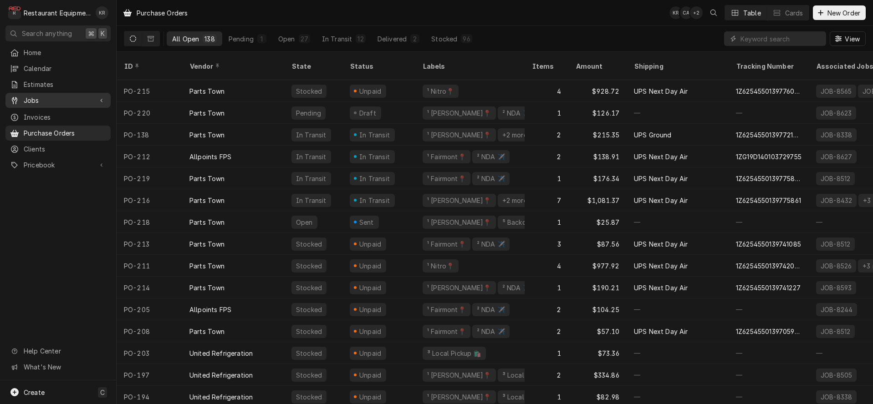
click at [52, 100] on span "Jobs" at bounding box center [58, 101] width 69 height 10
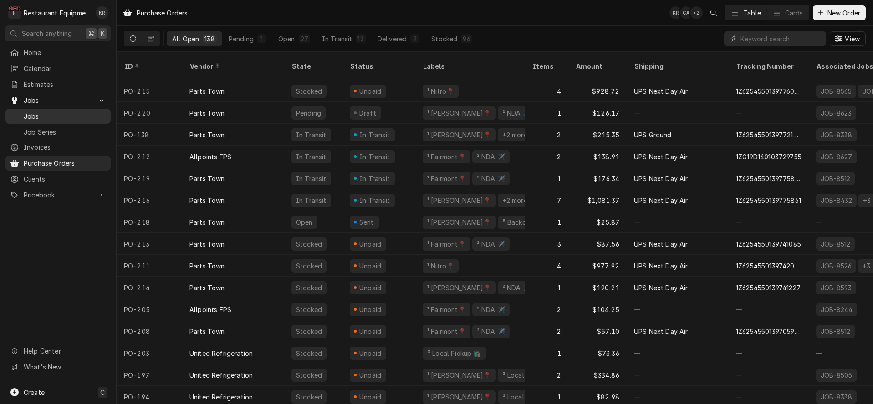
click at [55, 113] on span "Jobs" at bounding box center [65, 117] width 82 height 10
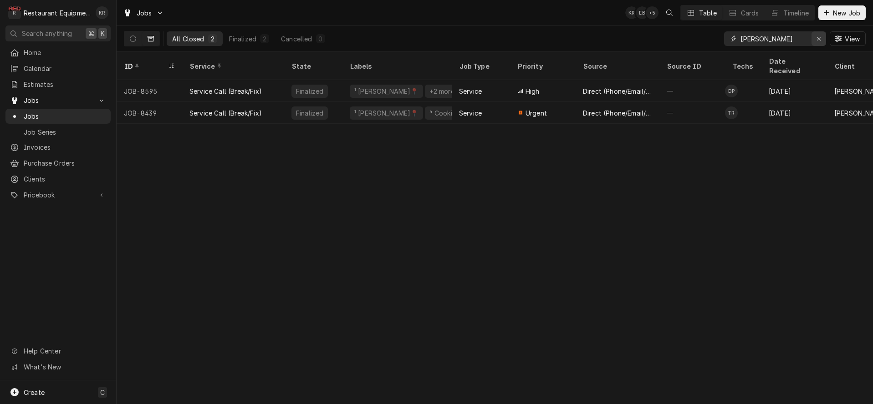
click at [818, 38] on icon "Erase input" at bounding box center [818, 39] width 5 height 6
click at [832, 14] on span "New Job" at bounding box center [846, 13] width 31 height 10
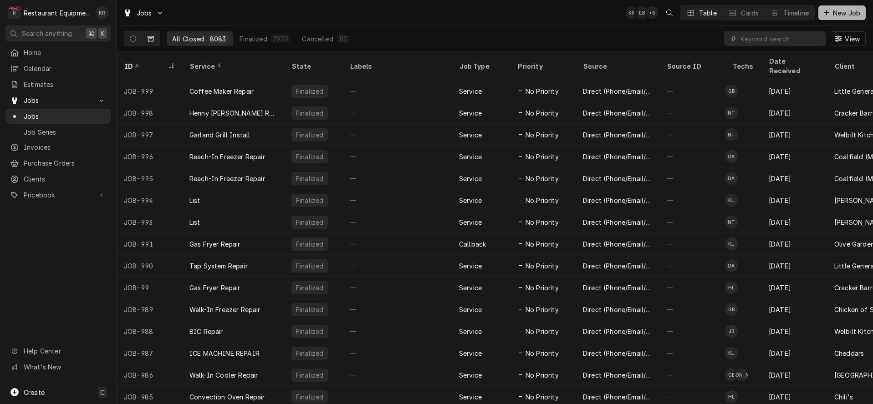
click at [832, 14] on span "New Job" at bounding box center [846, 13] width 31 height 10
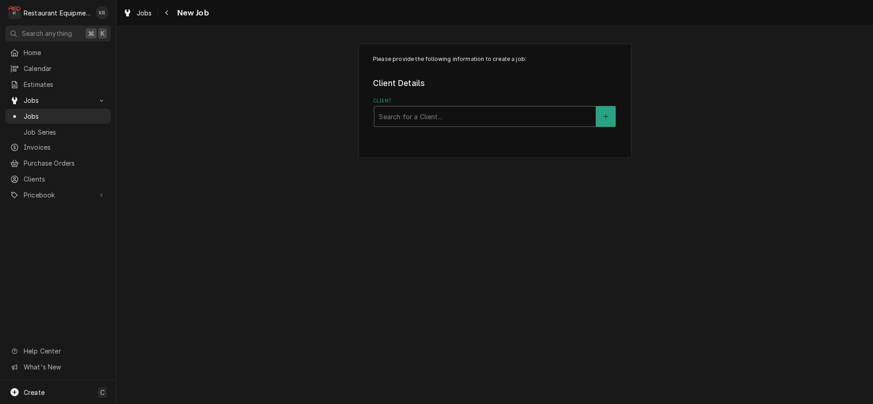
click at [496, 112] on div "Client" at bounding box center [485, 116] width 212 height 16
type input "[PERSON_NAME]"
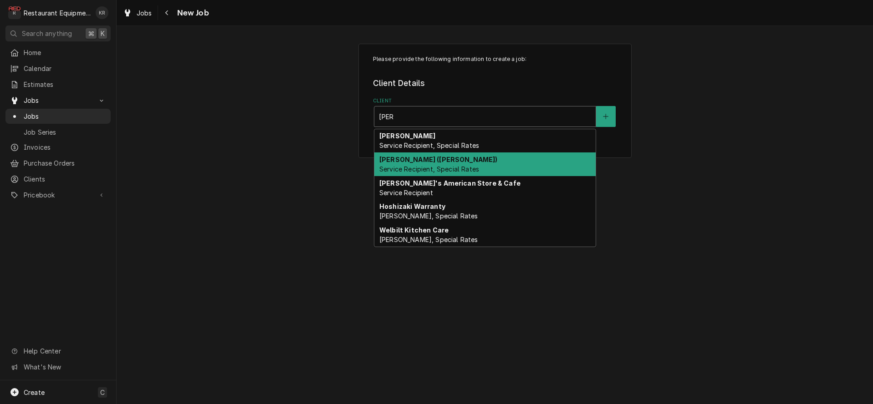
click at [467, 170] on span "Service Recipient, Special Rates" at bounding box center [429, 169] width 100 height 8
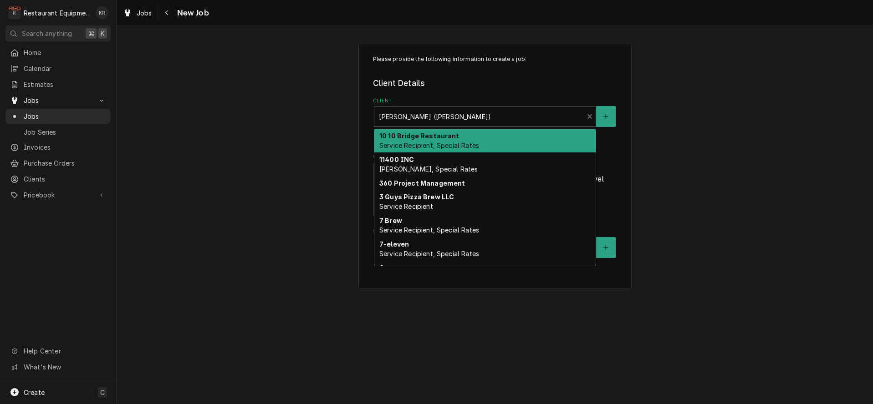
click at [459, 120] on div "Client" at bounding box center [479, 116] width 200 height 16
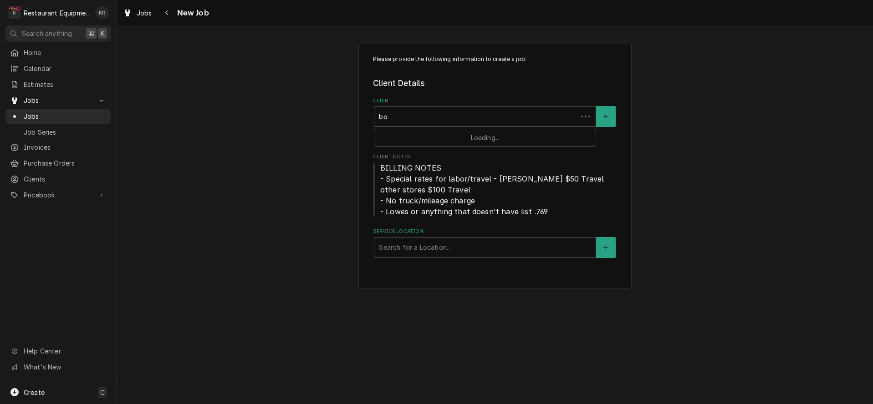
type input "[PERSON_NAME]"
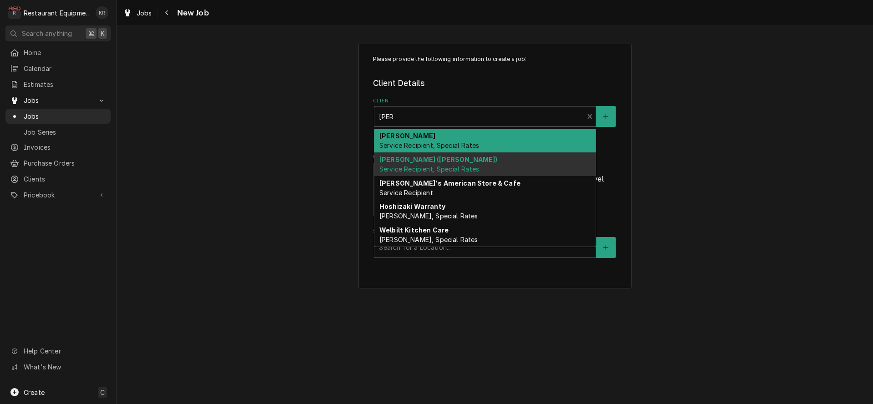
click at [457, 144] on span "Service Recipient, Special Rates" at bounding box center [429, 146] width 100 height 8
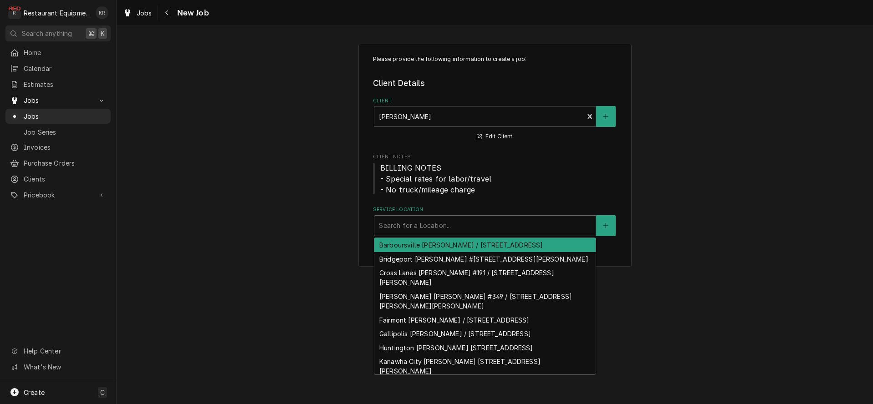
click at [453, 232] on div "Service Location" at bounding box center [485, 226] width 212 height 16
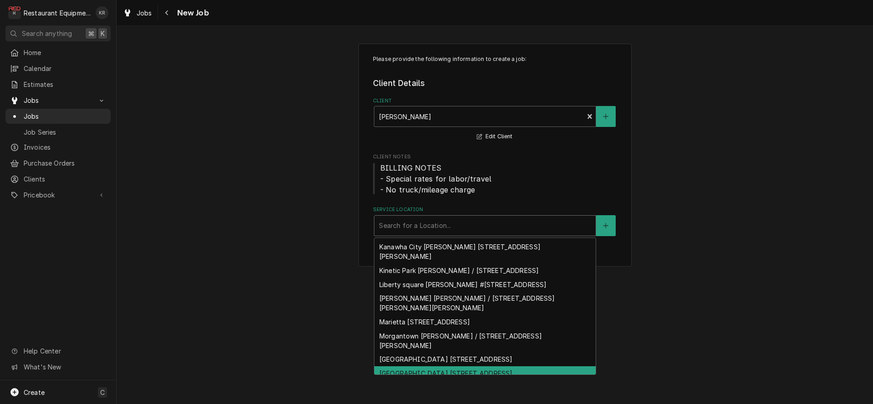
scroll to position [186, 0]
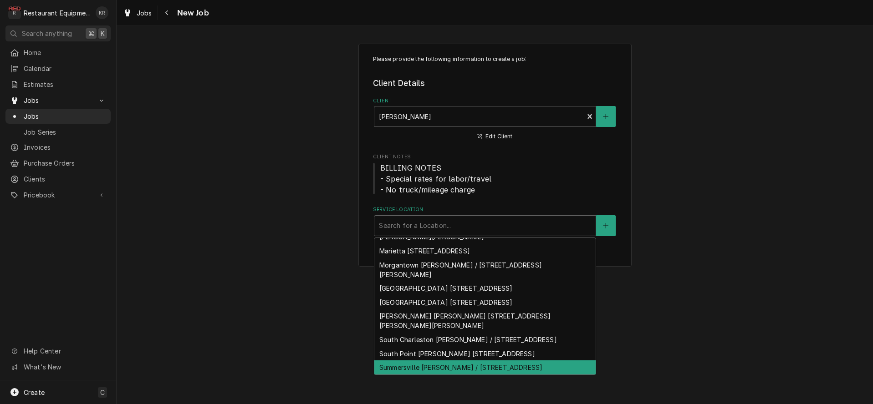
click at [436, 361] on div "Summersville [PERSON_NAME] / [STREET_ADDRESS]" at bounding box center [484, 368] width 221 height 14
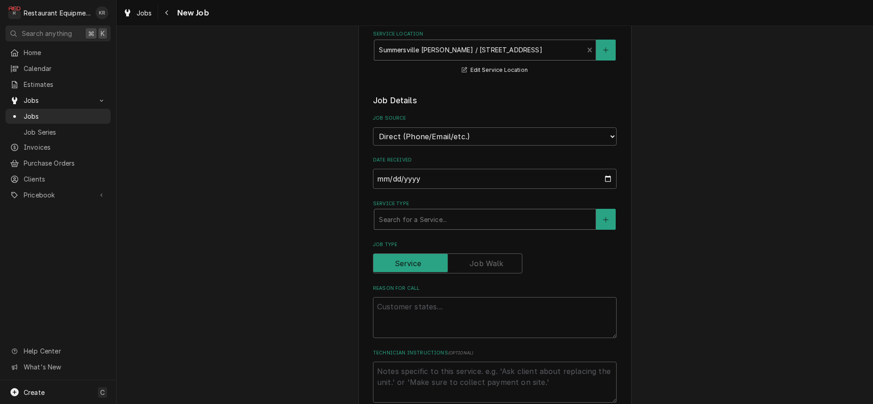
scroll to position [194, 0]
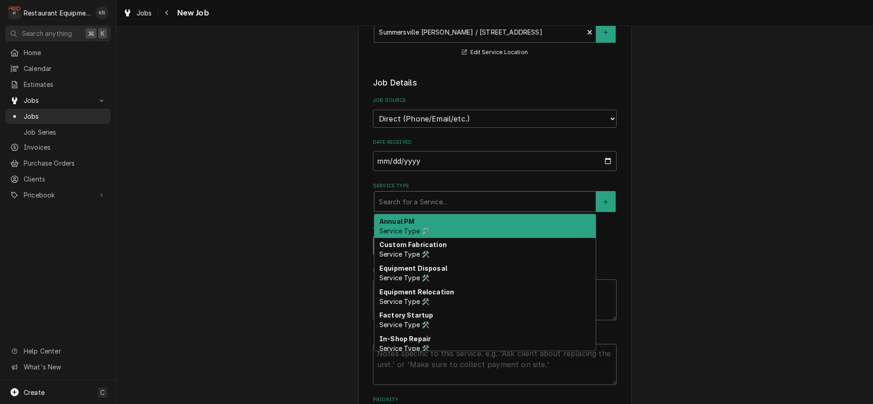
click at [437, 205] on div "Service Type" at bounding box center [485, 202] width 212 height 16
type textarea "x"
type input "b"
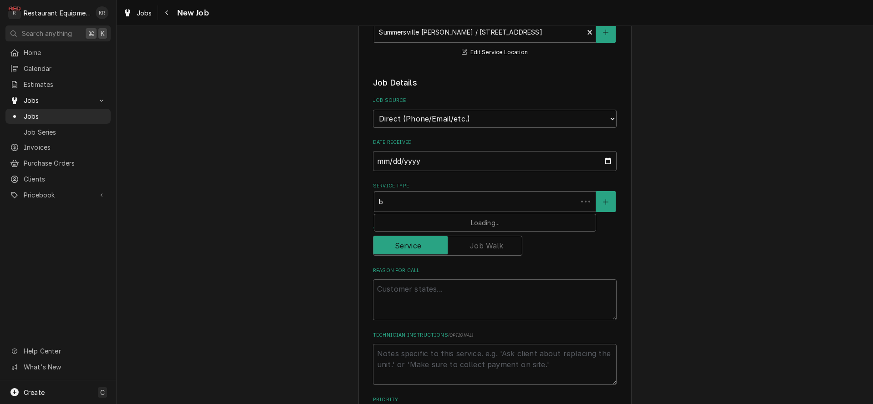
type textarea "x"
type input "br"
type textarea "x"
type input "bre"
type textarea "x"
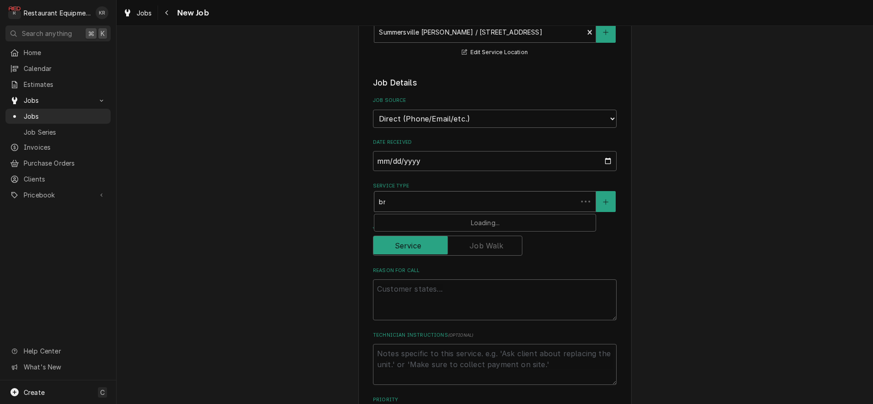
type input "brea"
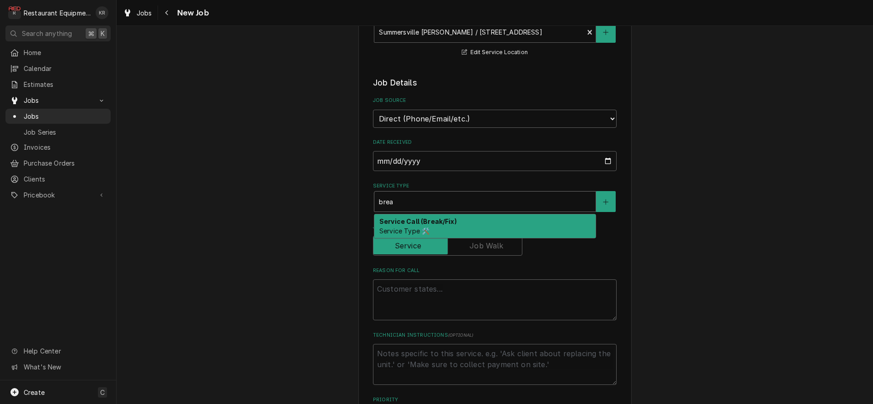
click at [433, 223] on strong "Service Call (Break/Fix)" at bounding box center [417, 222] width 77 height 8
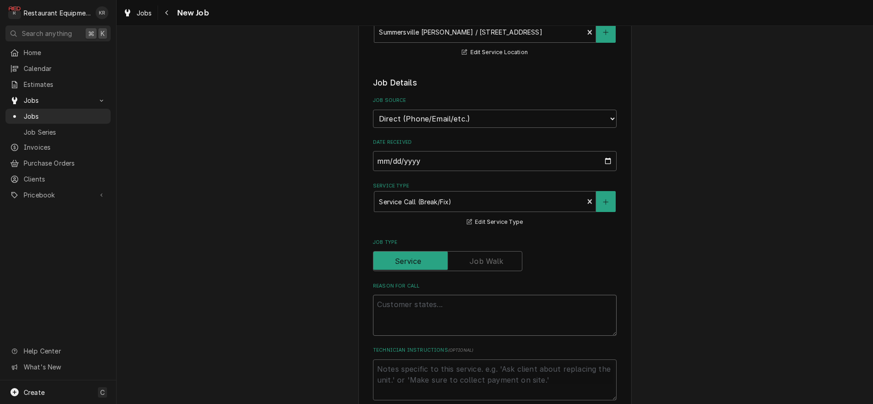
click at [430, 305] on textarea "Reason For Call" at bounding box center [495, 315] width 244 height 41
type textarea "x"
type textarea "C"
type textarea "x"
type textarea "Co"
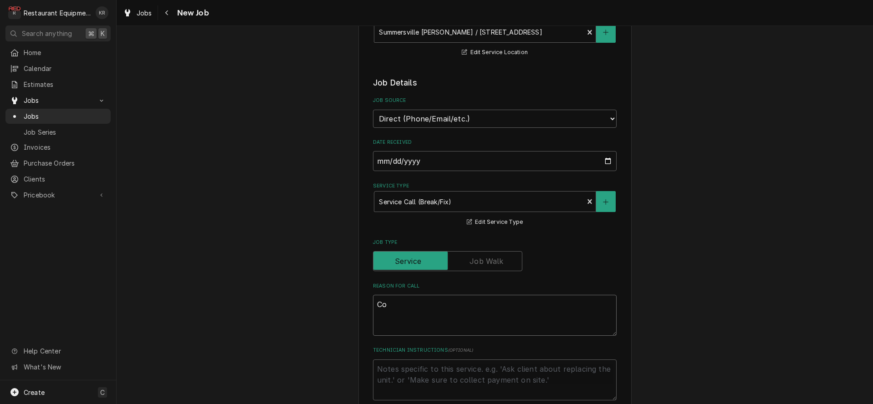
type textarea "x"
type textarea "Cold"
type textarea "x"
type textarea "Cold"
type textarea "x"
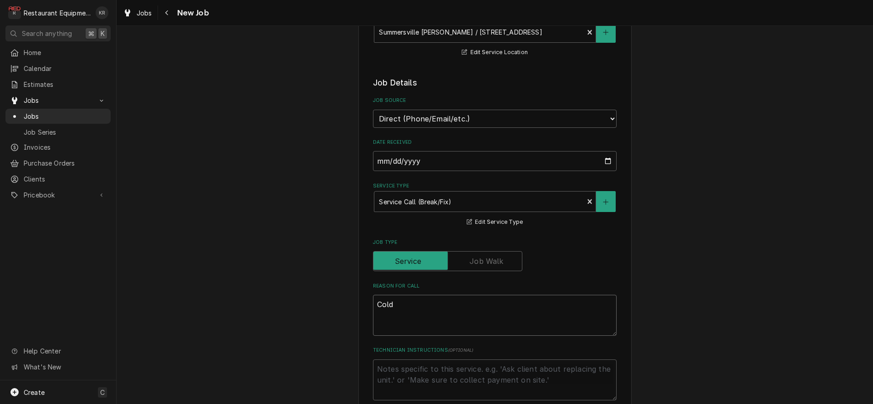
type textarea "Cold r"
type textarea "x"
type textarea "Cold rai"
type textarea "x"
type textarea "Cold rail"
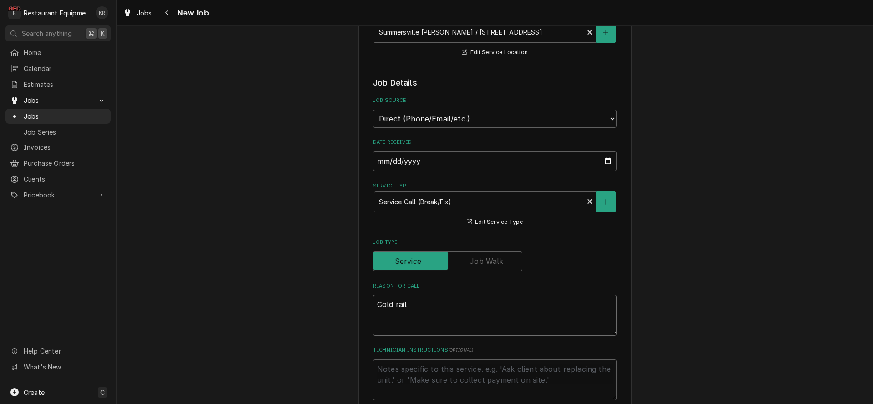
type textarea "x"
type textarea "Cold rail d"
type textarea "x"
type textarea "Cold rail do"
type textarea "x"
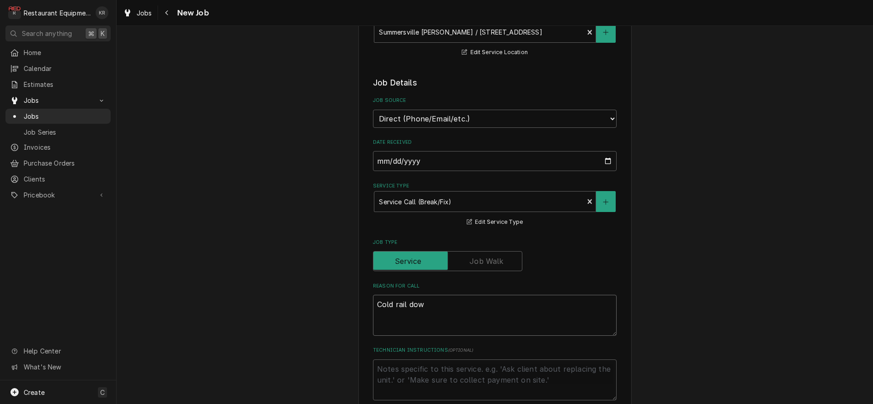
type textarea "Cold rail down"
type textarea "x"
type textarea "Cold rail down"
type textarea "x"
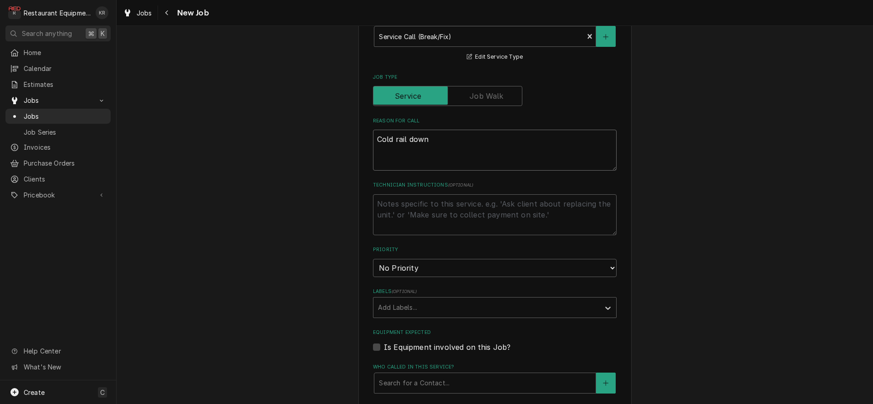
scroll to position [365, 0]
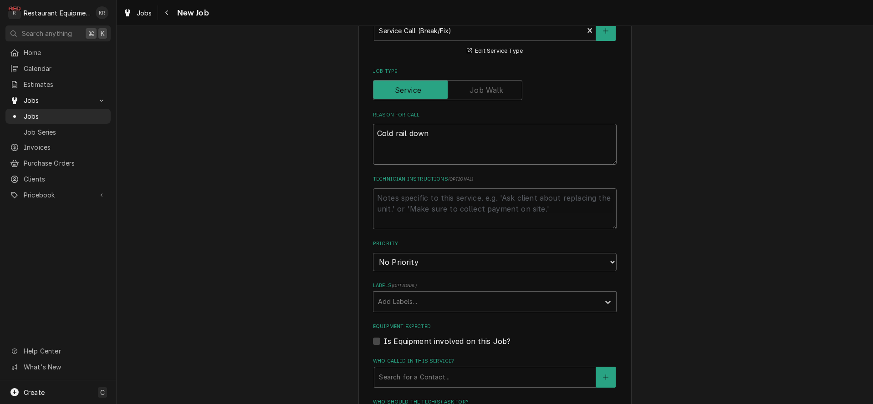
type textarea "Cold rail down"
select select "2"
click option "High" at bounding box center [0, 0] width 0 height 0
click at [434, 304] on div "Labels" at bounding box center [486, 302] width 217 height 16
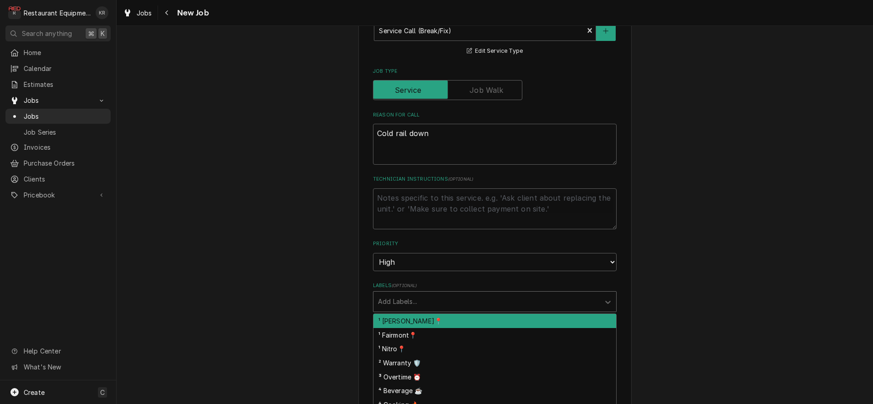
click at [433, 321] on div "¹ [PERSON_NAME]📍" at bounding box center [494, 321] width 243 height 14
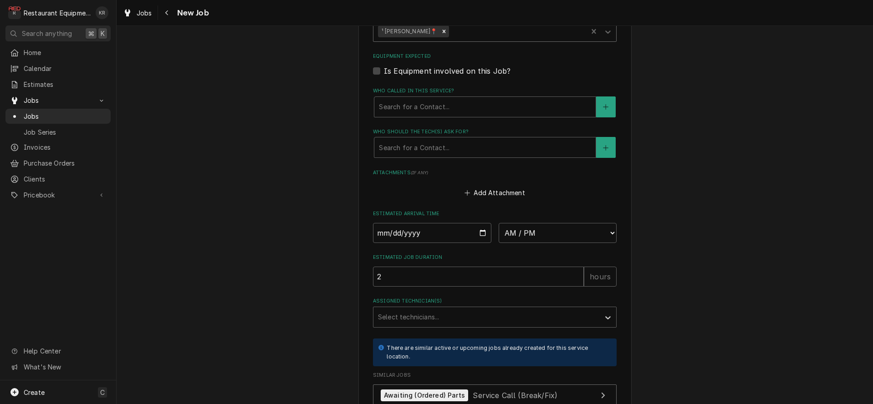
scroll to position [637, 0]
click at [489, 26] on div "Labels" at bounding box center [517, 29] width 132 height 16
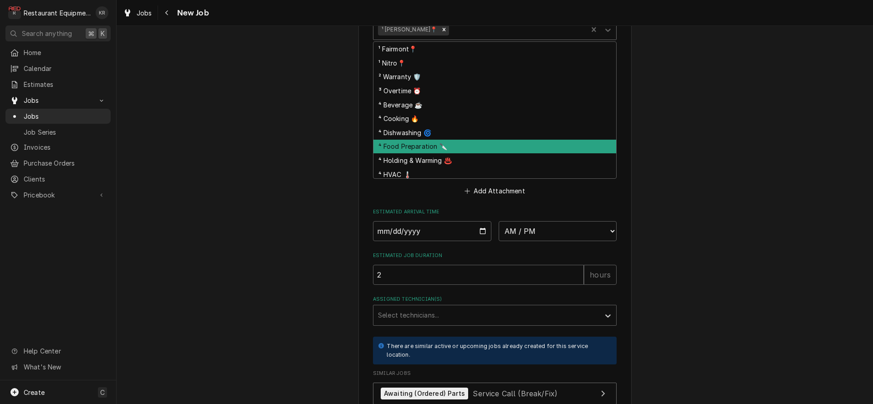
scroll to position [45, 0]
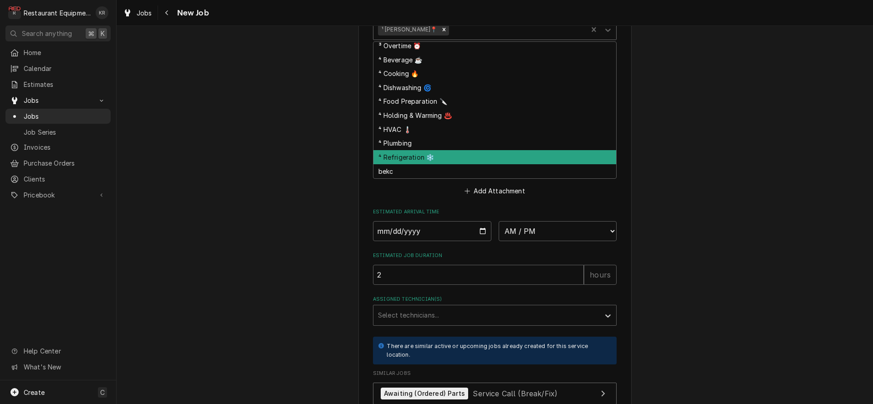
click at [437, 154] on div "⁴ Refrigeration ❄️" at bounding box center [494, 157] width 243 height 14
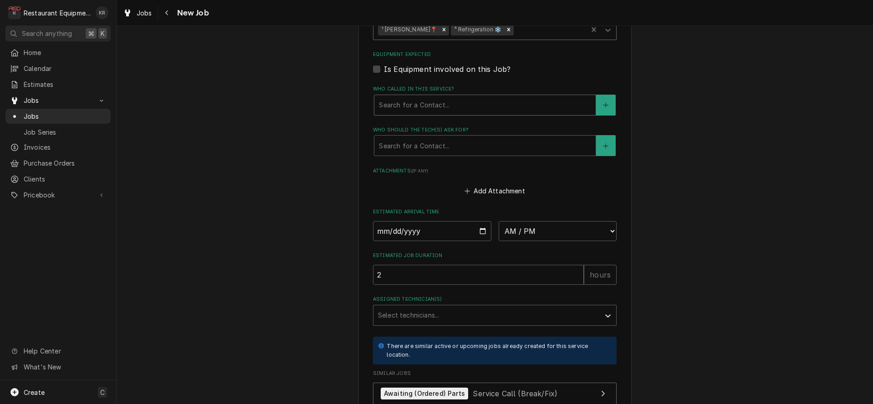
click at [426, 106] on div "Who called in this service?" at bounding box center [485, 105] width 212 height 16
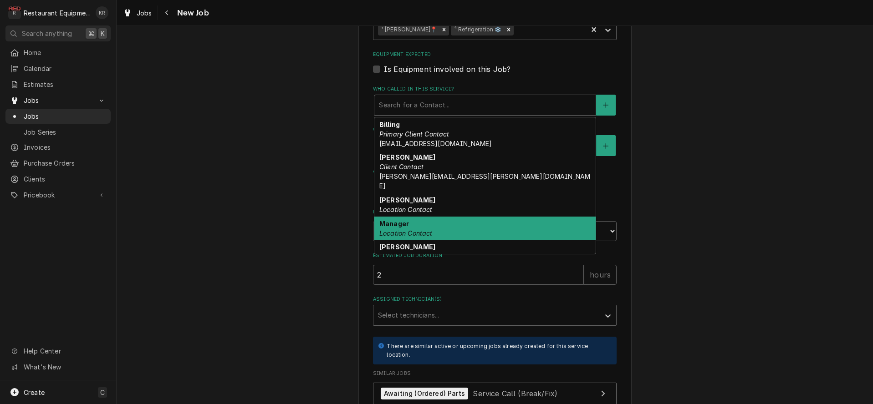
click at [447, 218] on div "Manager Location Contact" at bounding box center [484, 229] width 221 height 24
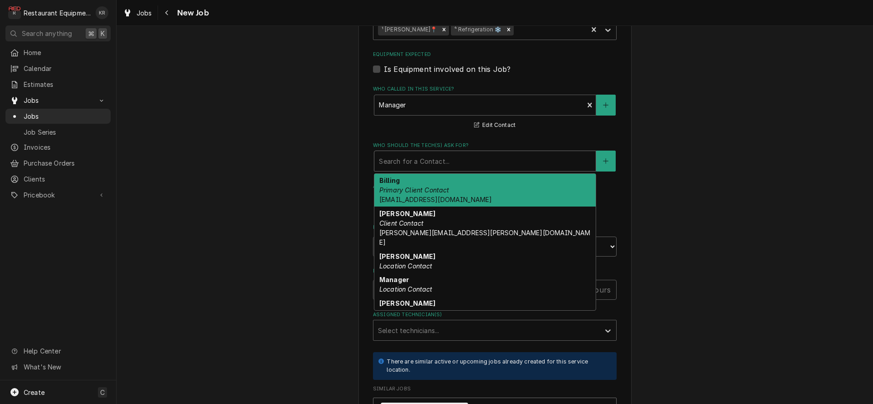
drag, startPoint x: 449, startPoint y: 165, endPoint x: 446, endPoint y: 158, distance: 7.2
click at [448, 165] on div "Who should the tech(s) ask for?" at bounding box center [485, 161] width 212 height 16
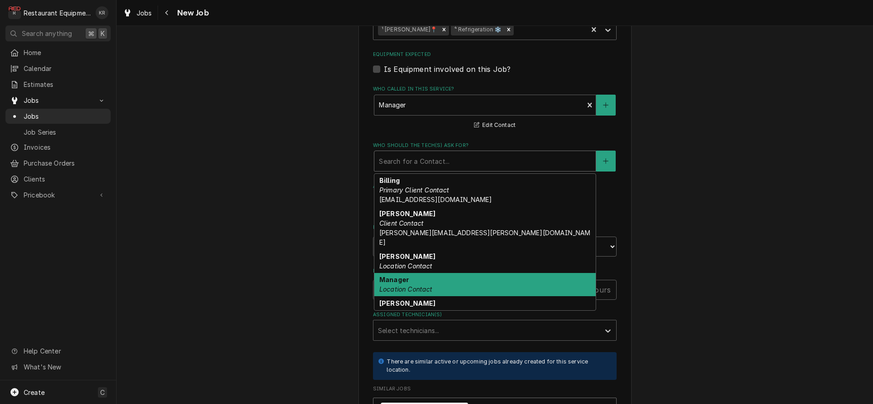
click at [434, 276] on div "Manager Location Contact" at bounding box center [484, 285] width 221 height 24
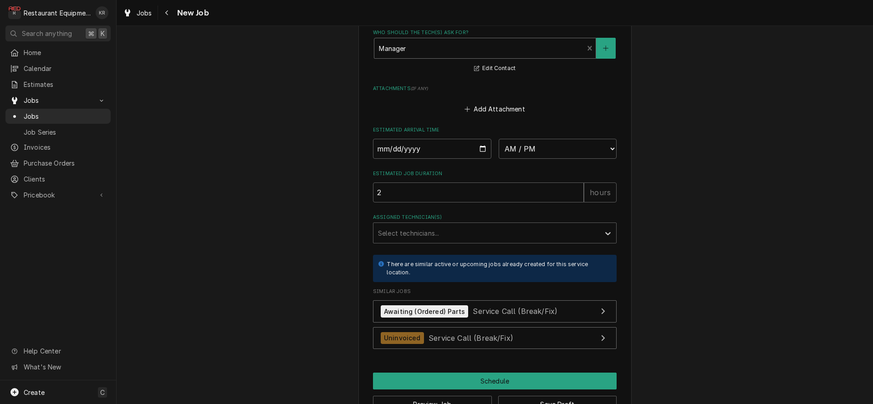
scroll to position [777, 0]
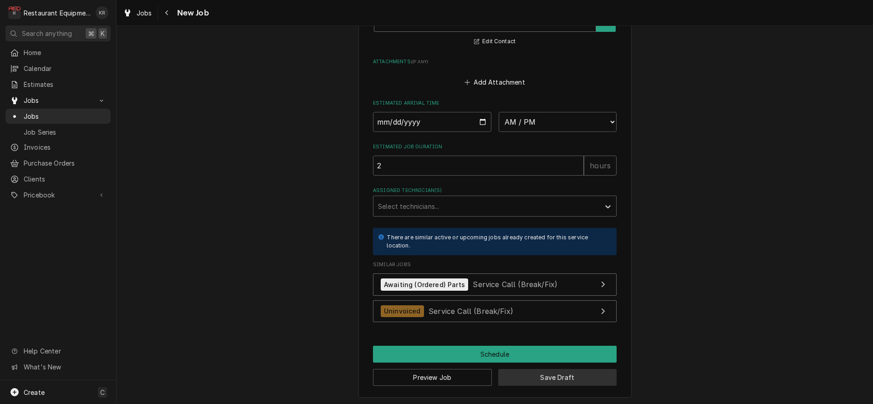
click at [541, 375] on button "Save Draft" at bounding box center [557, 377] width 119 height 17
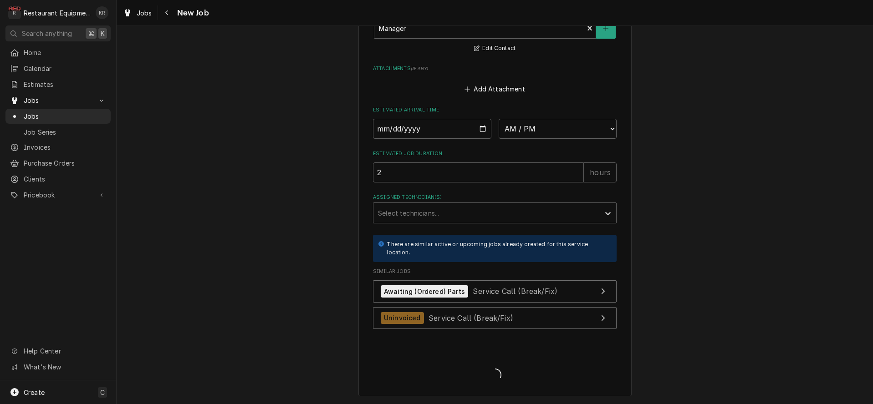
scroll to position [769, 0]
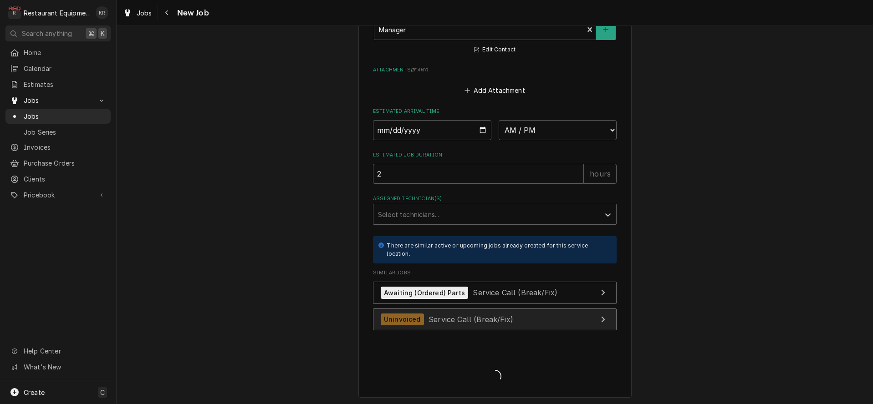
type textarea "x"
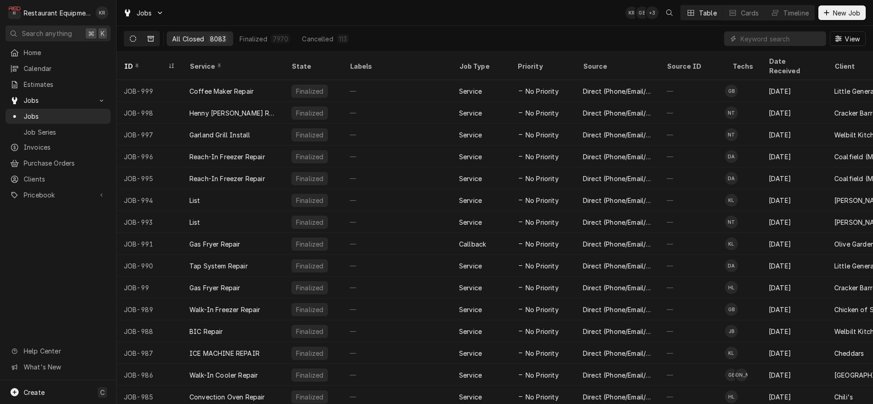
click at [138, 39] on button "Dynamic Content Wrapper" at bounding box center [132, 38] width 17 height 15
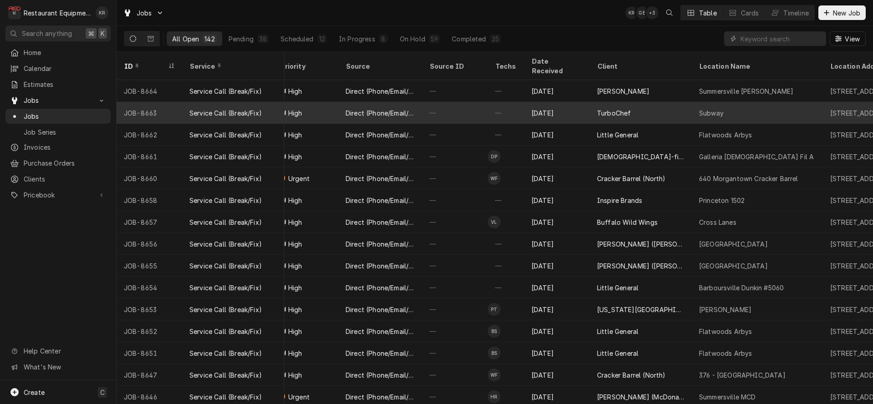
scroll to position [0, 347]
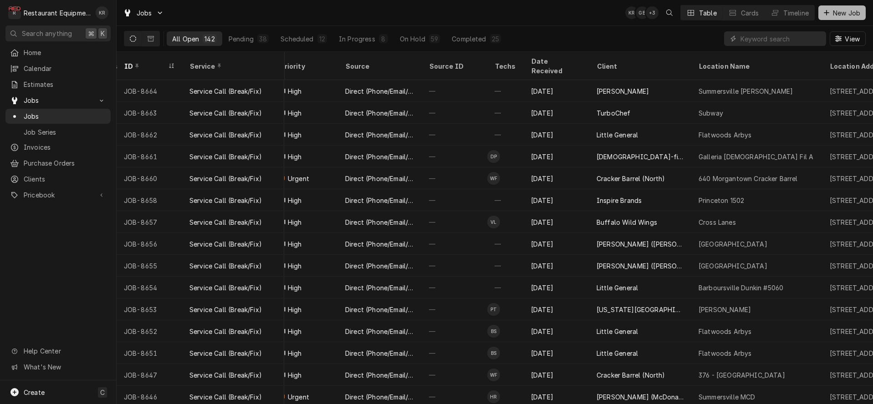
click at [833, 17] on span "New Job" at bounding box center [846, 13] width 31 height 10
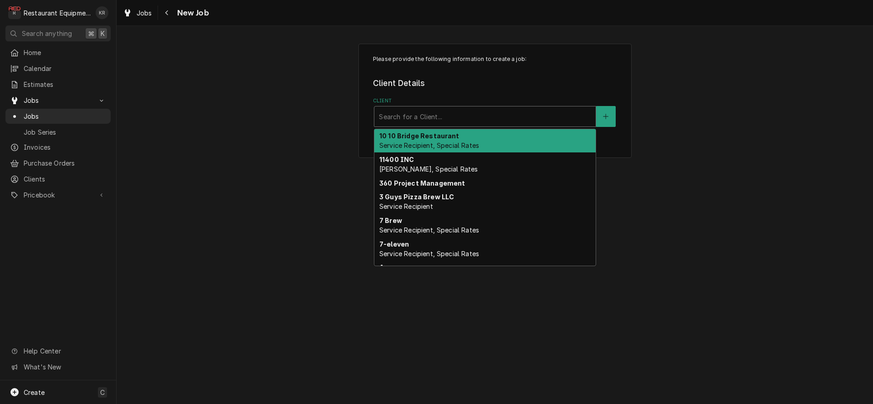
click at [410, 115] on div "Client" at bounding box center [485, 116] width 212 height 16
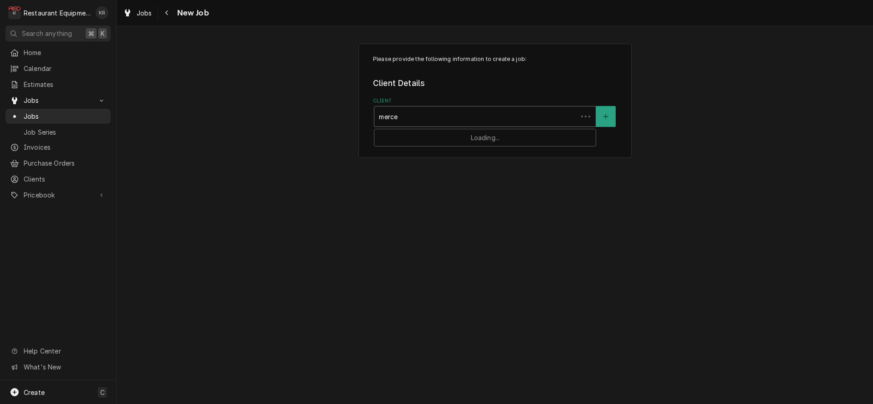
type input "[PERSON_NAME]"
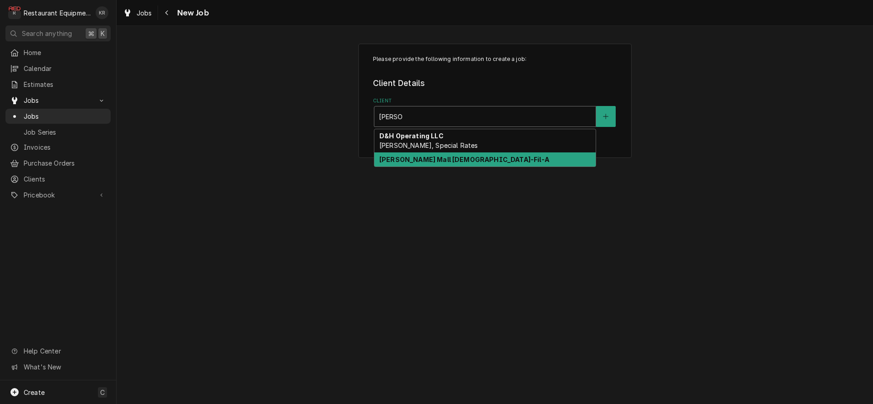
click at [427, 161] on strong "[PERSON_NAME] Mall [DEMOGRAPHIC_DATA]-Fil-A" at bounding box center [464, 160] width 170 height 8
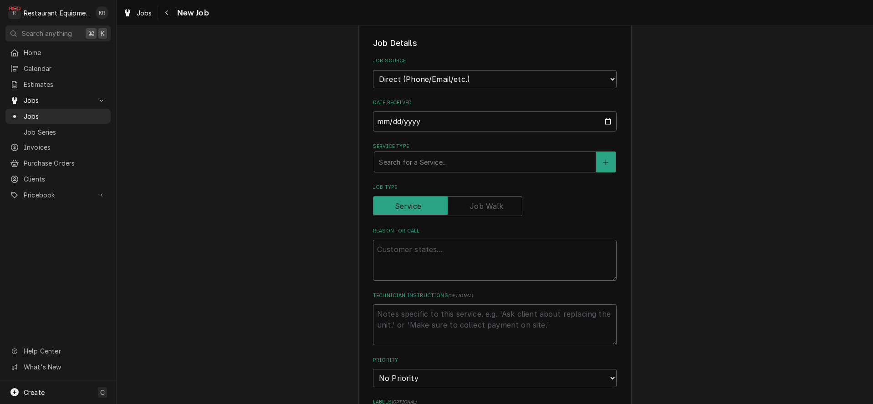
scroll to position [219, 0]
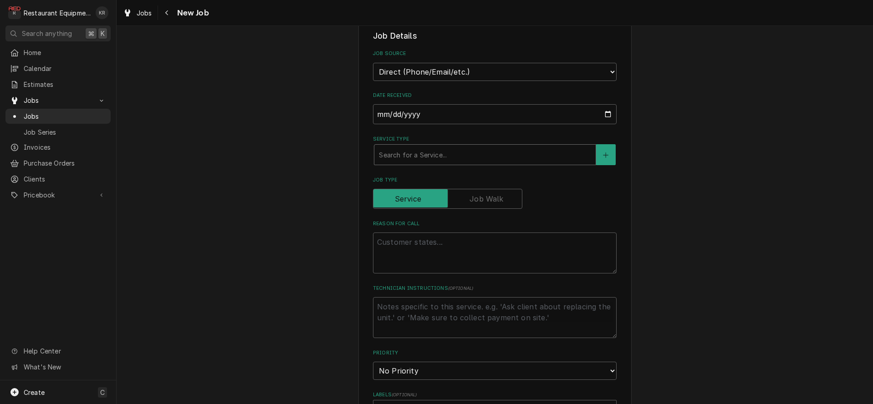
click at [443, 150] on div "Service Type" at bounding box center [485, 155] width 212 height 16
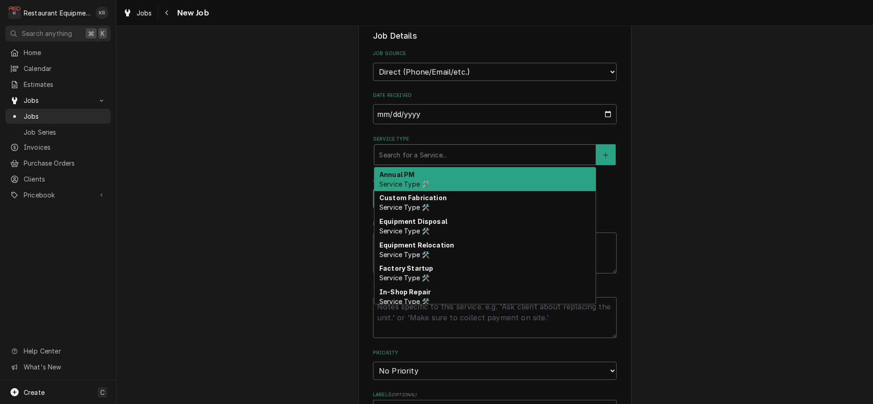
type textarea "x"
type input "b"
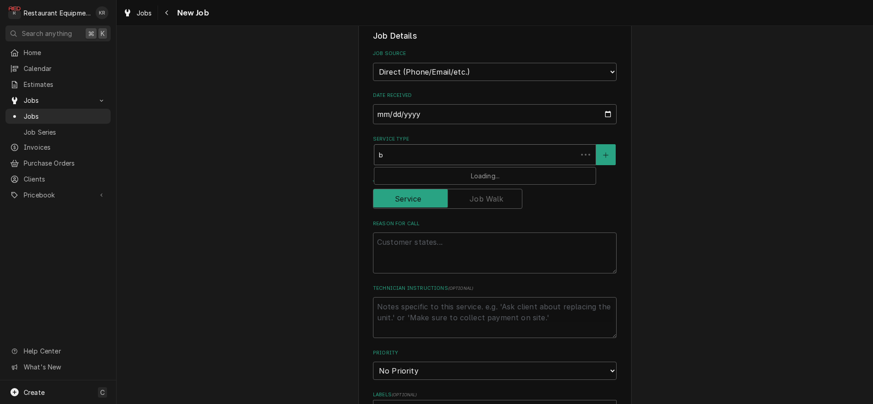
type textarea "x"
type input "br"
type textarea "x"
type input "bre"
type textarea "x"
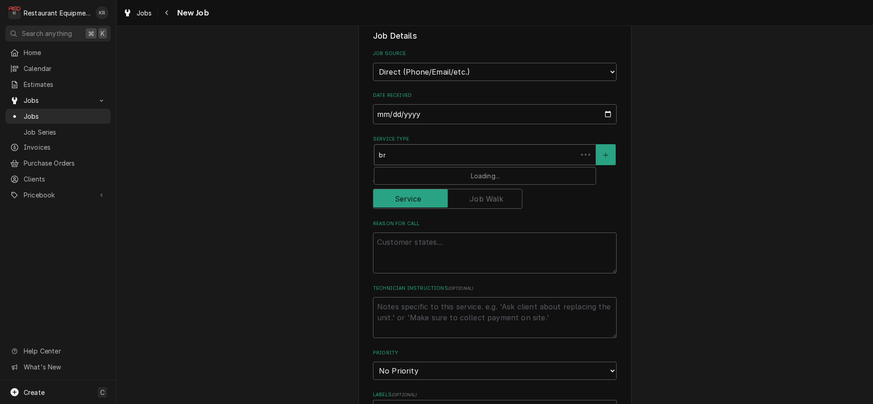
type input "brea"
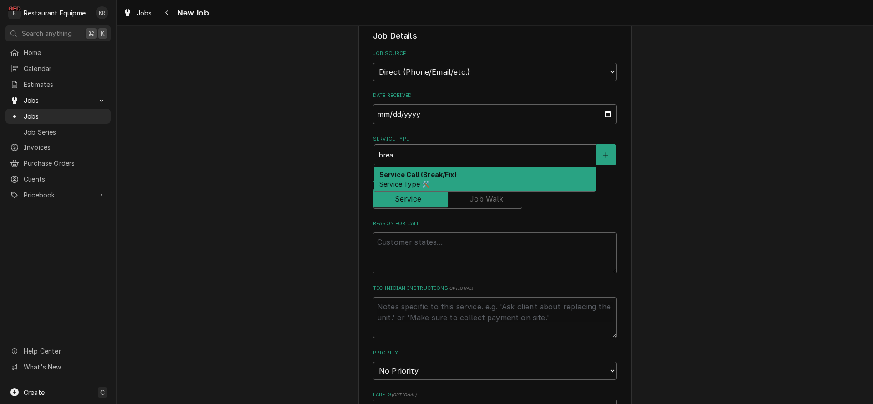
click at [437, 180] on div "Service Call (Break/Fix) Service Type 🛠️" at bounding box center [484, 180] width 221 height 24
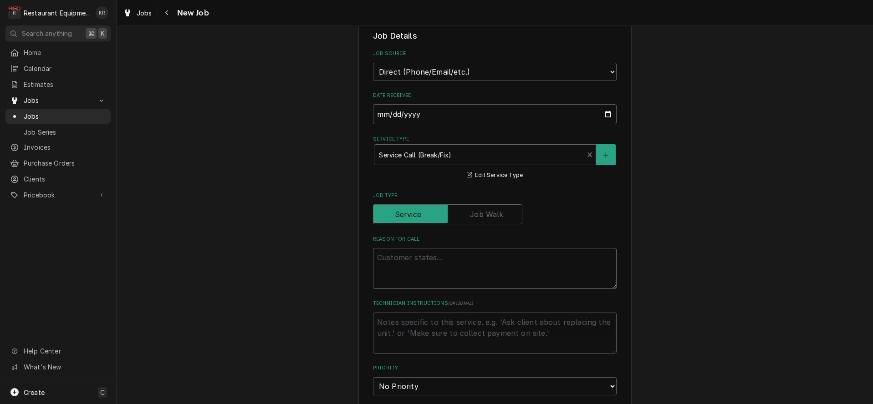
click at [408, 264] on textarea "Reason For Call" at bounding box center [495, 268] width 244 height 41
type textarea "x"
type textarea "A"
type textarea "x"
type textarea "Al"
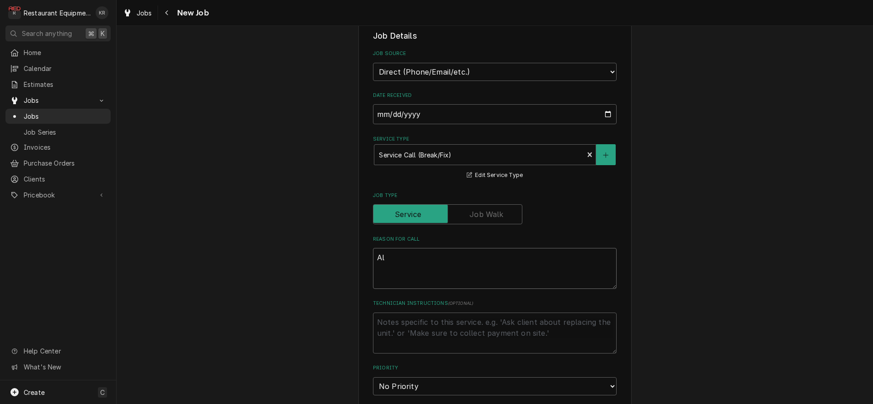
type textarea "x"
type textarea "Alto"
type textarea "x"
type textarea "Alto"
type textarea "x"
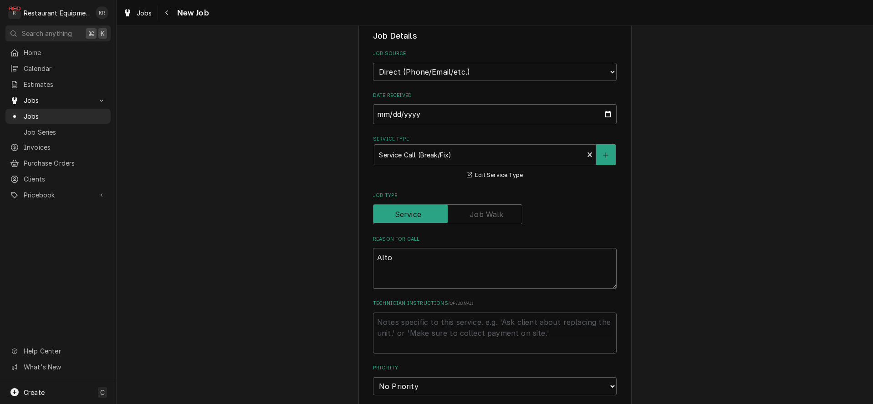
type textarea "Alto s"
type textarea "x"
type textarea "Alto sh"
type textarea "x"
type textarea "Alto sha"
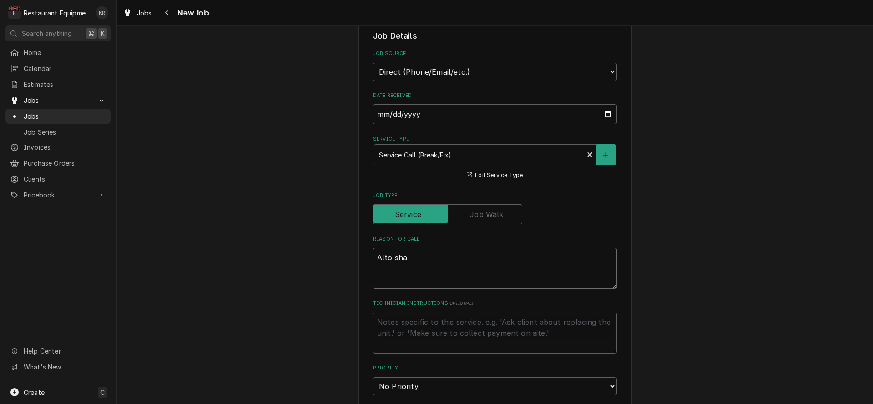
type textarea "x"
type textarea "Alto sh"
type textarea "x"
type textarea "Alto s"
type textarea "x"
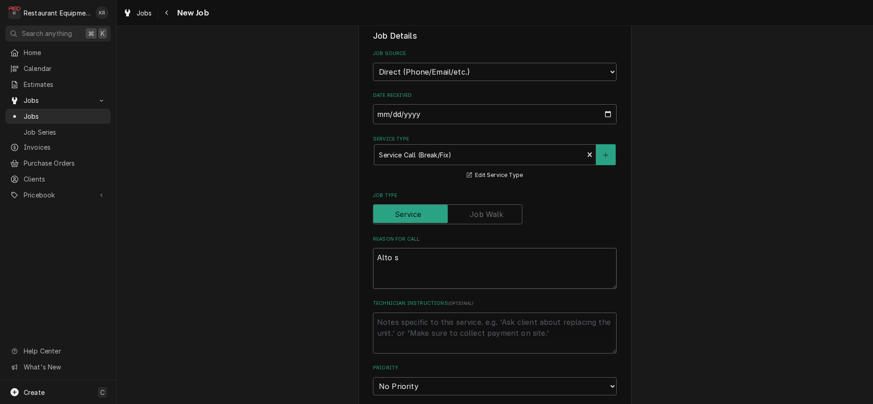
type textarea "Alto"
type textarea "x"
type textarea "Alto S"
type textarea "x"
type textarea "Alto Sh"
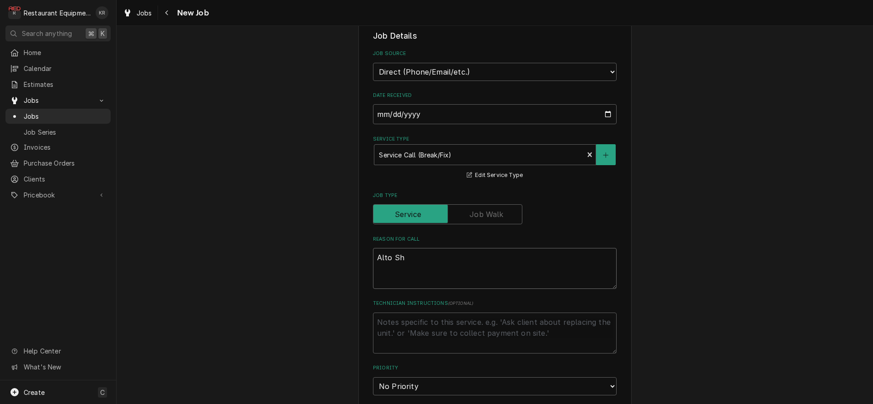
type textarea "x"
type textarea "Alto Sha"
type textarea "x"
type textarea "Alto Shaa"
type textarea "x"
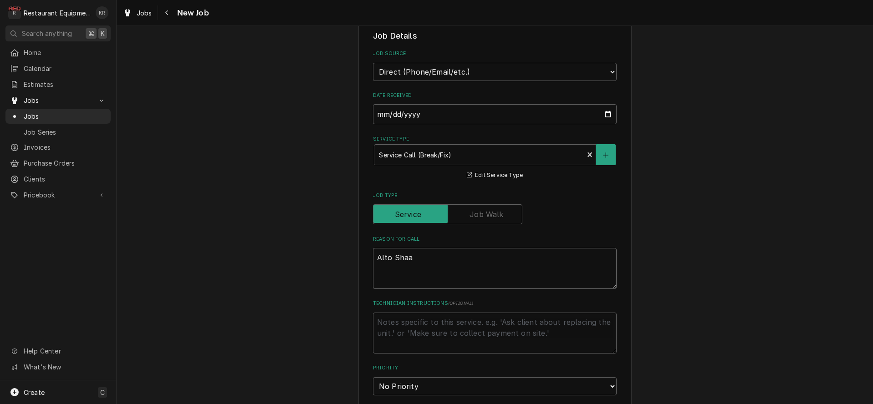
type textarea "Alto Shaam"
type textarea "x"
type textarea "Alto Shaam"
type textarea "x"
type textarea "Alto Shaam n"
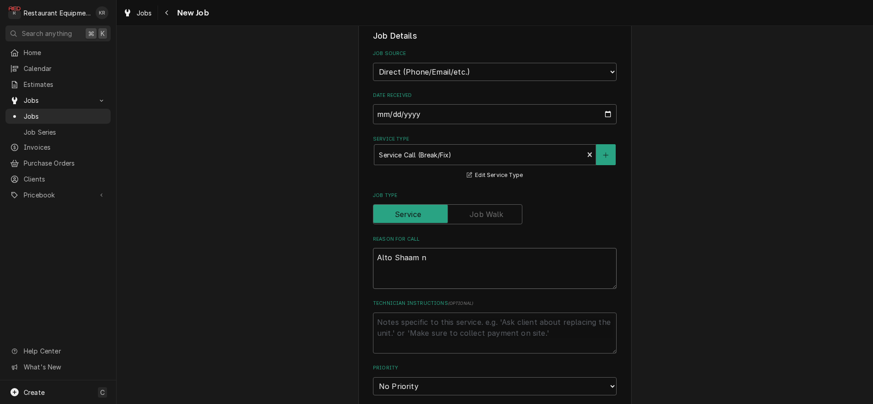
type textarea "x"
type textarea "Alto Shaam no"
type textarea "x"
type textarea "Alto Shaam not"
type textarea "x"
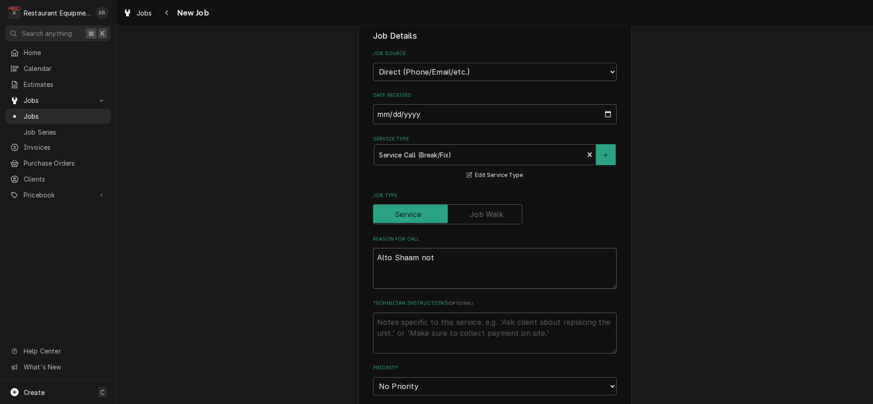
type textarea "Alto Shaam not"
type textarea "x"
type textarea "Alto Shaam not a"
type textarea "x"
type textarea "Alto Shaam not al"
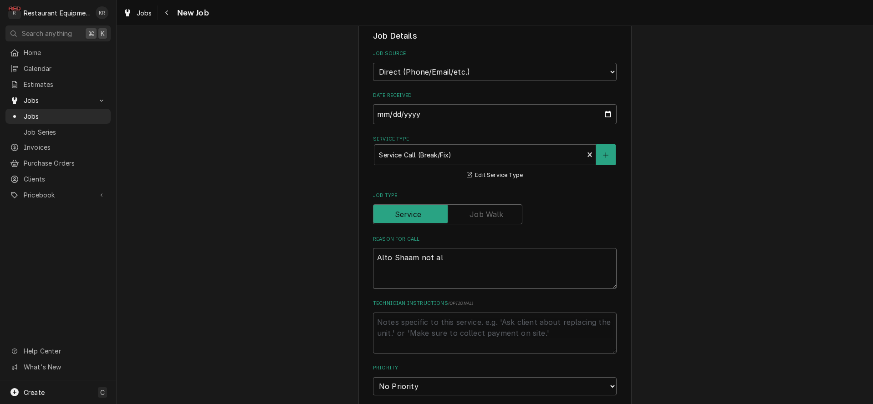
type textarea "x"
type textarea "Alto Shaam not all"
type textarea "x"
type textarea "Alto Shaam not allo"
type textarea "x"
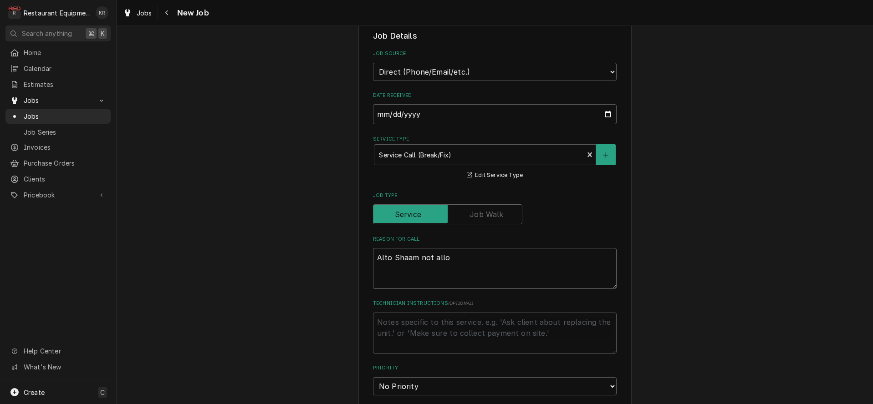
type textarea "Alto Shaam not allow"
type textarea "x"
type textarea "Alto Shaam not allowi"
type textarea "x"
type textarea "Alto Shaam not allowin"
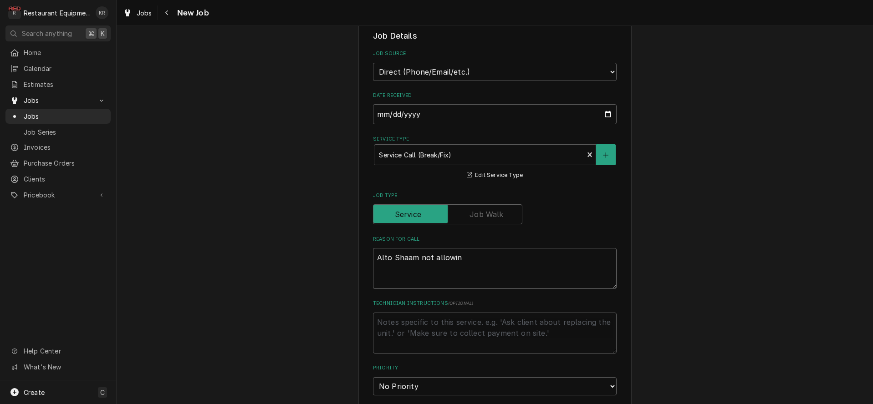
type textarea "x"
type textarea "Alto Shaam not allowing"
type textarea "x"
type textarea "Alto Shaam not allowing"
type textarea "x"
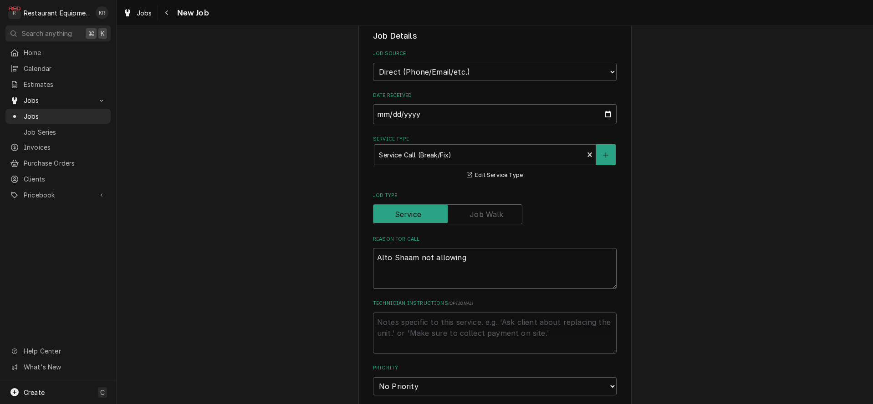
type textarea "Alto Shaam not allowing ""
type textarea "x"
type textarea "Alto Shaam not allowing "ma"
type textarea "x"
type textarea "Alto Shaam not allowing "mac"
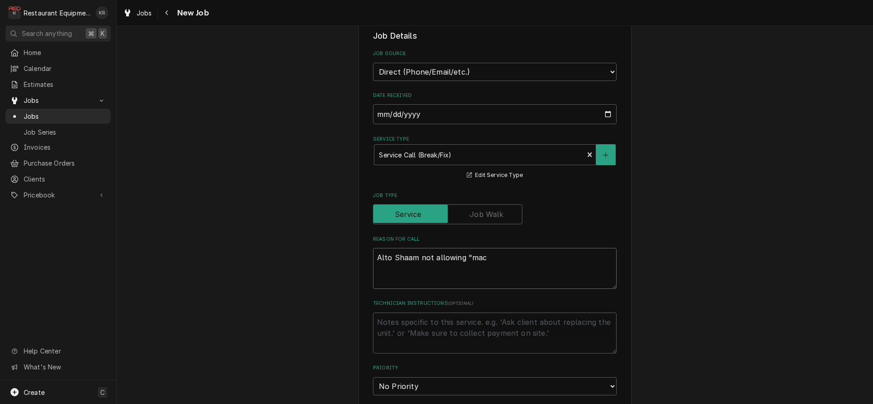
type textarea "x"
type textarea "Alto Shaam not allowing "mac"
type textarea "x"
type textarea "Alto Shaam not allowing "mac &"
type textarea "x"
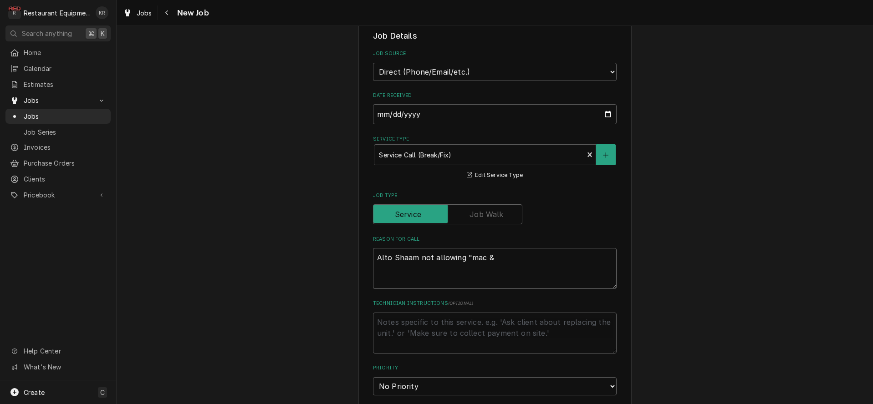
type textarea "Alto Shaam not allowing "mac &"
type textarea "x"
type textarea "Alto Shaam not allowing "mac & c"
type textarea "x"
type textarea "Alto Shaam not allowing "mac & ch"
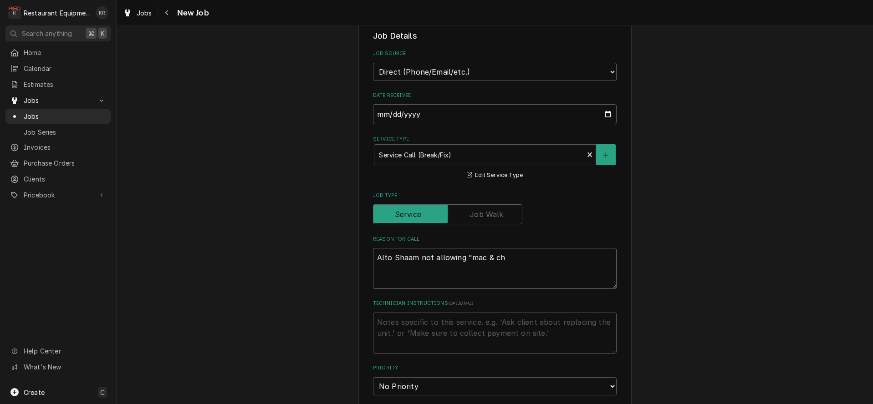
type textarea "x"
type textarea "Alto Shaam not allowing "mac & che"
type textarea "x"
type textarea "Alto Shaam not allowing "mac & chee"
type textarea "x"
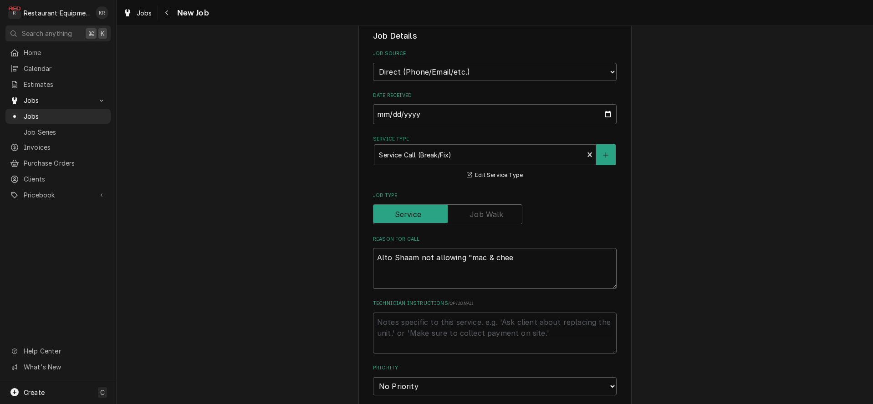
type textarea "Alto Shaam not allowing "mac & chees"
type textarea "x"
type textarea "Alto Shaam not allowing "mac & cheese"
type textarea "x"
type textarea "Alto Shaam not allowing "mac & cheese""
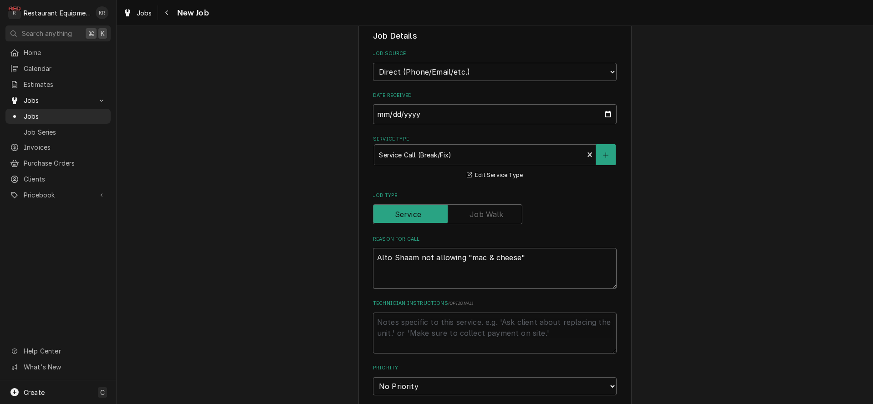
type textarea "x"
type textarea "Alto Shaam not allowing "mac & cheese" b"
type textarea "x"
type textarea "Alto Shaam not allowing "mac & cheese" bu"
type textarea "x"
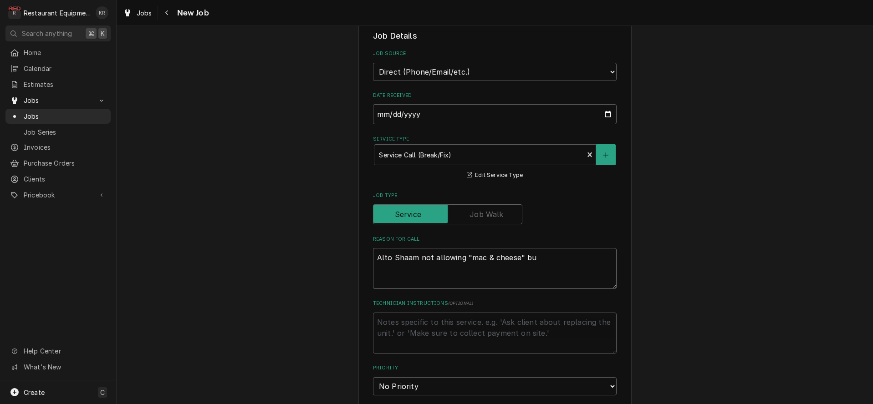
type textarea "Alto Shaam not allowing "mac & cheese" but"
type textarea "x"
type textarea "Alto Shaam not allowing "mac & cheese" butt"
type textarea "x"
type textarea "Alto Shaam not allowing "mac & cheese" butto"
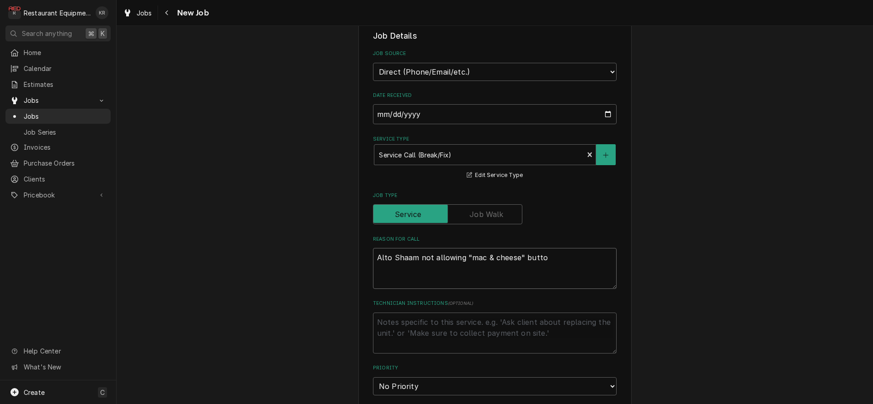
type textarea "x"
type textarea "Alto Shaam not allowing "mac & cheese" button"
type textarea "x"
type textarea "Alto Shaam not allowing "mac & cheese" button to"
type textarea "x"
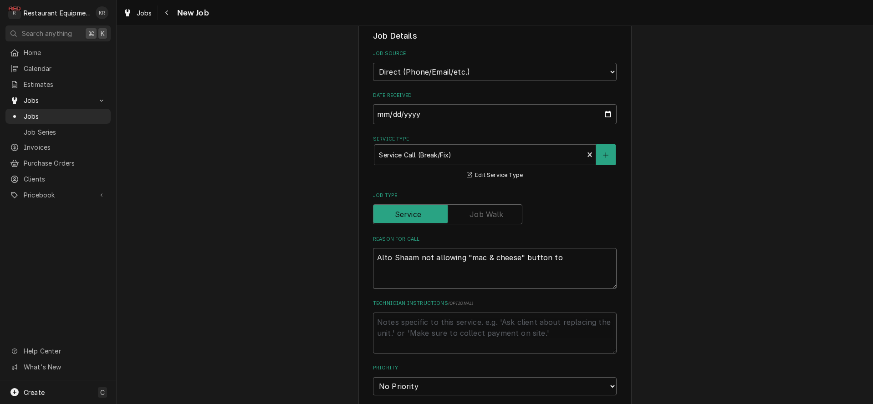
type textarea "Alto Shaam not allowing "mac & cheese" button to"
type textarea "x"
type textarea "Alto Shaam not allowing "mac & cheese" button to b"
type textarea "x"
type textarea "Alto Shaam not allowing "mac & cheese" button to be"
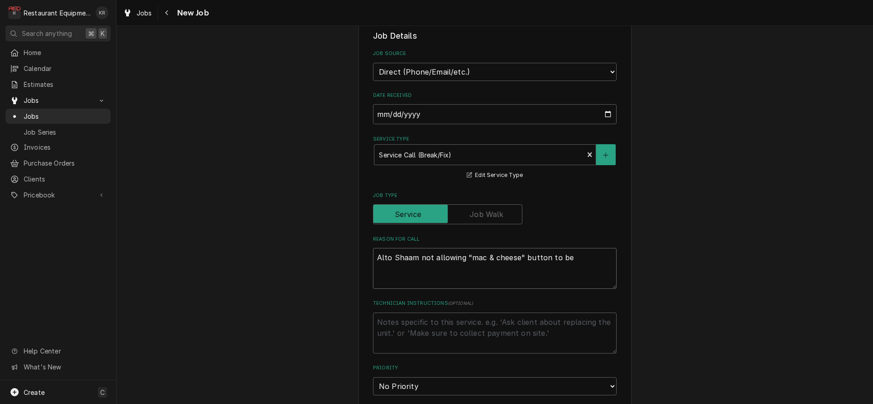
type textarea "x"
type textarea "Alto Shaam not allowing "mac & cheese" button to be p"
type textarea "x"
type textarea "Alto Shaam not allowing "mac & cheese" button to be pr"
type textarea "x"
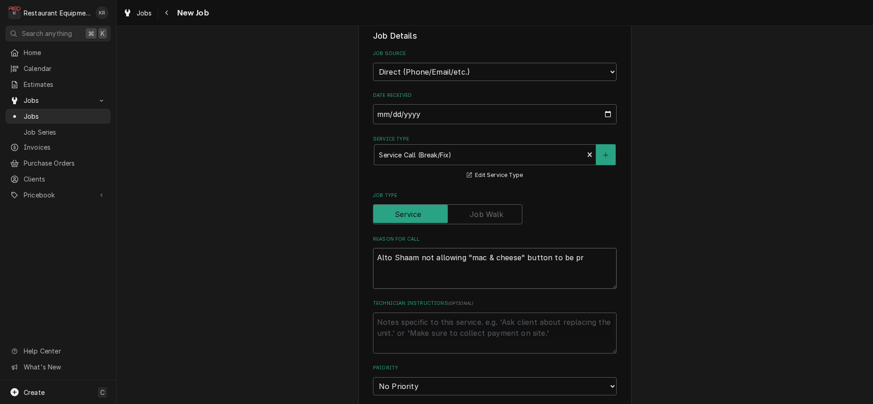
type textarea "Alto Shaam not allowing "mac & cheese" button to be pre"
type textarea "x"
type textarea "Alto Shaam not allowing "mac & cheese" button to be pres"
type textarea "x"
type textarea "Alto Shaam not allowing "mac & cheese" button to be presse"
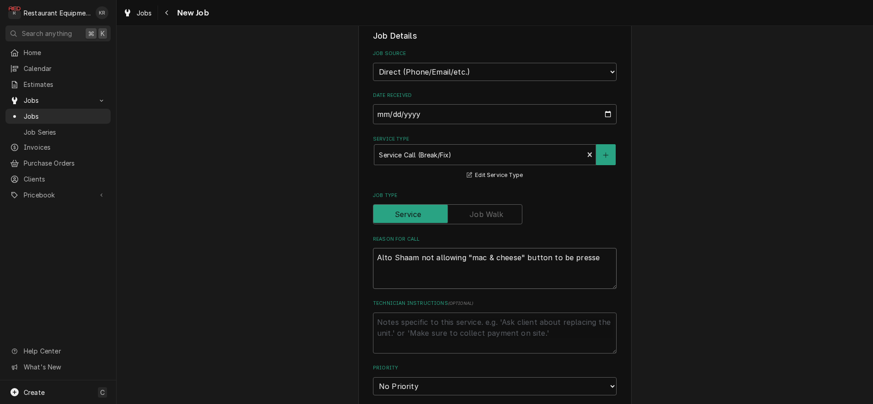
type textarea "x"
type textarea "Alto Shaam not allowing "mac & cheese" button to be pressed"
type textarea "x"
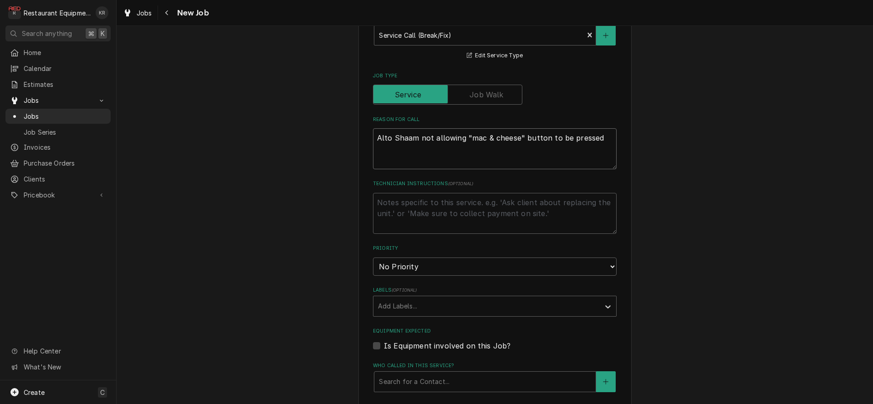
scroll to position [348, 0]
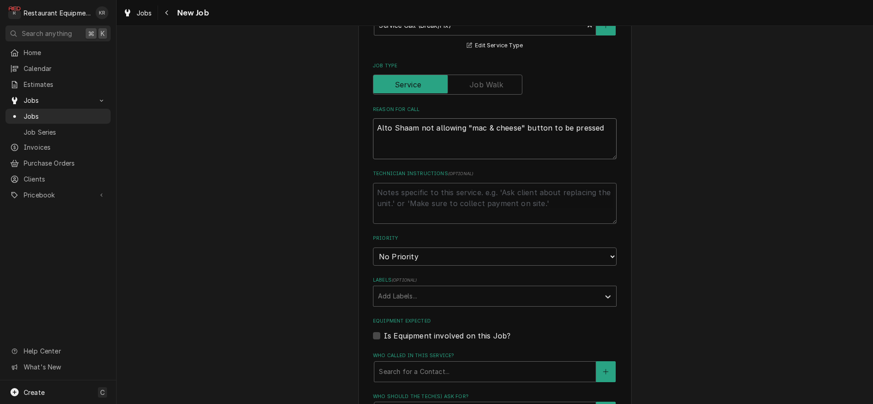
type textarea "Alto Shaam not allowing "mac & cheese" button to be pressed"
select select "2"
click option "High" at bounding box center [0, 0] width 0 height 0
click at [422, 301] on div "Labels" at bounding box center [486, 297] width 217 height 16
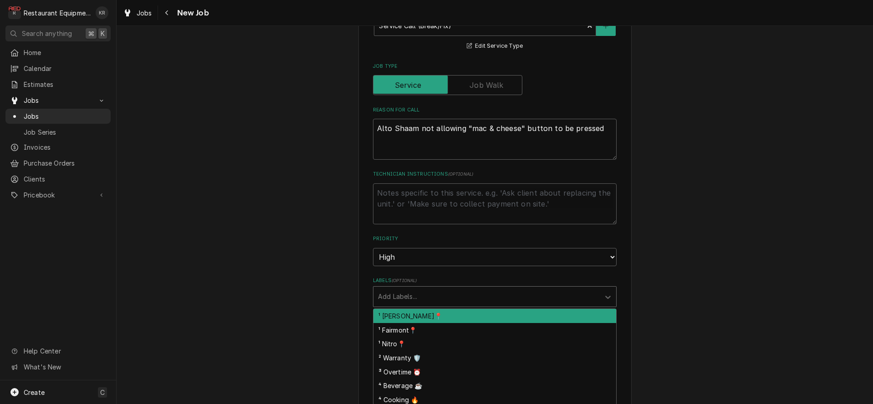
click at [424, 317] on div "¹ [PERSON_NAME]📍" at bounding box center [494, 316] width 243 height 14
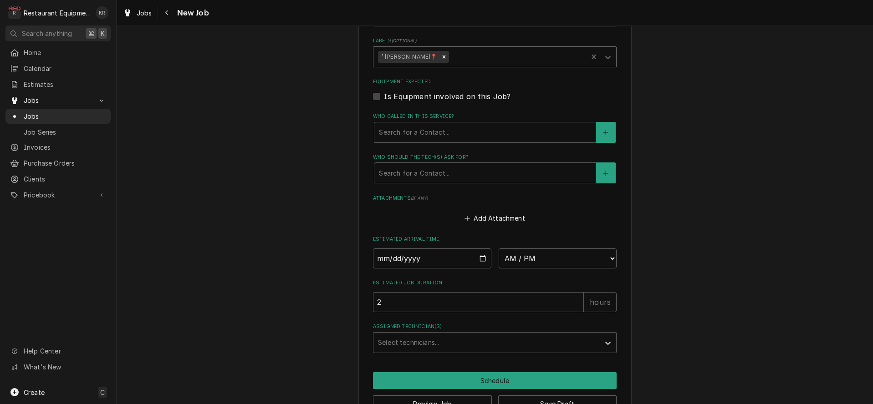
scroll to position [573, 0]
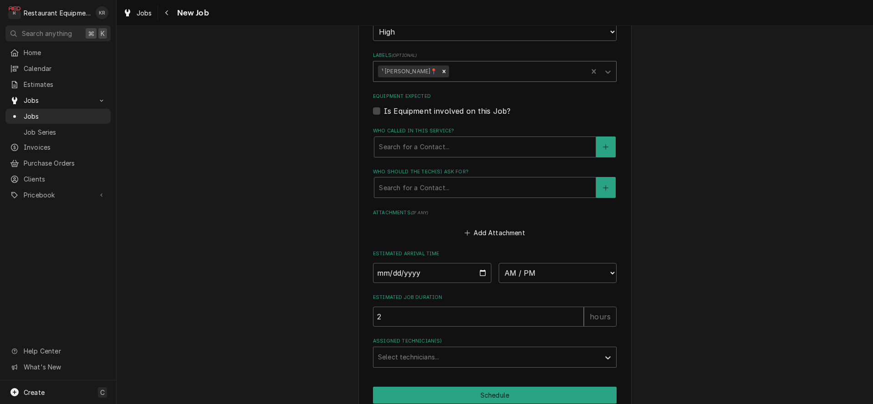
click at [459, 69] on div "Labels" at bounding box center [517, 71] width 132 height 16
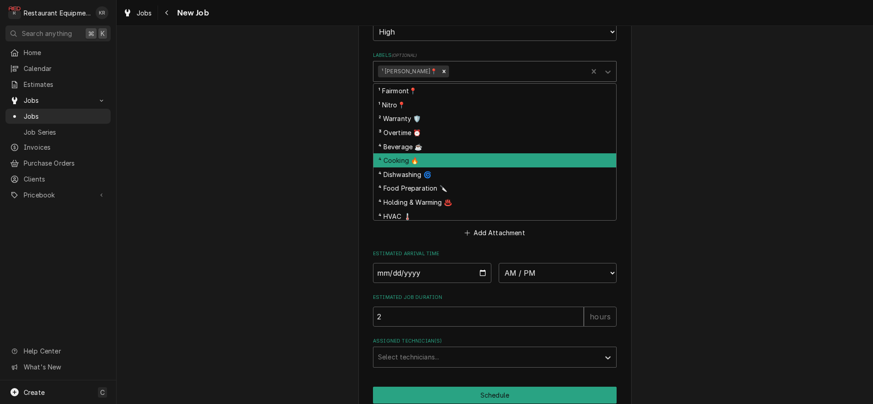
click at [422, 163] on div "⁴ Cooking 🔥" at bounding box center [494, 160] width 243 height 14
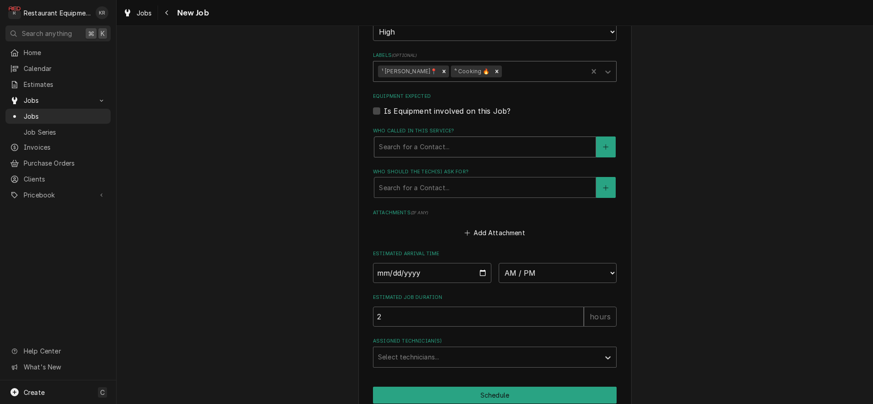
click at [422, 146] on div "Who called in this service?" at bounding box center [485, 147] width 212 height 16
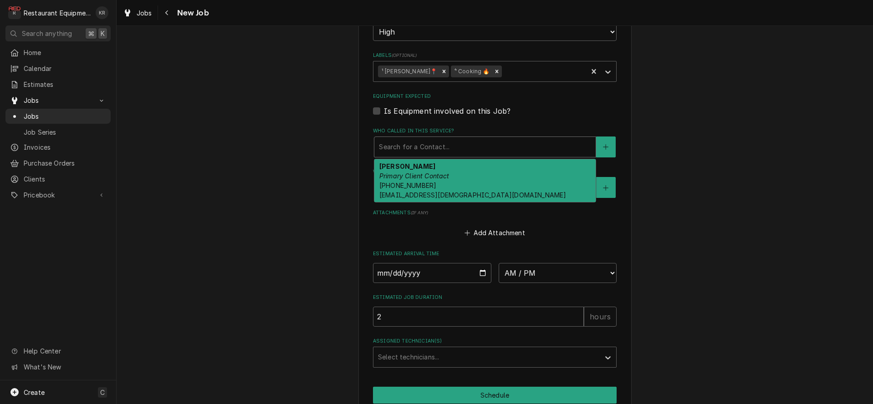
click at [427, 191] on span "(540) 597-2384 000177@chick-fil-a.com" at bounding box center [472, 190] width 187 height 17
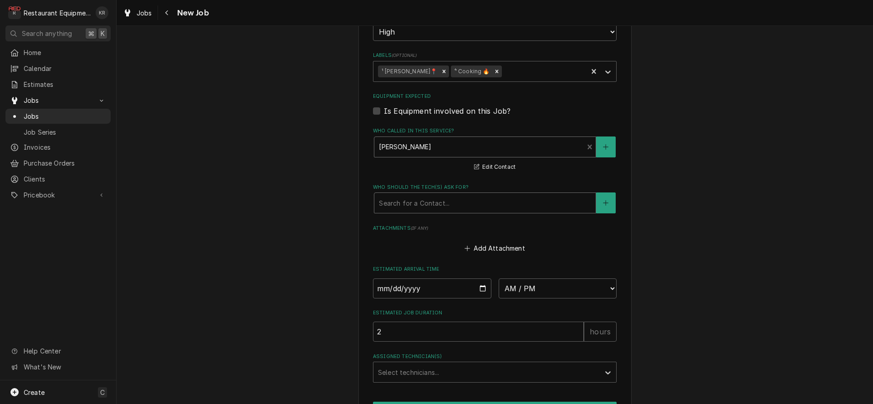
drag, startPoint x: 426, startPoint y: 207, endPoint x: 427, endPoint y: 212, distance: 5.1
click at [426, 207] on div "Who should the tech(s) ask for?" at bounding box center [485, 203] width 212 height 16
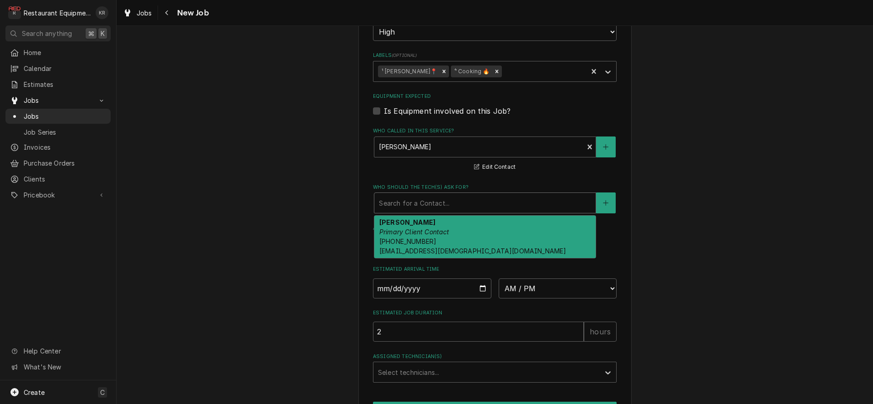
click at [429, 238] on div "Brandon Primary Client Contact (540) 597-2384 000177@chick-fil-a.com" at bounding box center [484, 237] width 221 height 43
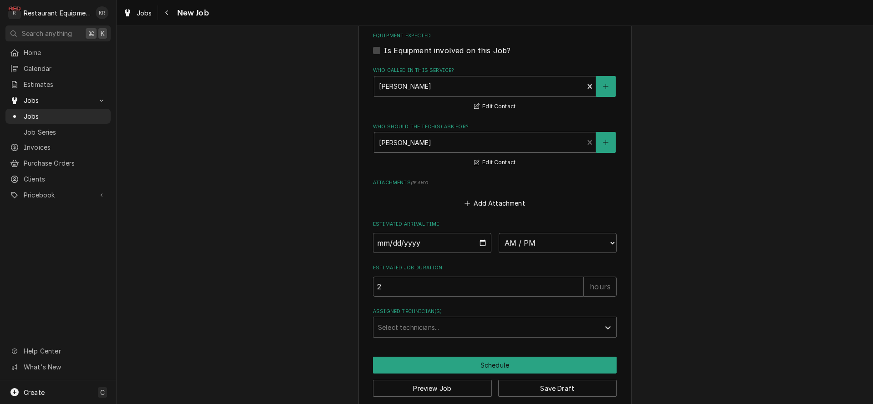
scroll to position [644, 0]
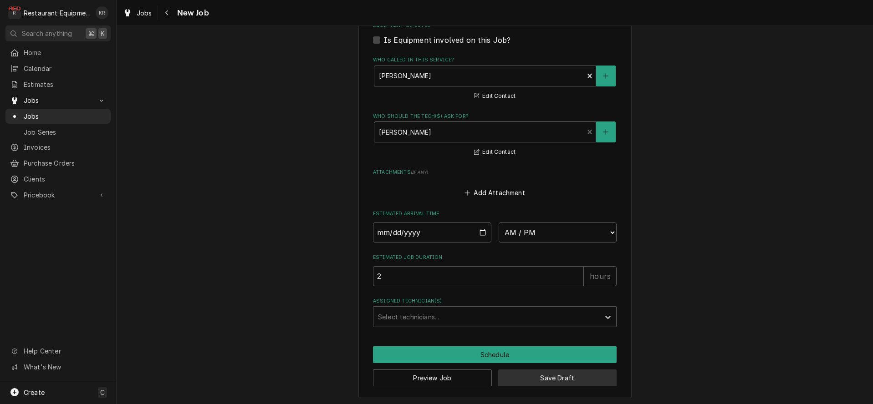
click at [536, 370] on button "Save Draft" at bounding box center [557, 378] width 119 height 17
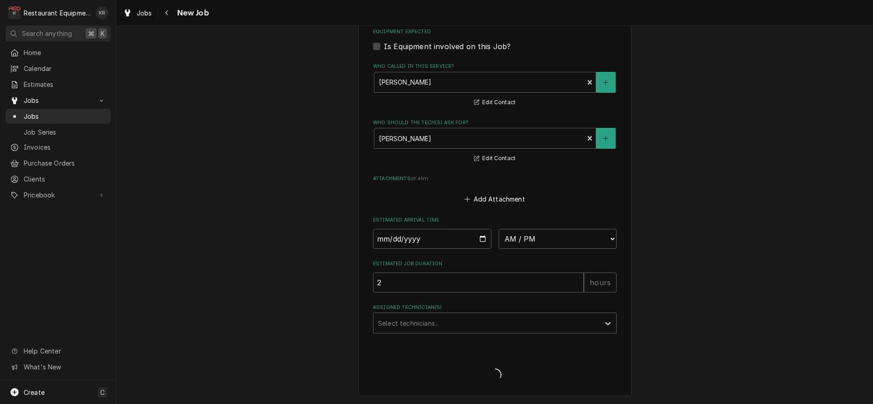
scroll to position [636, 0]
type textarea "x"
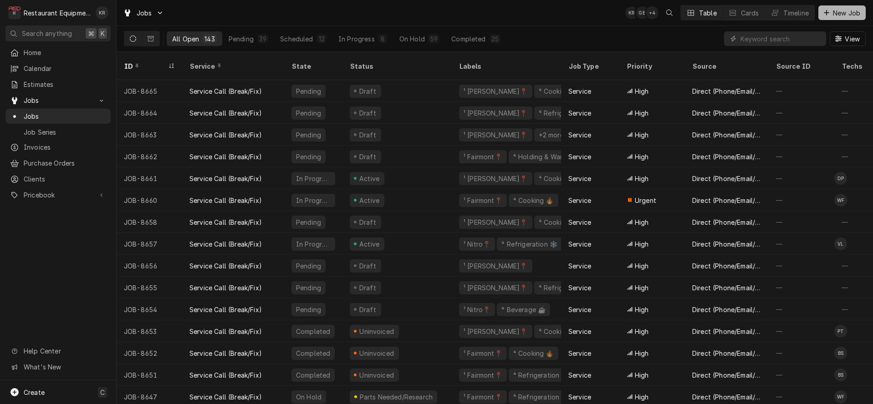
click at [832, 18] on button "New Job" at bounding box center [841, 12] width 47 height 15
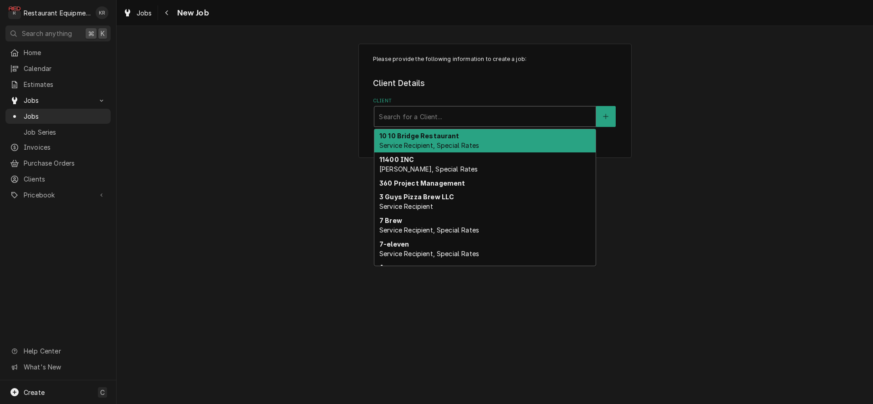
click at [479, 116] on div "Client" at bounding box center [485, 116] width 212 height 16
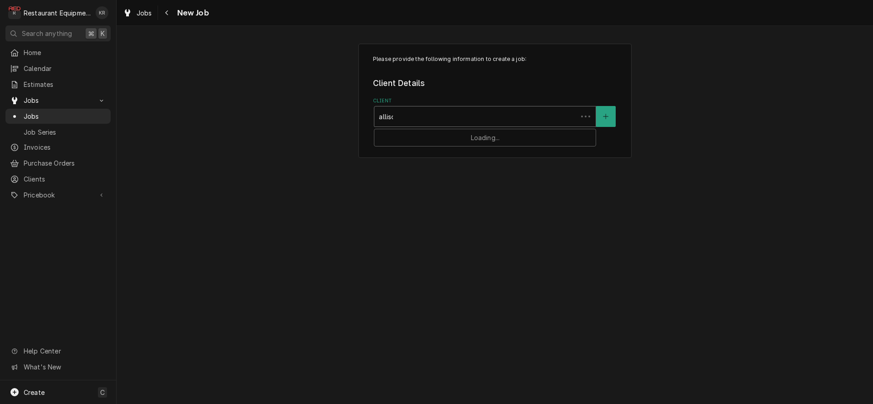
type input "[PERSON_NAME]"
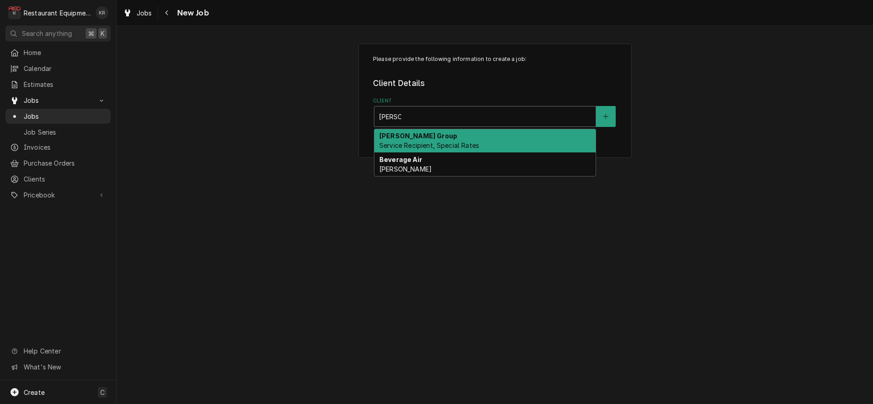
drag, startPoint x: 474, startPoint y: 146, endPoint x: 468, endPoint y: 155, distance: 11.5
click at [474, 146] on span "Service Recipient, Special Rates" at bounding box center [429, 146] width 100 height 8
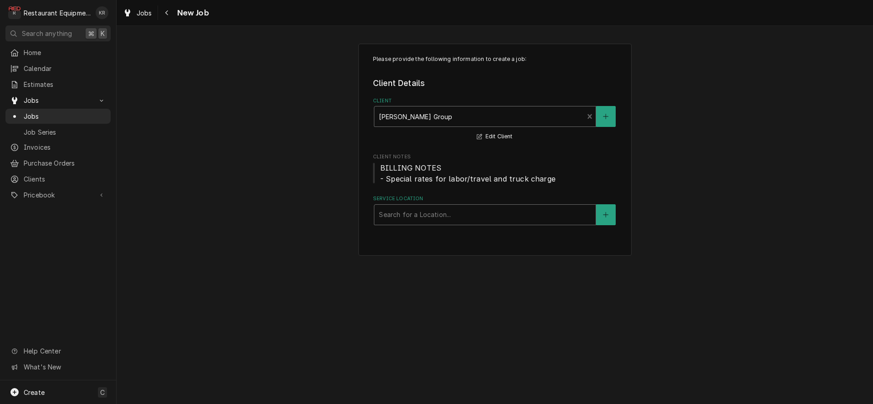
drag, startPoint x: 454, startPoint y: 224, endPoint x: 458, endPoint y: 208, distance: 17.0
click at [454, 224] on div "Search for a Location..." at bounding box center [484, 215] width 221 height 20
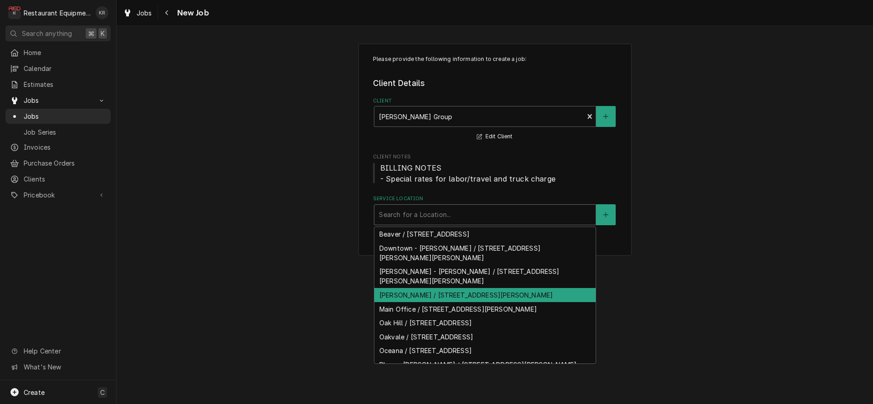
click at [443, 288] on div "[PERSON_NAME] / [STREET_ADDRESS][PERSON_NAME]" at bounding box center [484, 295] width 221 height 14
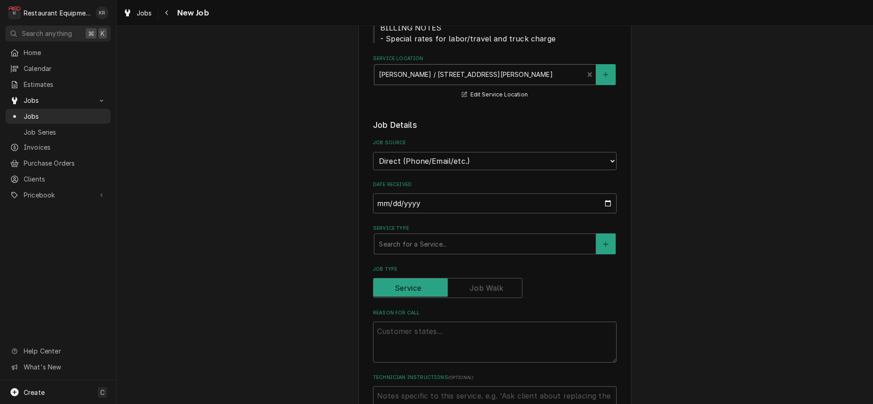
scroll to position [148, 0]
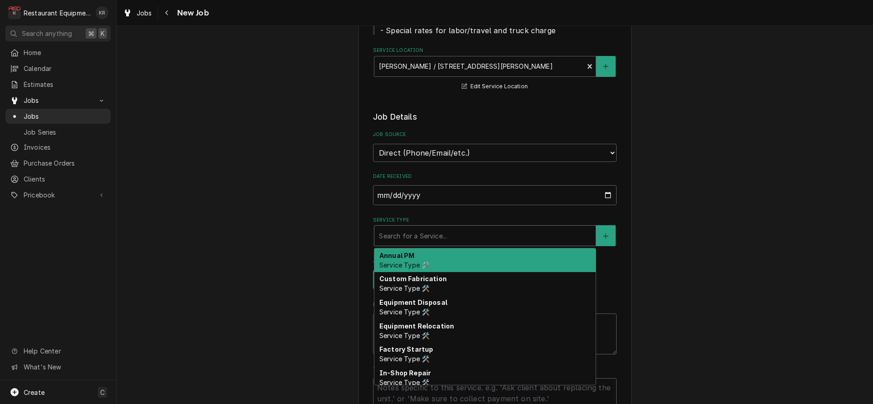
click at [443, 240] on div "Service Type" at bounding box center [485, 236] width 212 height 16
type textarea "x"
type input "b"
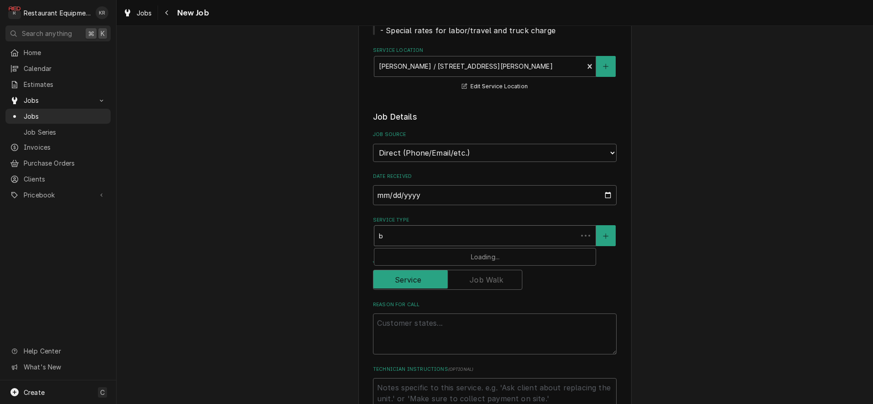
type textarea "x"
type input "br"
type textarea "x"
type input "bre"
type textarea "x"
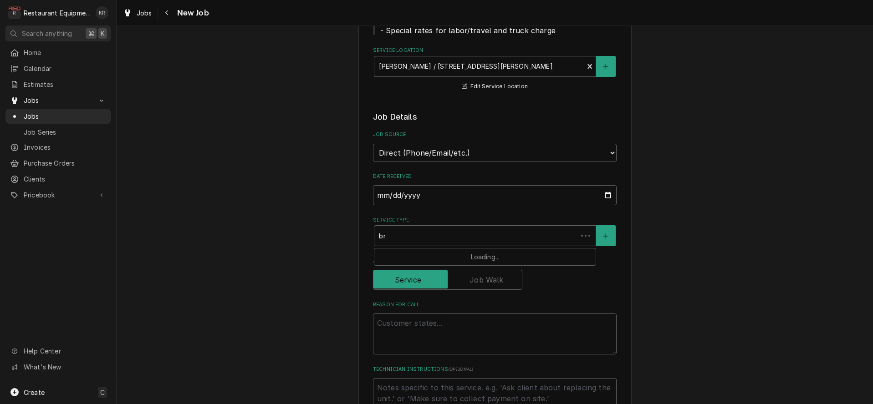
type input "brea"
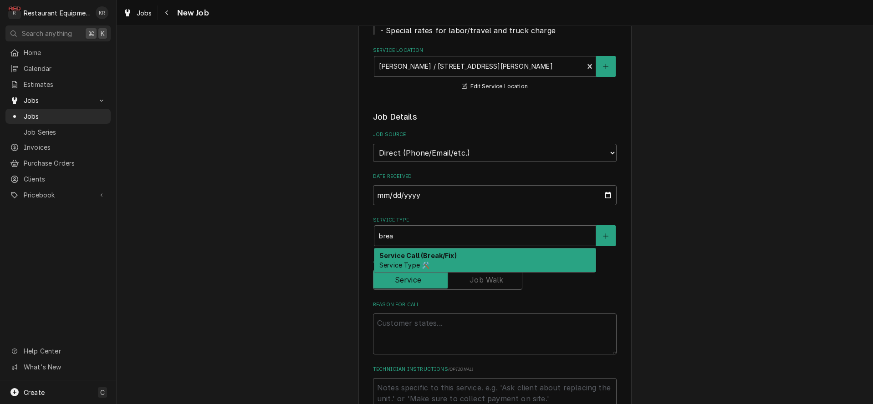
scroll to position [149, 0]
click at [438, 252] on strong "Service Call (Break/Fix)" at bounding box center [417, 255] width 77 height 8
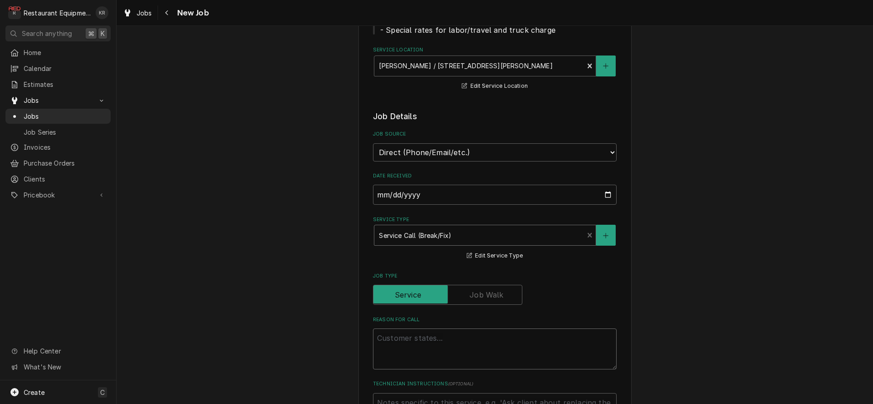
click at [423, 340] on textarea "Reason For Call" at bounding box center [495, 349] width 244 height 41
type textarea "x"
type textarea "Ic"
type textarea "x"
type textarea "Ice"
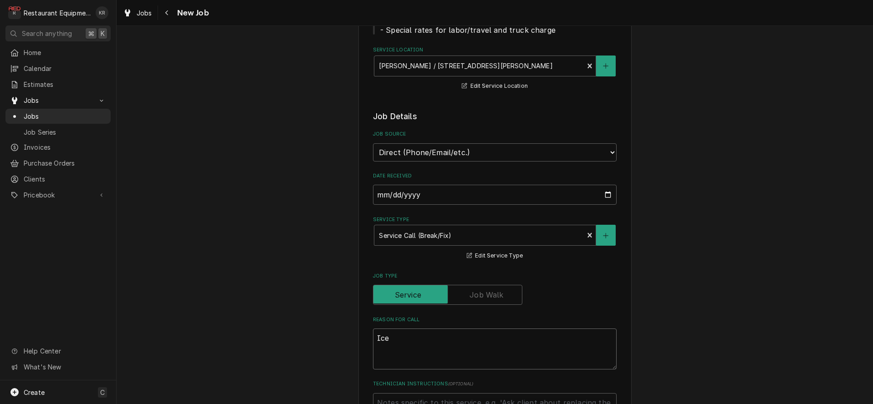
type textarea "x"
type textarea "Ice"
type textarea "x"
type textarea "Ice m"
type textarea "x"
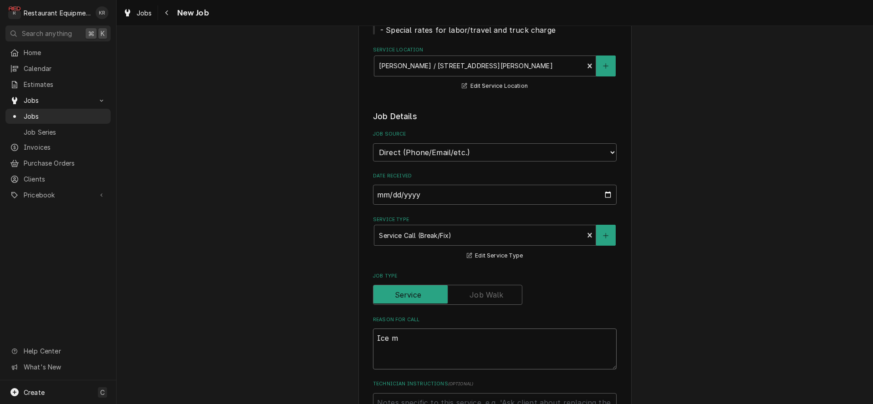
type textarea "Ice ma"
type textarea "x"
type textarea "Ice mac"
type textarea "x"
type textarea "Ice machi"
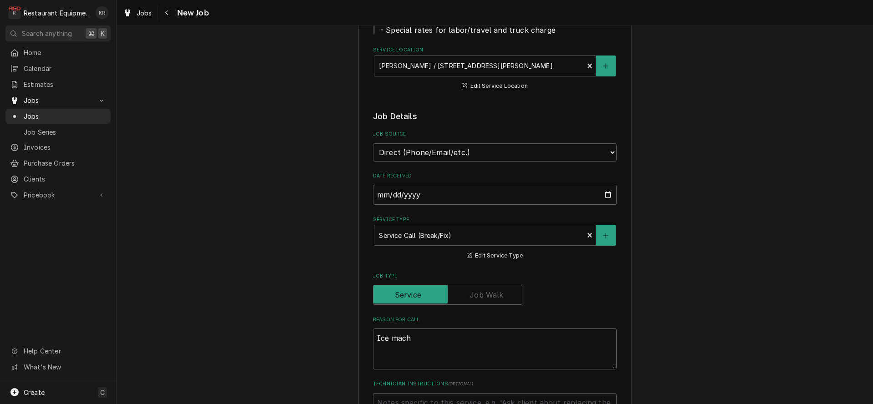
type textarea "x"
type textarea "Ice machie"
type textarea "x"
type textarea "Ice machien"
type textarea "x"
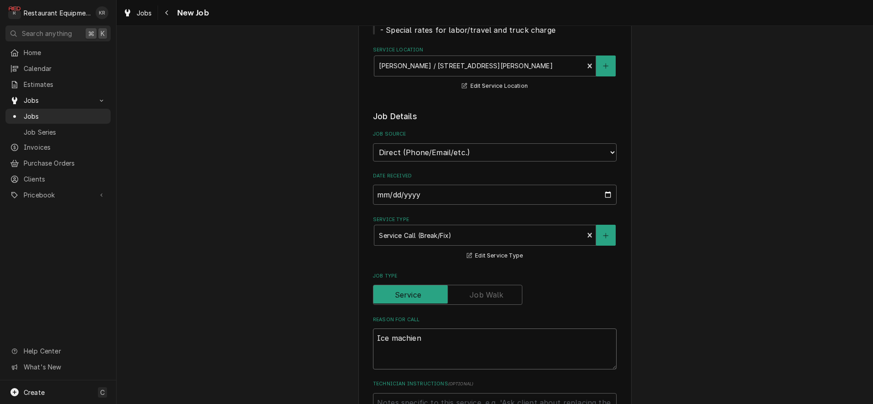
type textarea "Ice machien"
type textarea "x"
type textarea "Ice machien"
type textarea "x"
type textarea "Ice machie"
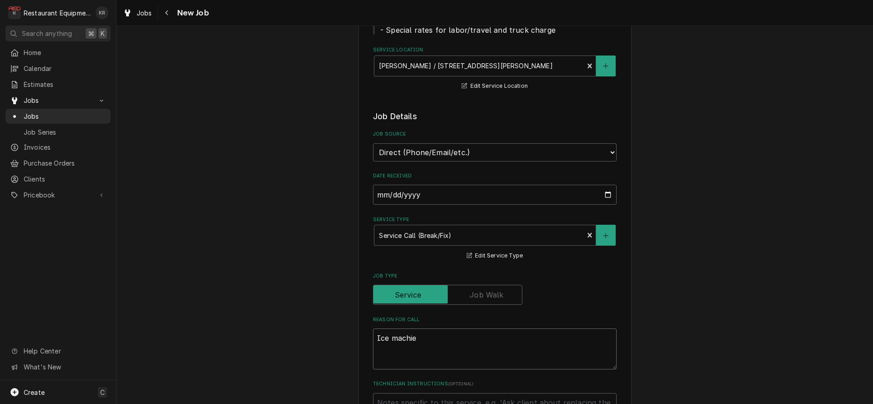
type textarea "x"
type textarea "Ice machi"
type textarea "x"
type textarea "Ice machin"
type textarea "x"
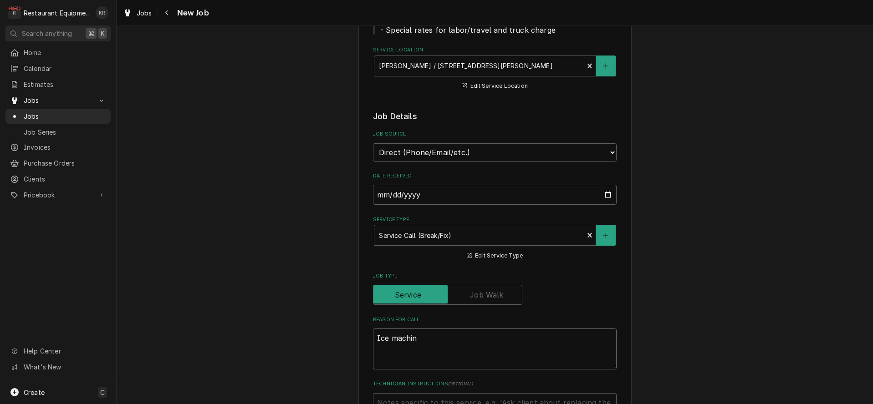
type textarea "Ice machine"
type textarea "x"
type textarea "Ice machine"
type textarea "x"
type textarea "Ice machine i"
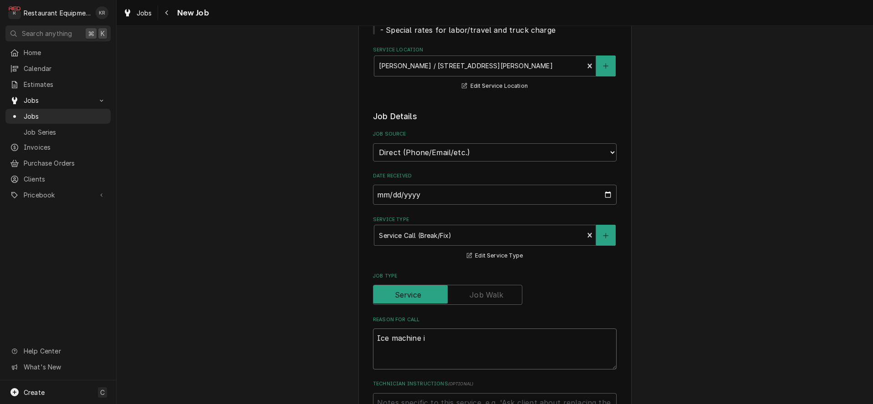
type textarea "x"
type textarea "Ice machine in"
type textarea "x"
type textarea "Ice machine in"
type textarea "x"
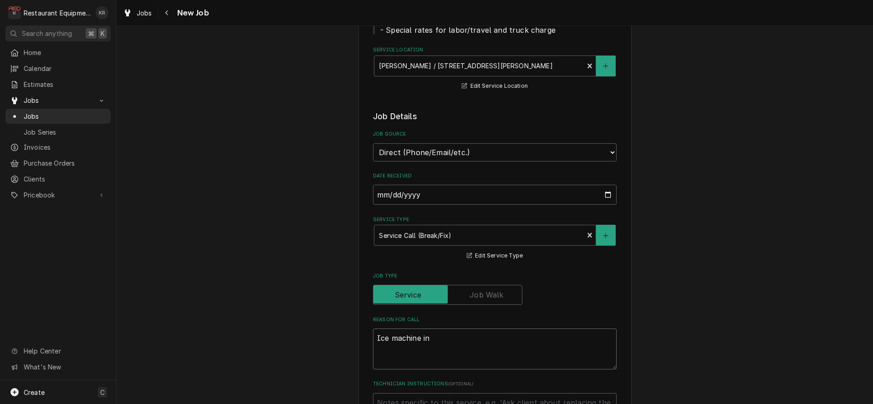
type textarea "Ice machine in d"
type textarea "x"
type textarea "Ice machine in dr"
type textarea "x"
type textarea "Ice machine in dri"
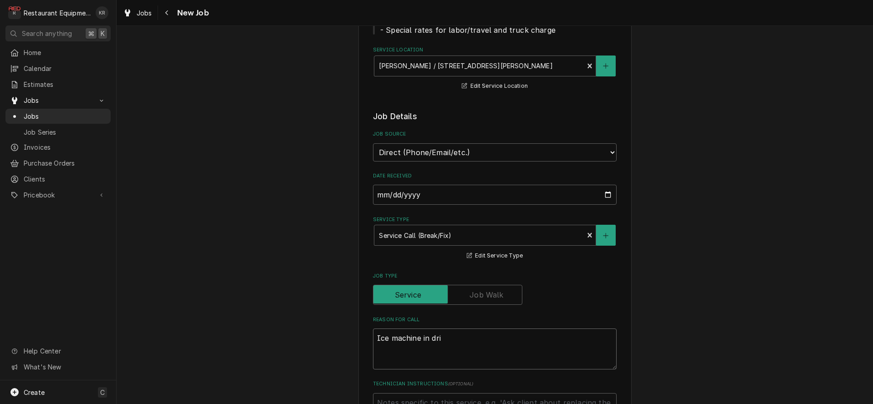
type textarea "x"
type textarea "Ice machine in driv"
type textarea "x"
type textarea "Ice machine in drive"
type textarea "x"
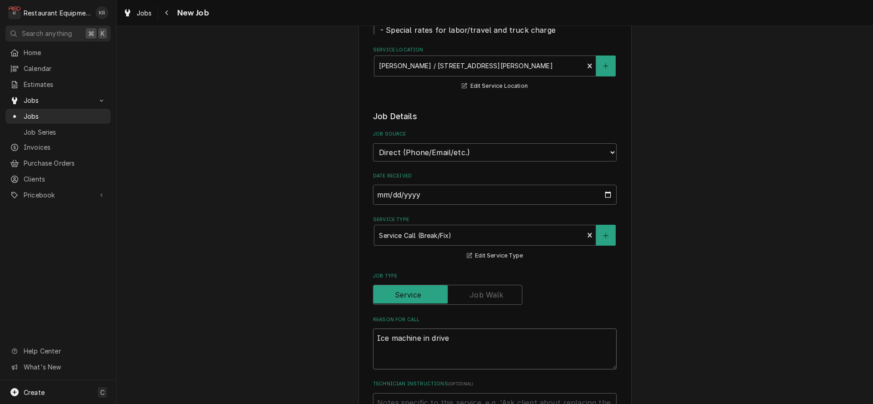
type textarea "Ice machine in drive"
type textarea "x"
type textarea "Ice machine in drive t"
type textarea "x"
type textarea "Ice machine in drive tr"
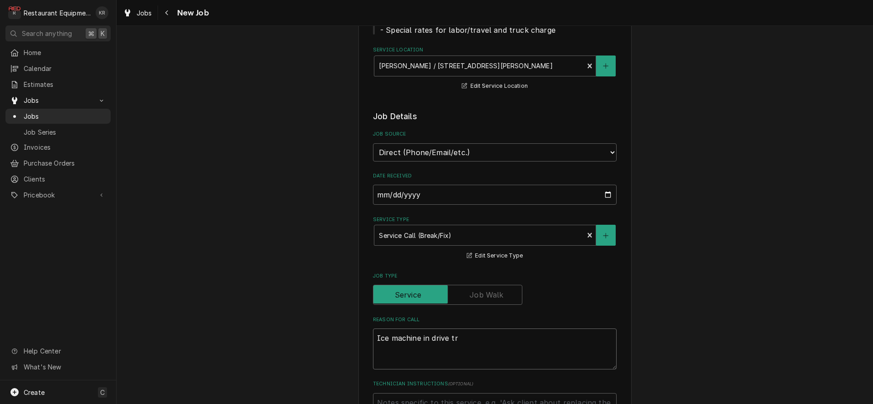
type textarea "x"
type textarea "Ice machine in drive trh"
type textarea "x"
type textarea "Ice machine in drive trhr"
type textarea "x"
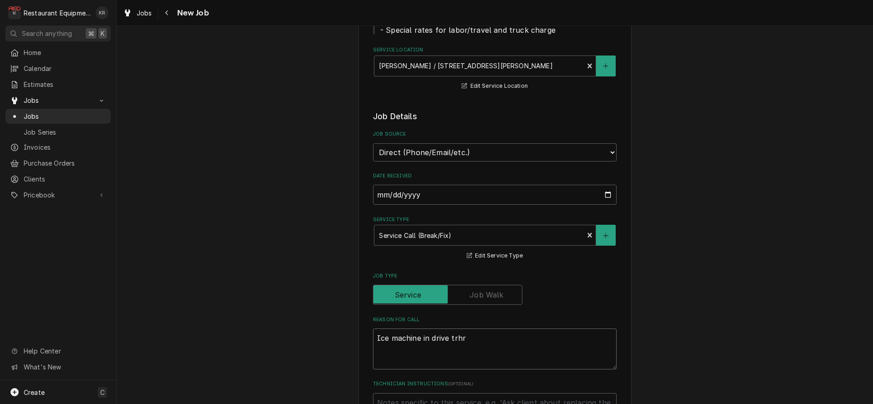
type textarea "Ice machine in drive trhru"
type textarea "x"
type textarea "Ice machine in drive trhr"
type textarea "x"
type textarea "Ice machine in drive trh"
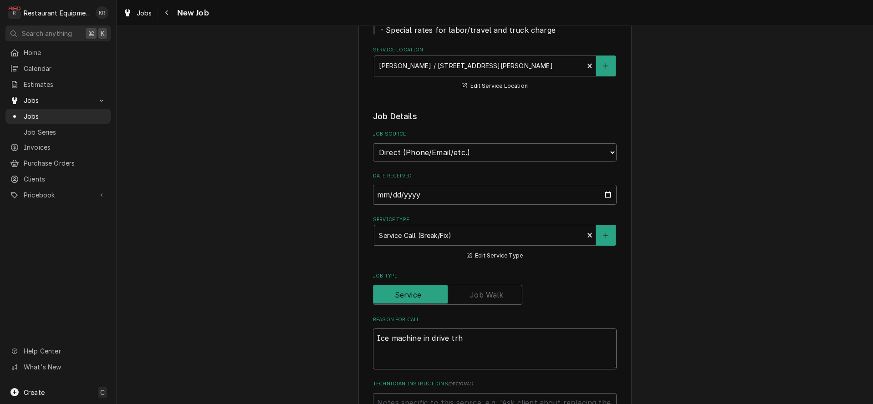
type textarea "x"
type textarea "Ice machine in drive tr"
type textarea "x"
type textarea "Ice machine in drive t"
type textarea "x"
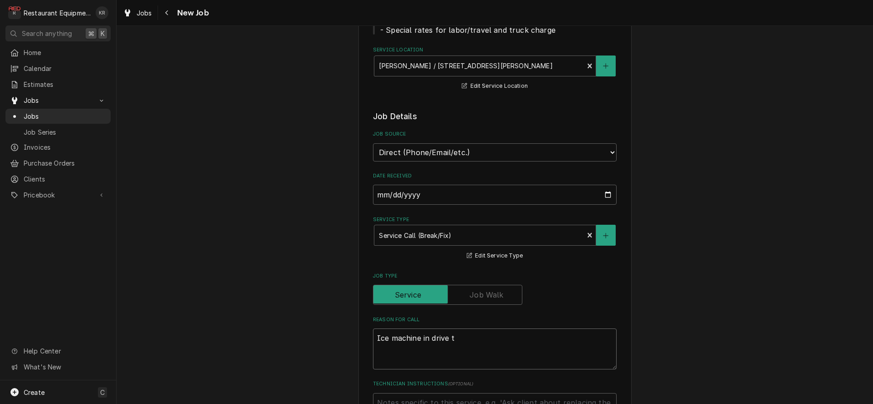
type textarea "Ice machine in drive th"
type textarea "x"
type textarea "Ice machine in drive thr"
type textarea "x"
type textarea "Ice machine in drive thru"
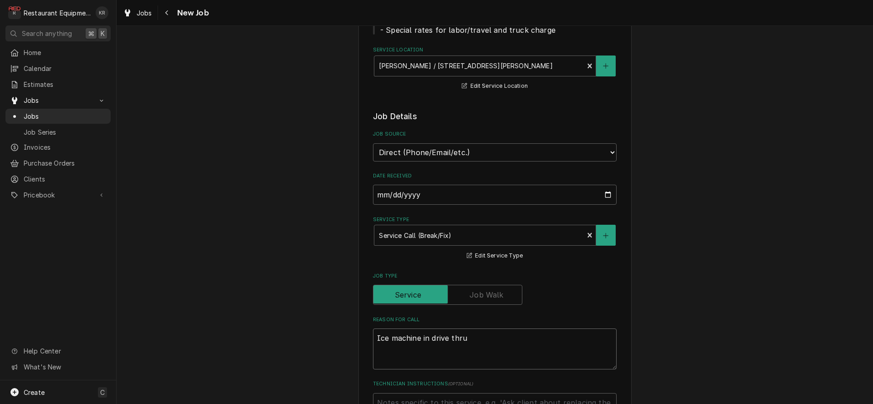
type textarea "x"
type textarea "Ice machine in drive thru"
type textarea "x"
type textarea "Ice machine in drive thru n"
type textarea "x"
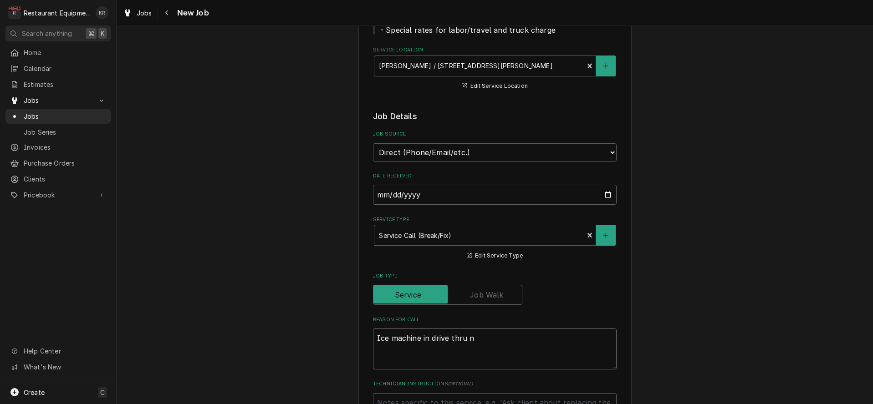
type textarea "Ice machine in drive thru no"
type textarea "x"
type textarea "Ice machine in drive thru not"
type textarea "x"
type textarea "Ice machine in drive thru not a"
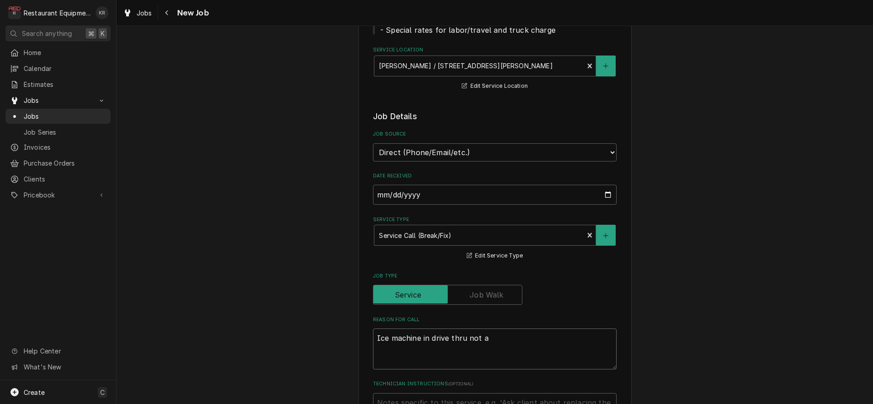
type textarea "x"
type textarea "Ice machine in drive thru not am"
type textarea "x"
type textarea "Ice machine in drive thru not a"
type textarea "x"
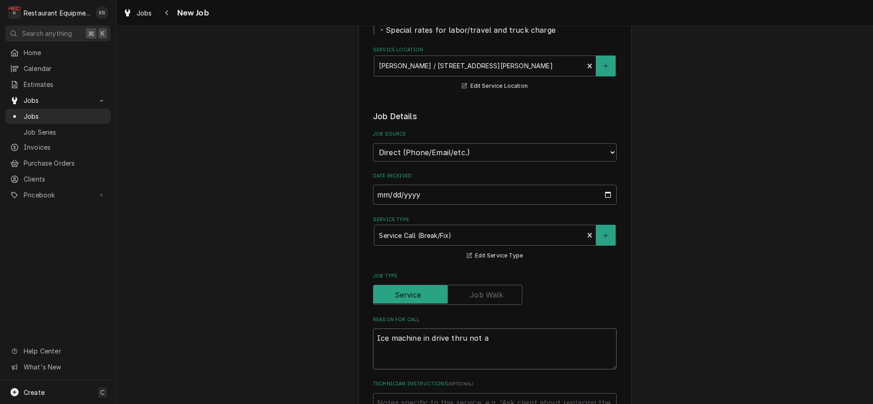
type textarea "Ice machine in drive thru not"
type textarea "x"
type textarea "Ice machine in drive thru not m"
type textarea "x"
type textarea "Ice machine in drive thru not ma"
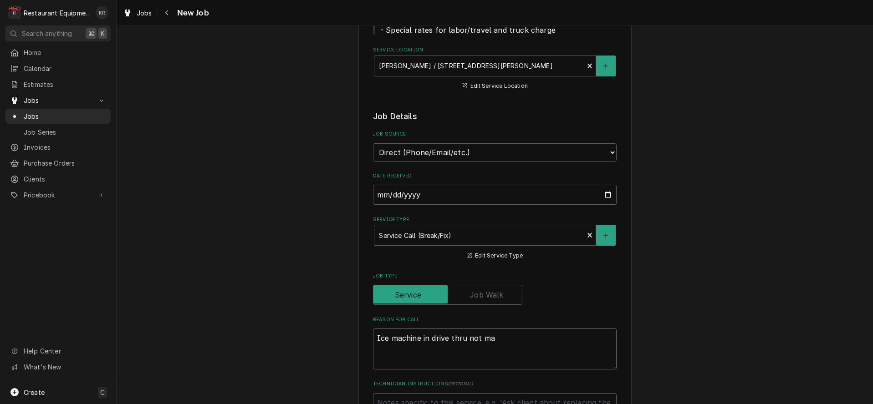
type textarea "x"
type textarea "Ice machine in drive thru not mak"
type textarea "x"
type textarea "Ice machine in drive thru not maki"
type textarea "x"
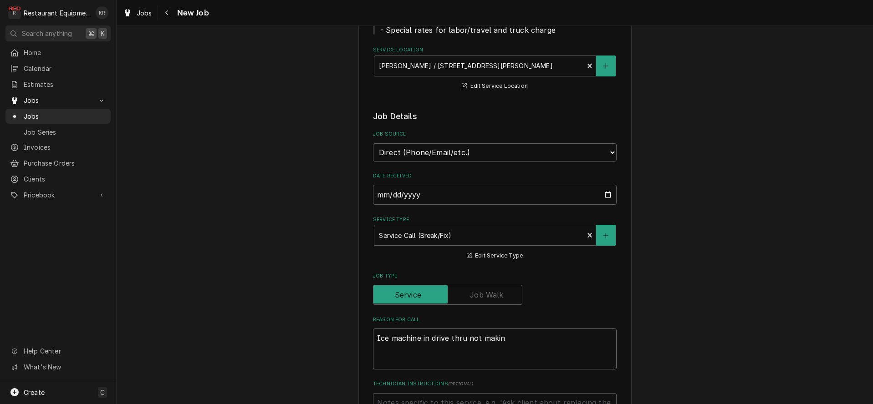
type textarea "Ice machine in drive thru not making"
type textarea "x"
type textarea "Ice machine in drive thru not making"
type textarea "x"
type textarea "Ice machine in drive thru not making i"
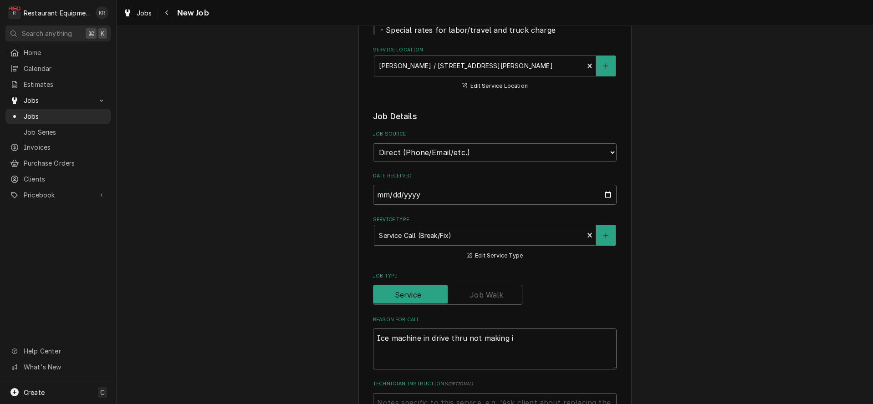
type textarea "x"
type textarea "Ice machine in drive thru not making ic"
type textarea "x"
type textarea "Ice machine in drive thru not making ice"
type textarea "x"
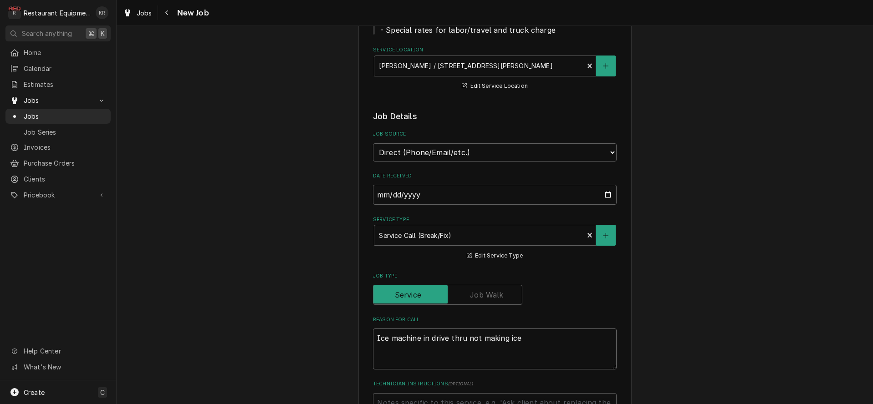
type textarea "Ice machine in drive thru not making ice"
type textarea "x"
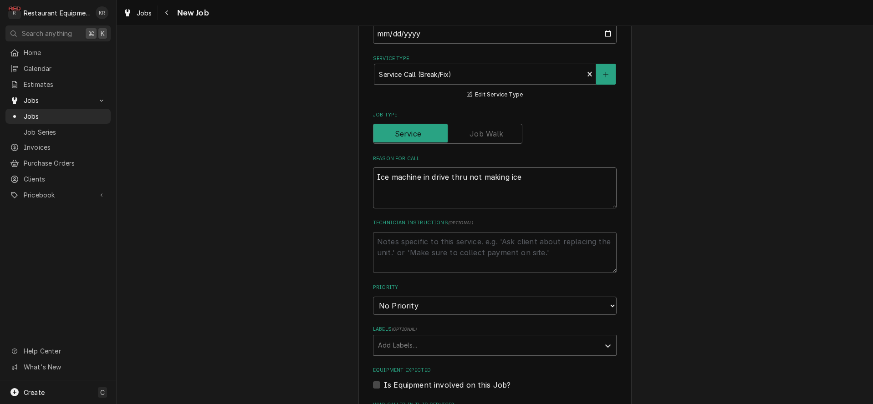
scroll to position [321, 0]
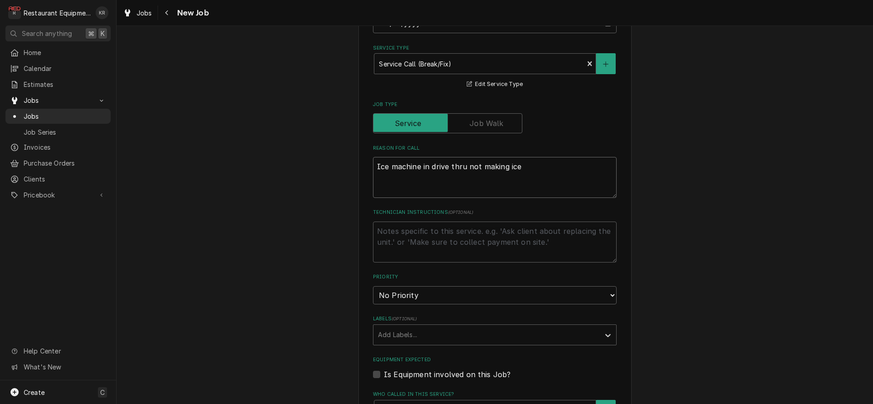
type textarea "Ice machine in drive thru not making ice"
select select "3"
click option "Medium" at bounding box center [0, 0] width 0 height 0
click at [540, 169] on textarea "Ice machine in drive thru not making ice" at bounding box center [495, 177] width 244 height 41
click at [418, 336] on div "Labels" at bounding box center [486, 335] width 217 height 16
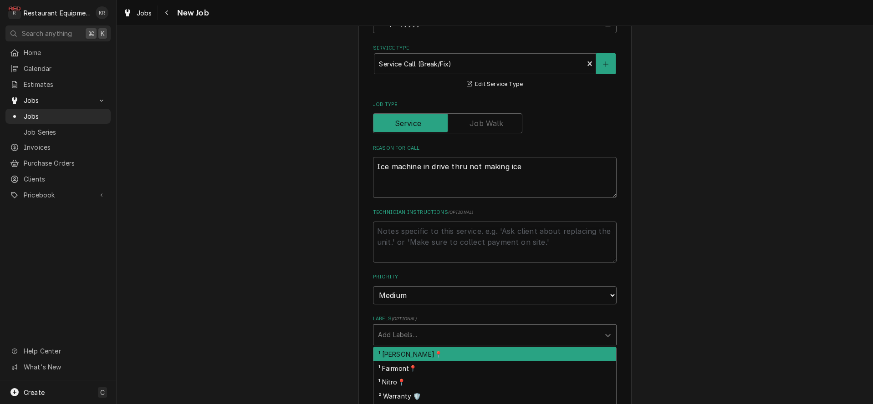
drag, startPoint x: 415, startPoint y: 354, endPoint x: 417, endPoint y: 343, distance: 11.2
click at [414, 354] on div "¹ [PERSON_NAME]📍" at bounding box center [494, 354] width 243 height 14
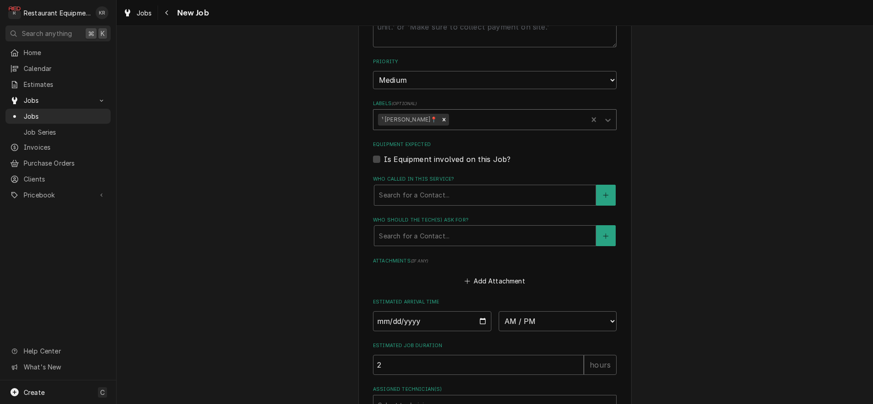
scroll to position [547, 0]
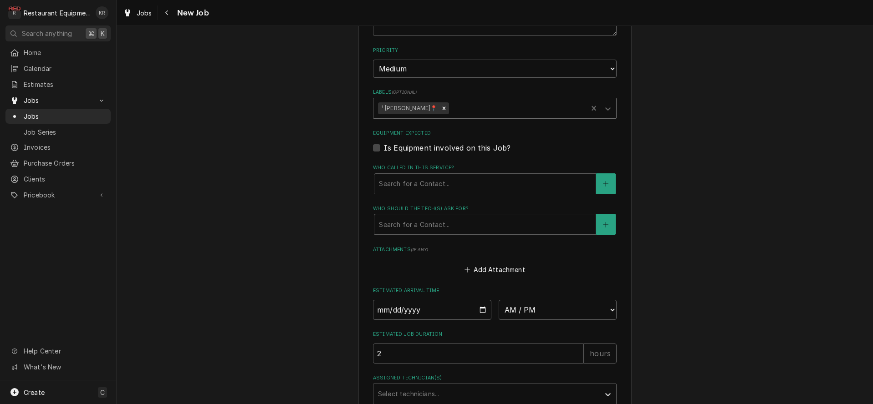
click at [451, 113] on div "Labels" at bounding box center [517, 108] width 132 height 16
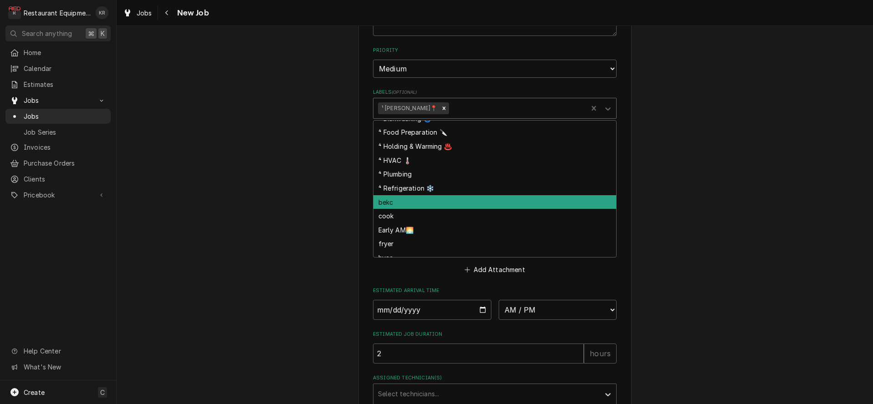
scroll to position [95, 0]
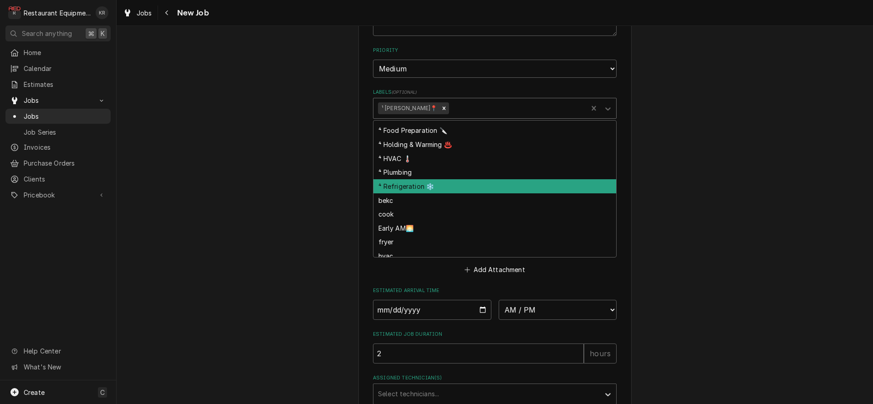
click at [438, 191] on div "⁴ Refrigeration ❄️" at bounding box center [494, 186] width 243 height 14
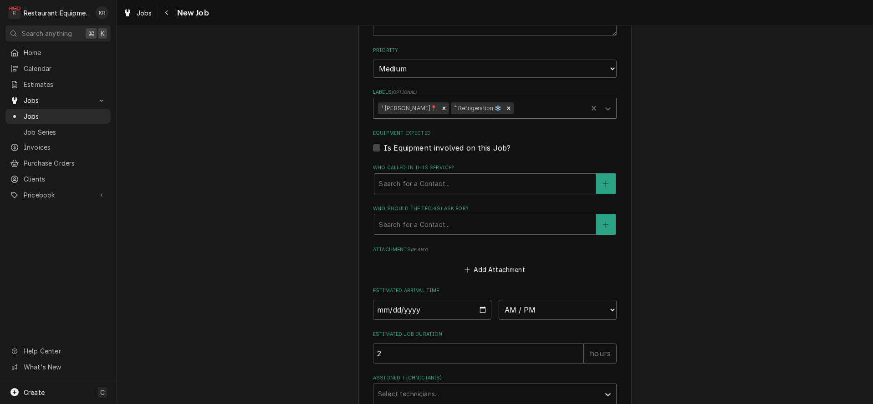
type textarea "x"
click at [436, 189] on div "Who called in this service?" at bounding box center [485, 184] width 212 height 16
click at [615, 181] on button "Who called in this service?" at bounding box center [605, 183] width 19 height 21
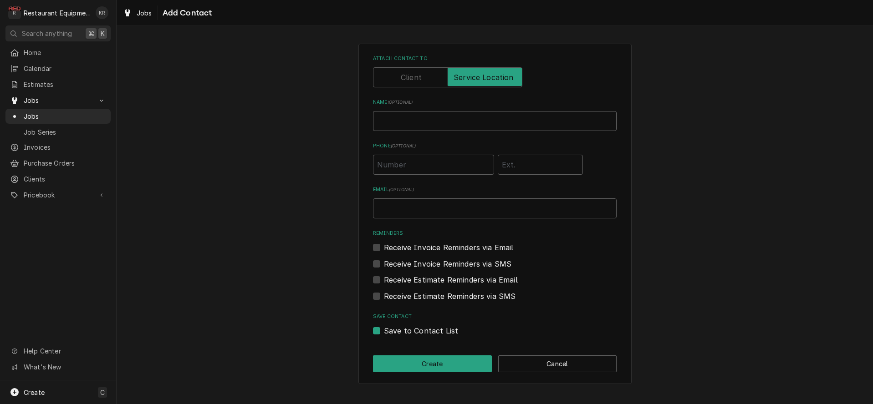
click at [479, 122] on input "Name ( optional )" at bounding box center [495, 121] width 244 height 20
type input "Manager"
click at [432, 363] on button "Create" at bounding box center [432, 364] width 119 height 17
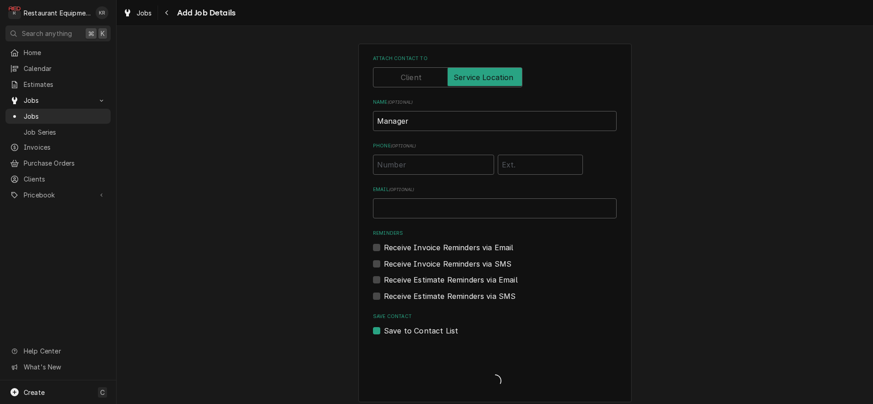
scroll to position [547, 0]
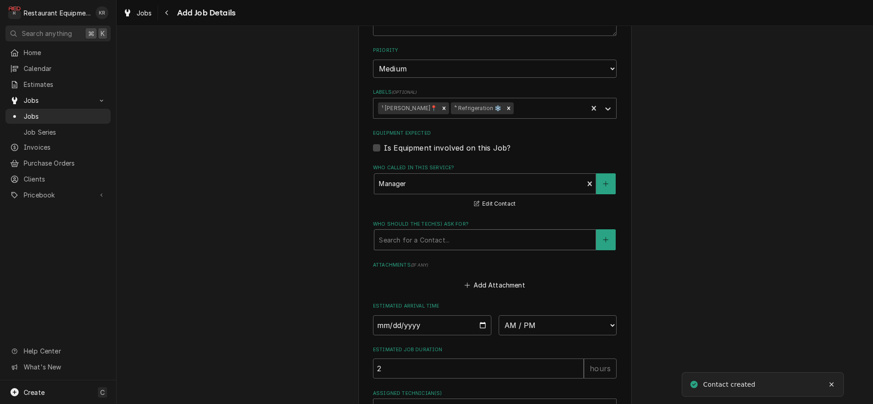
click at [422, 237] on div "Who should the tech(s) ask for?" at bounding box center [485, 240] width 212 height 16
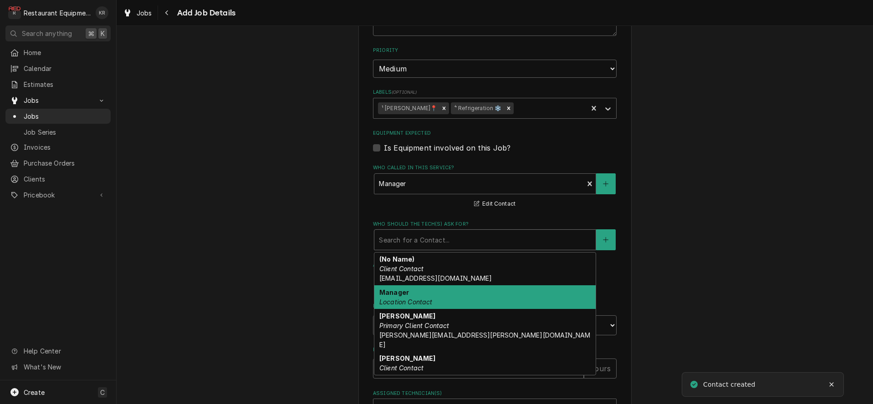
click at [428, 298] on em "Location Contact" at bounding box center [405, 302] width 53 height 8
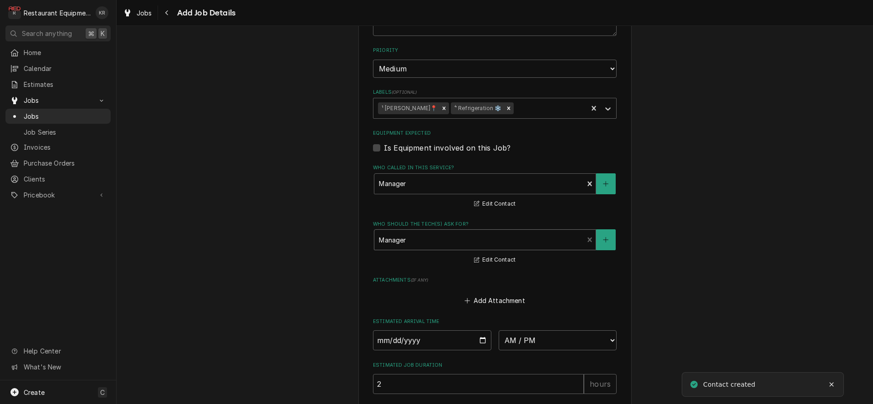
scroll to position [655, 0]
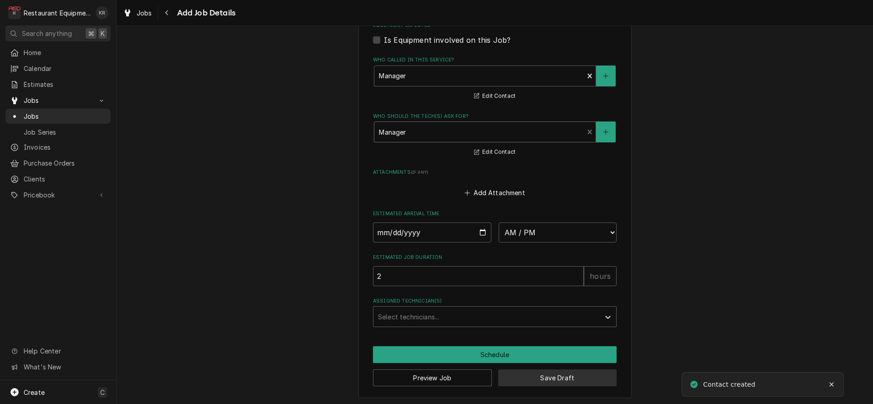
click at [549, 380] on button "Save Draft" at bounding box center [557, 378] width 119 height 17
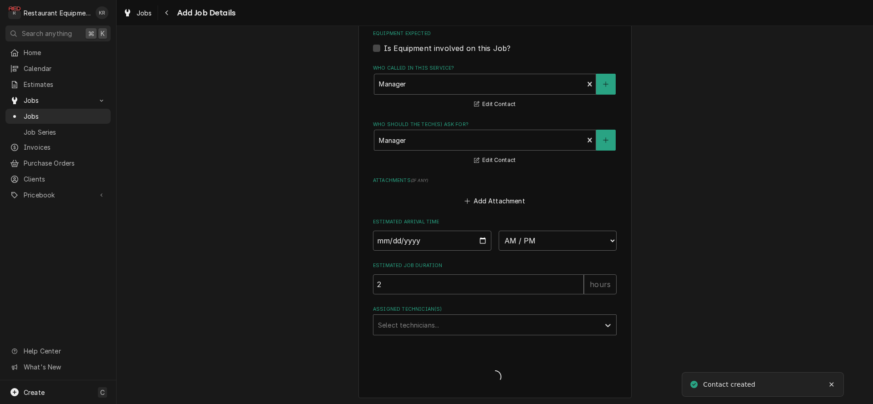
type textarea "x"
